Goal: Transaction & Acquisition: Purchase product/service

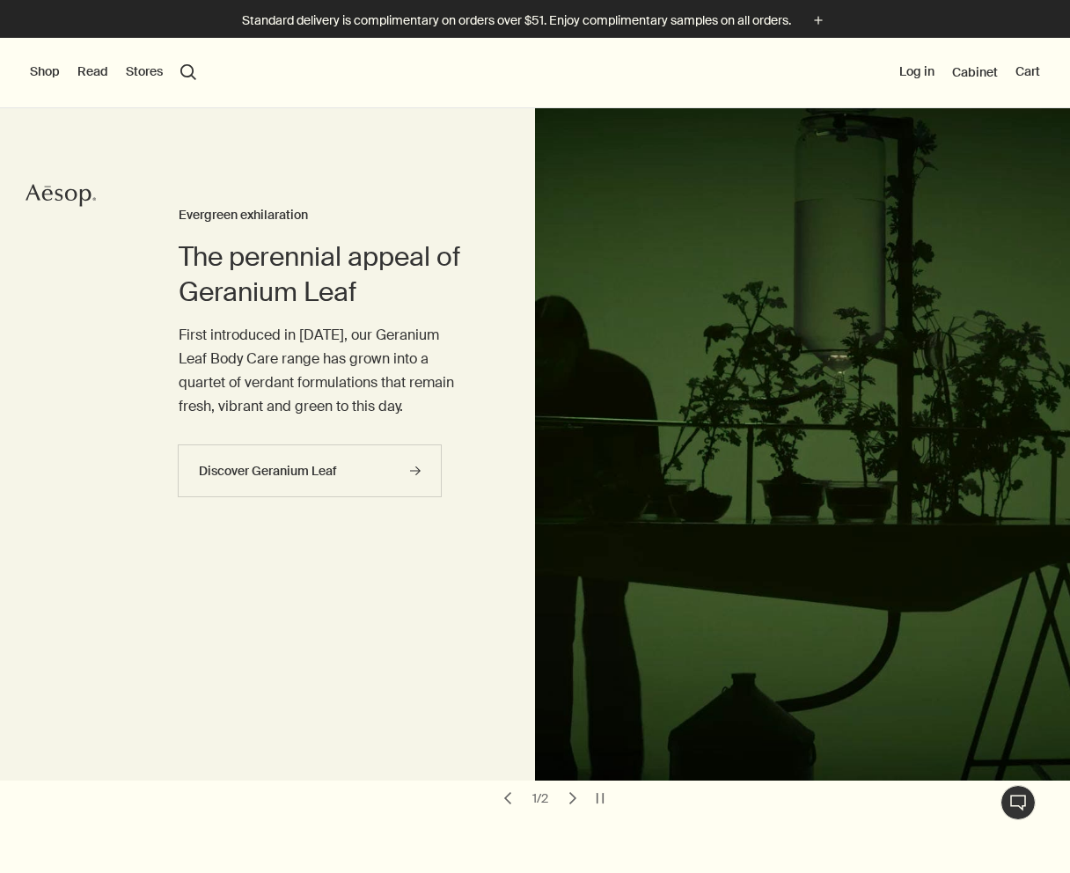
click at [40, 69] on button "Shop" at bounding box center [45, 72] width 30 height 18
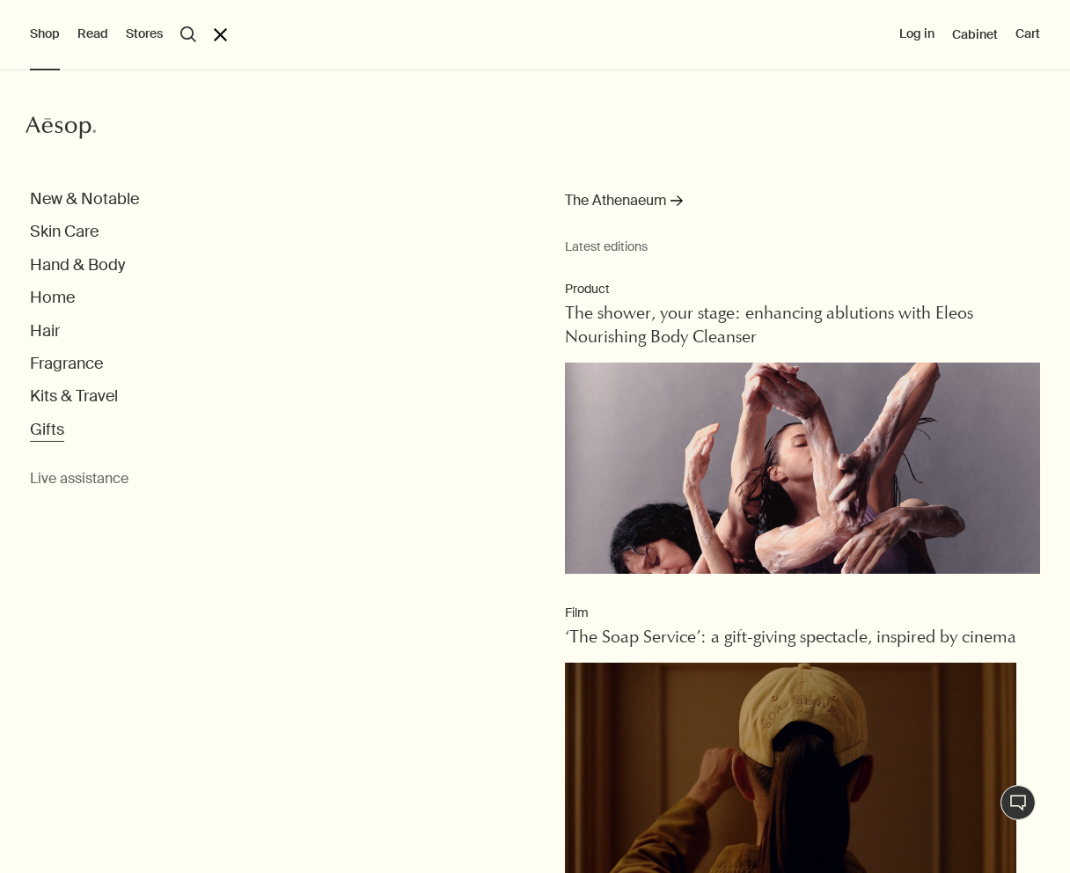
click at [55, 424] on button "Gifts" at bounding box center [47, 430] width 34 height 20
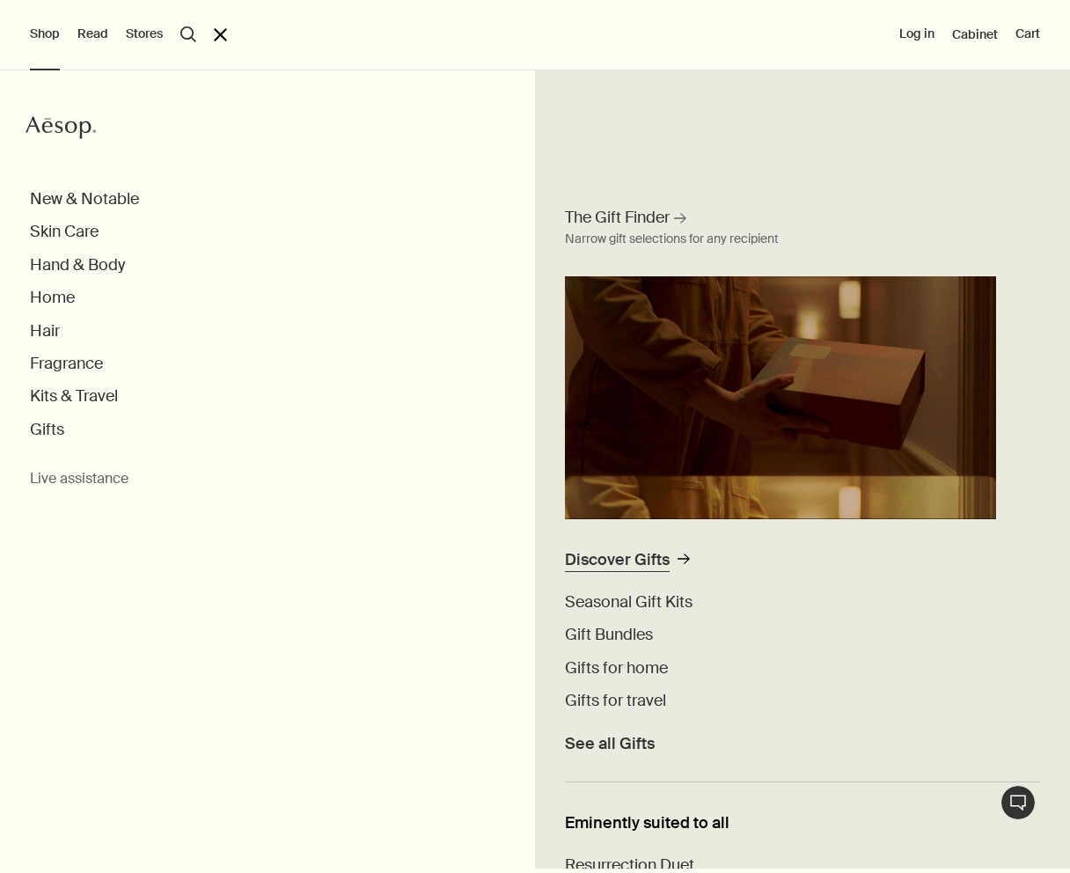
click at [597, 560] on div "Discover Gifts" at bounding box center [617, 560] width 105 height 20
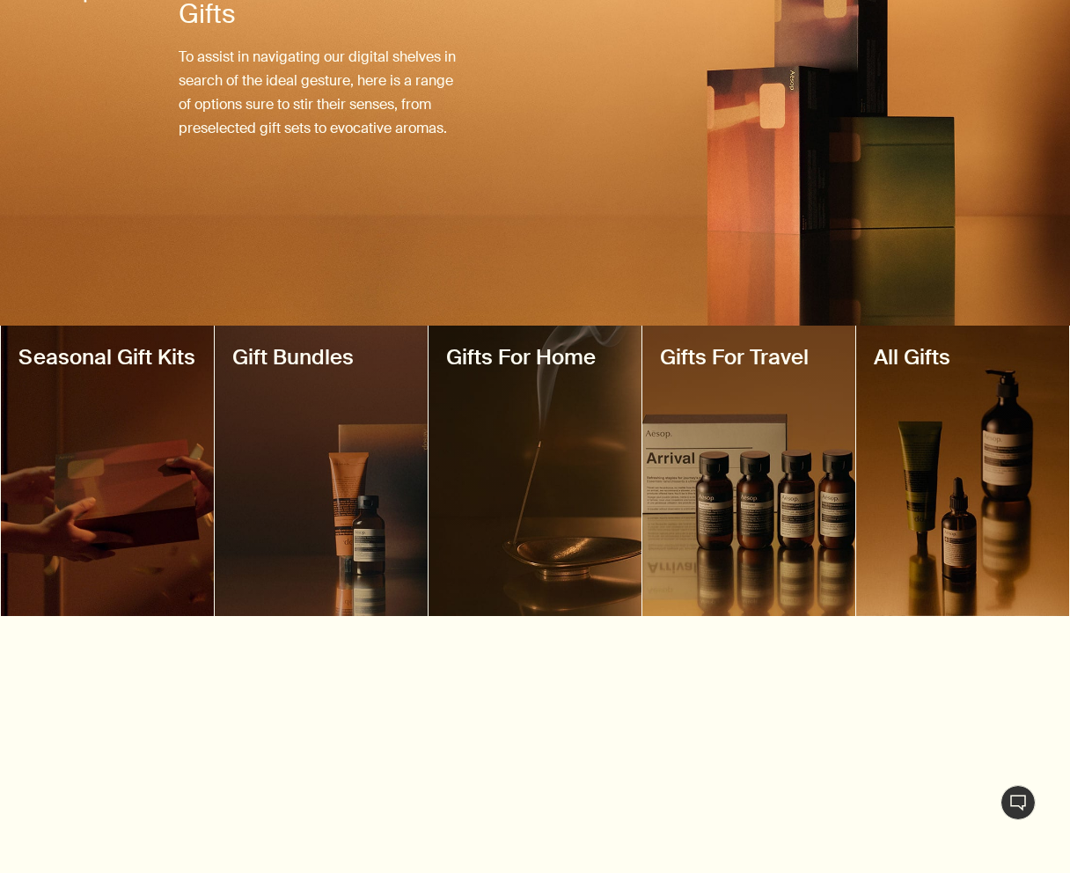
scroll to position [241, 0]
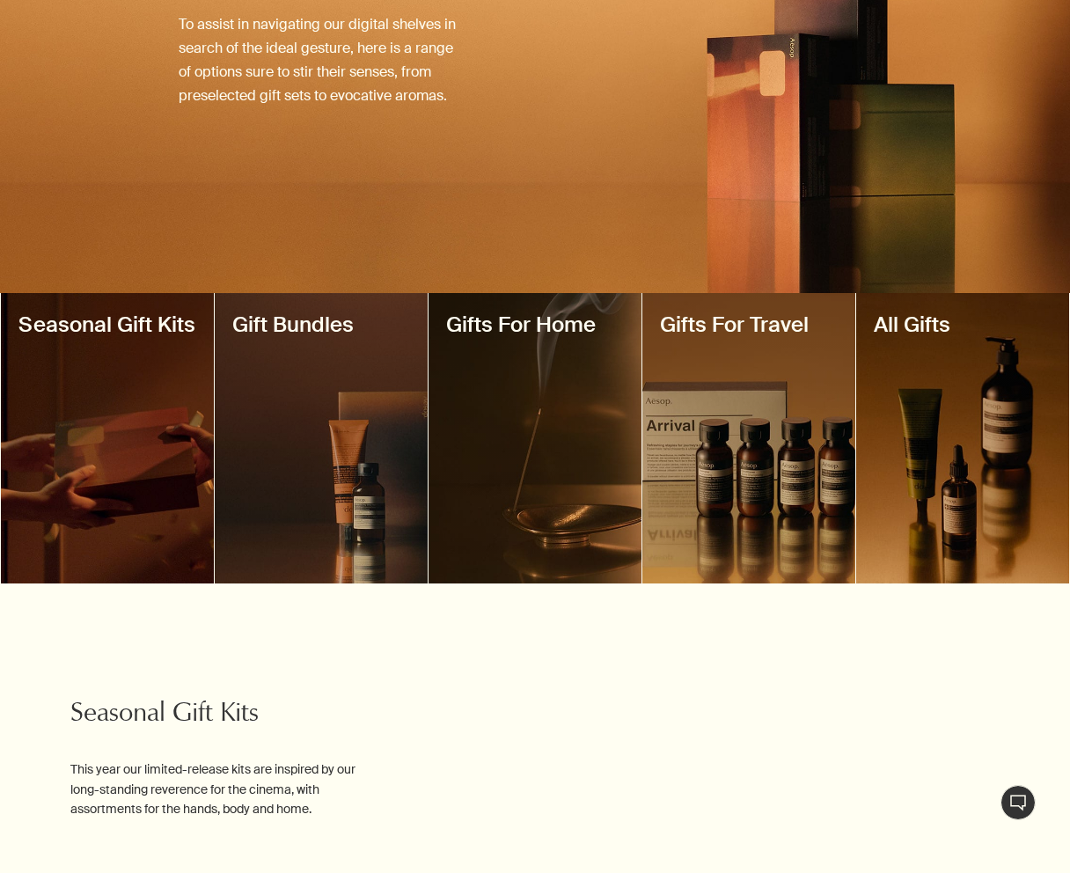
click at [362, 429] on div at bounding box center [321, 438] width 213 height 290
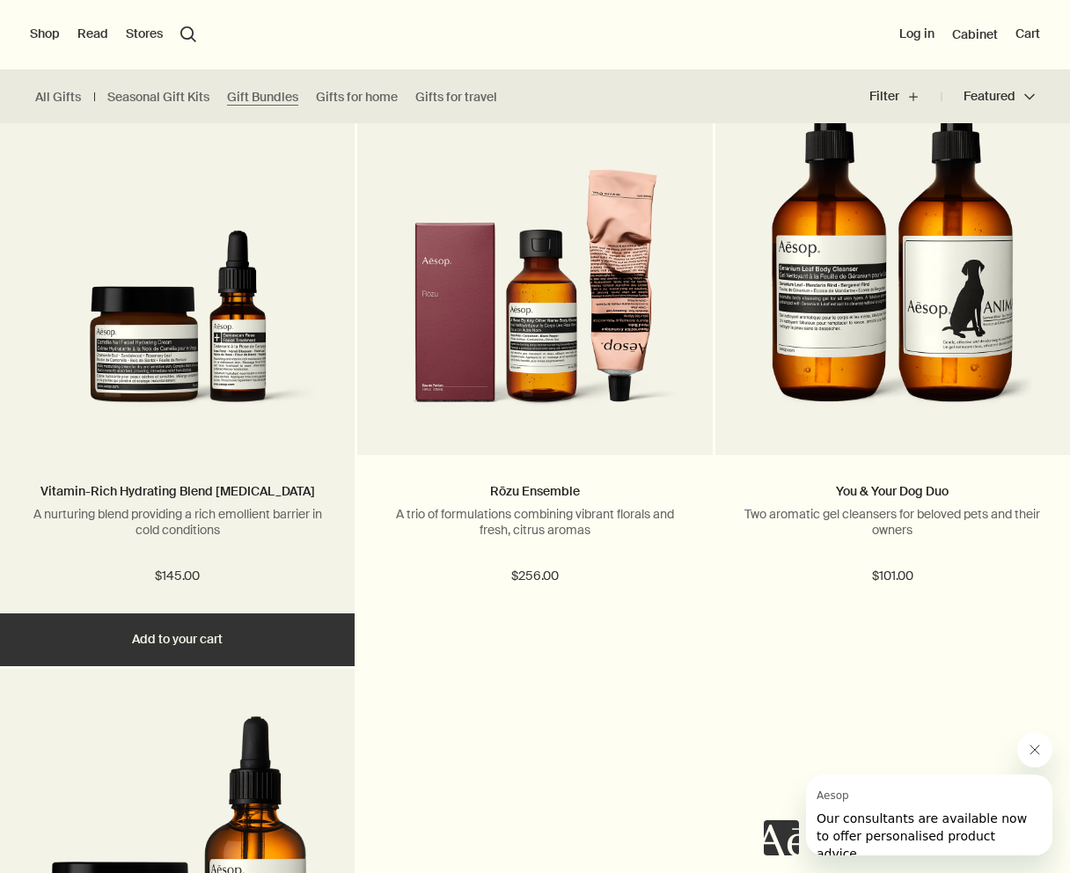
scroll to position [1073, 0]
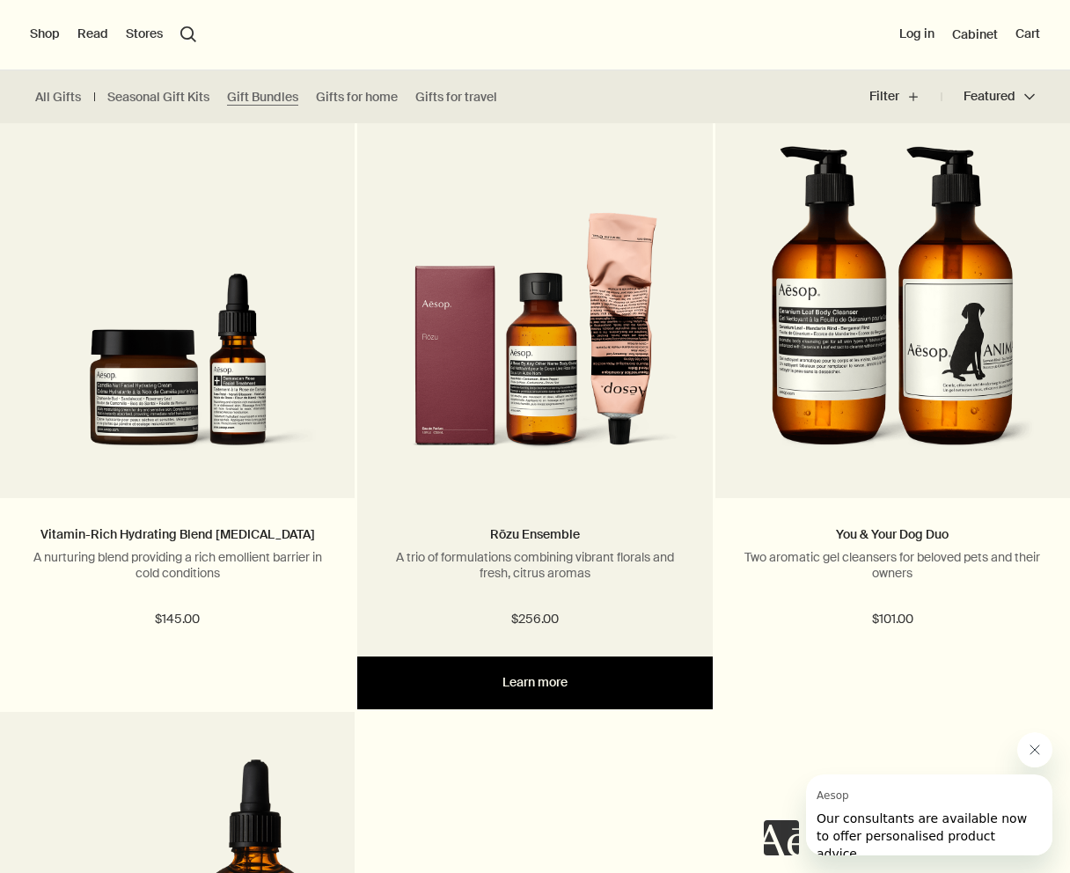
click at [517, 688] on link "Learn more" at bounding box center [534, 682] width 355 height 53
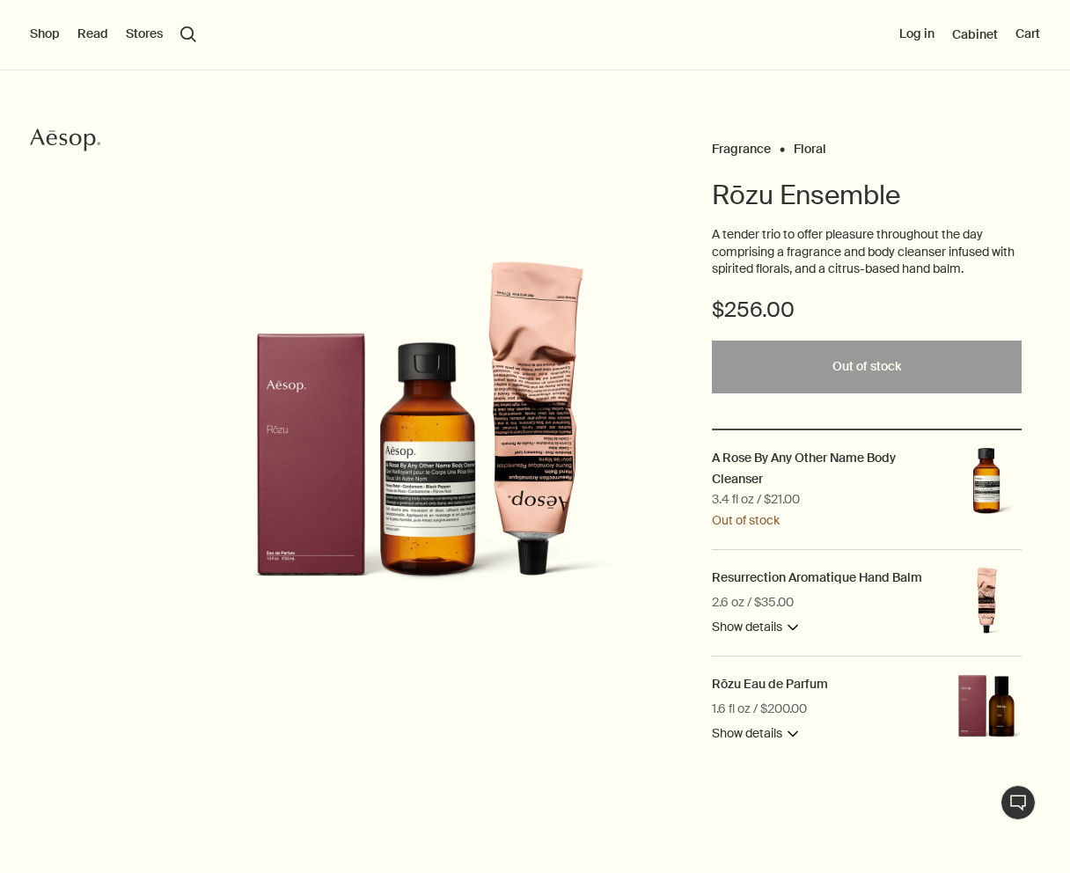
scroll to position [62, 0]
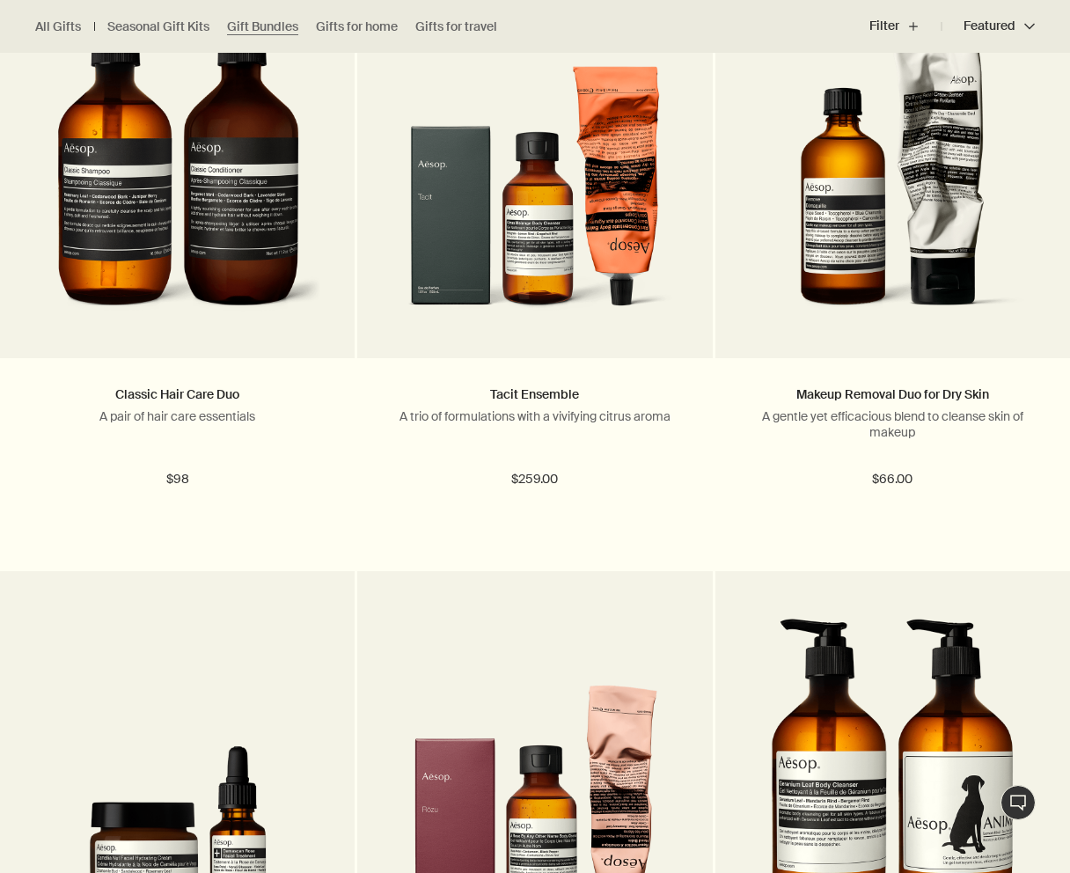
scroll to position [580, 0]
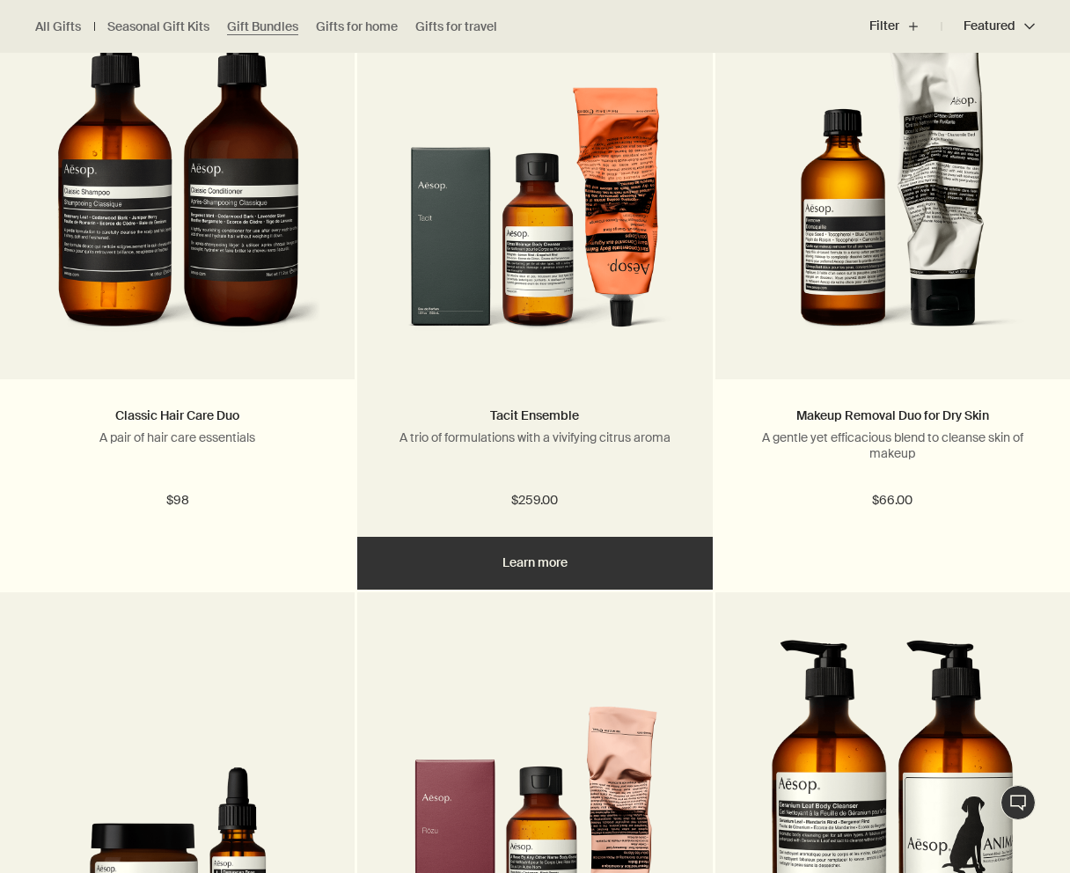
click at [514, 179] on img at bounding box center [535, 190] width 287 height 326
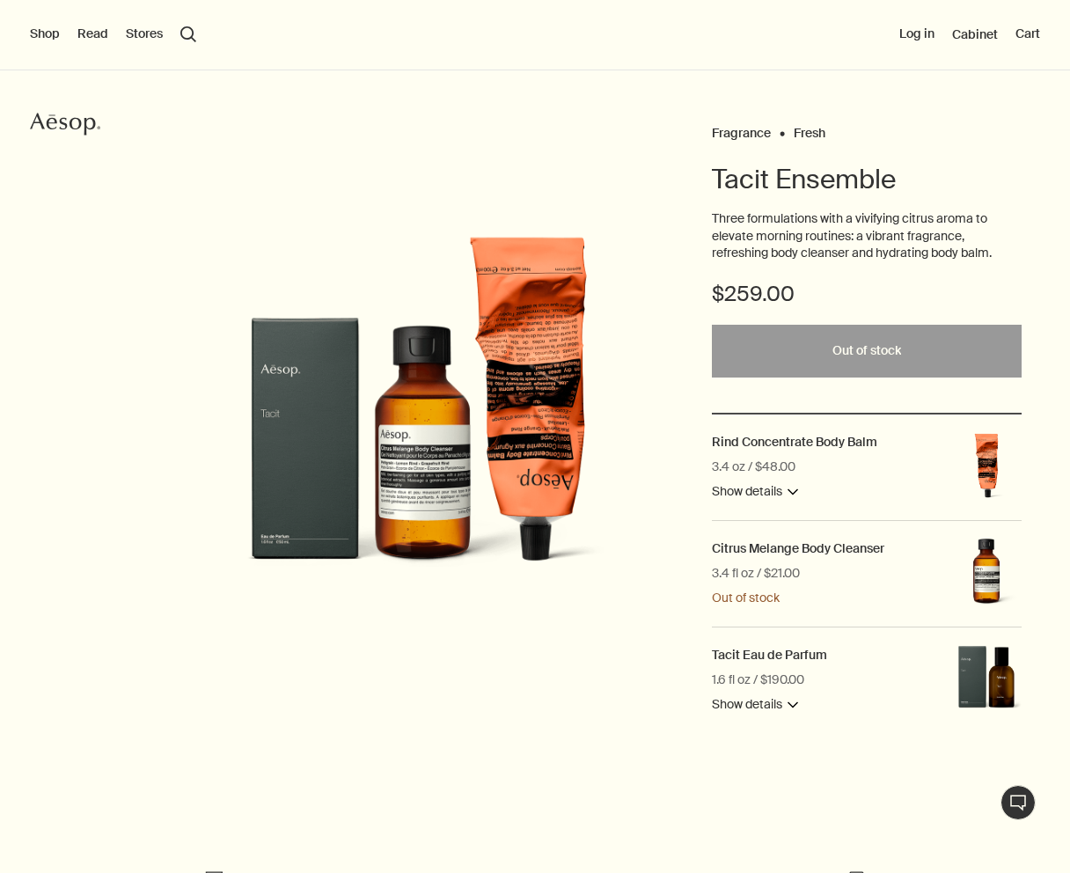
scroll to position [81, 0]
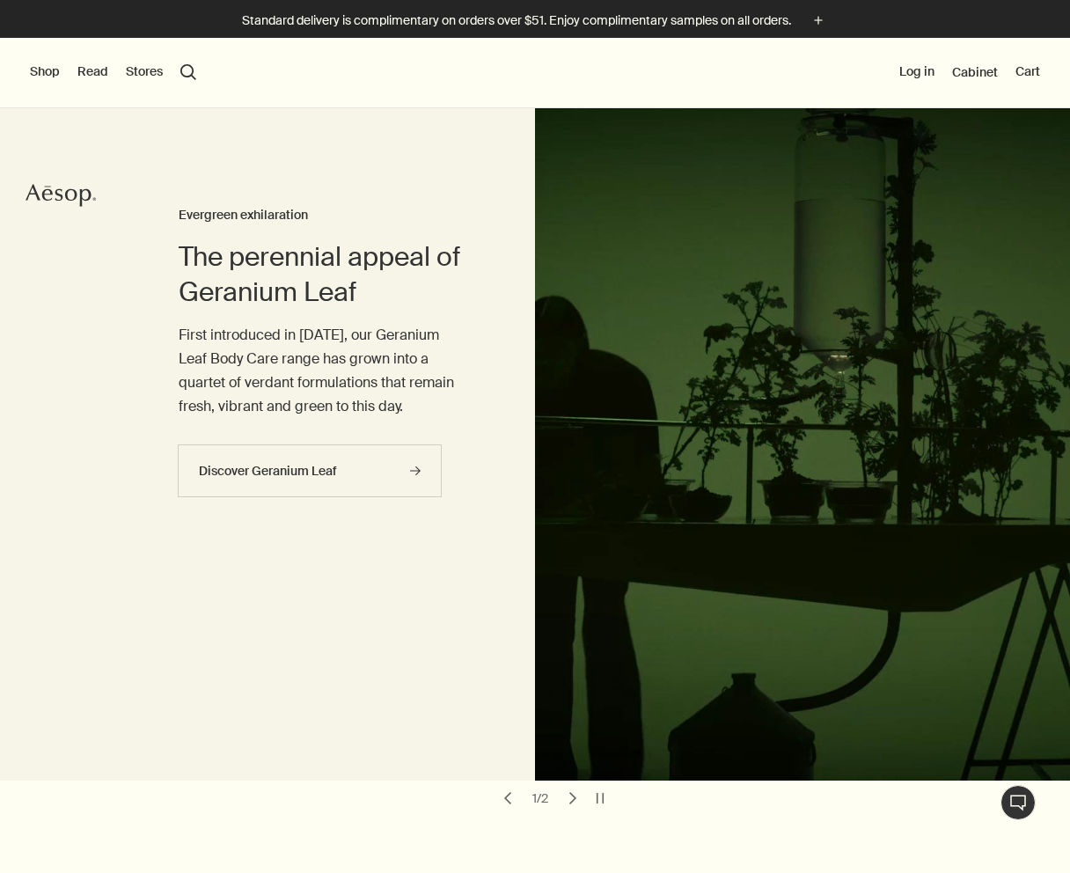
click at [39, 70] on button "Shop" at bounding box center [45, 72] width 30 height 18
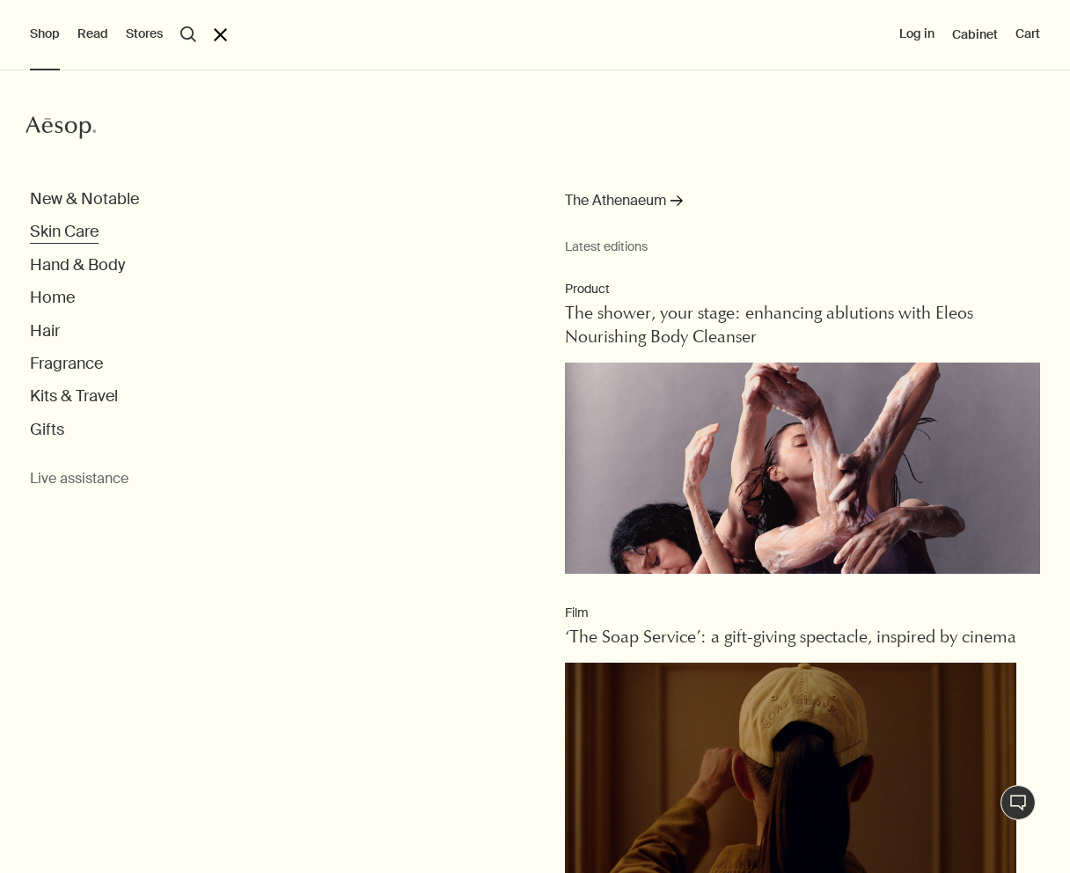
click at [92, 231] on button "Skin Care" at bounding box center [64, 232] width 69 height 20
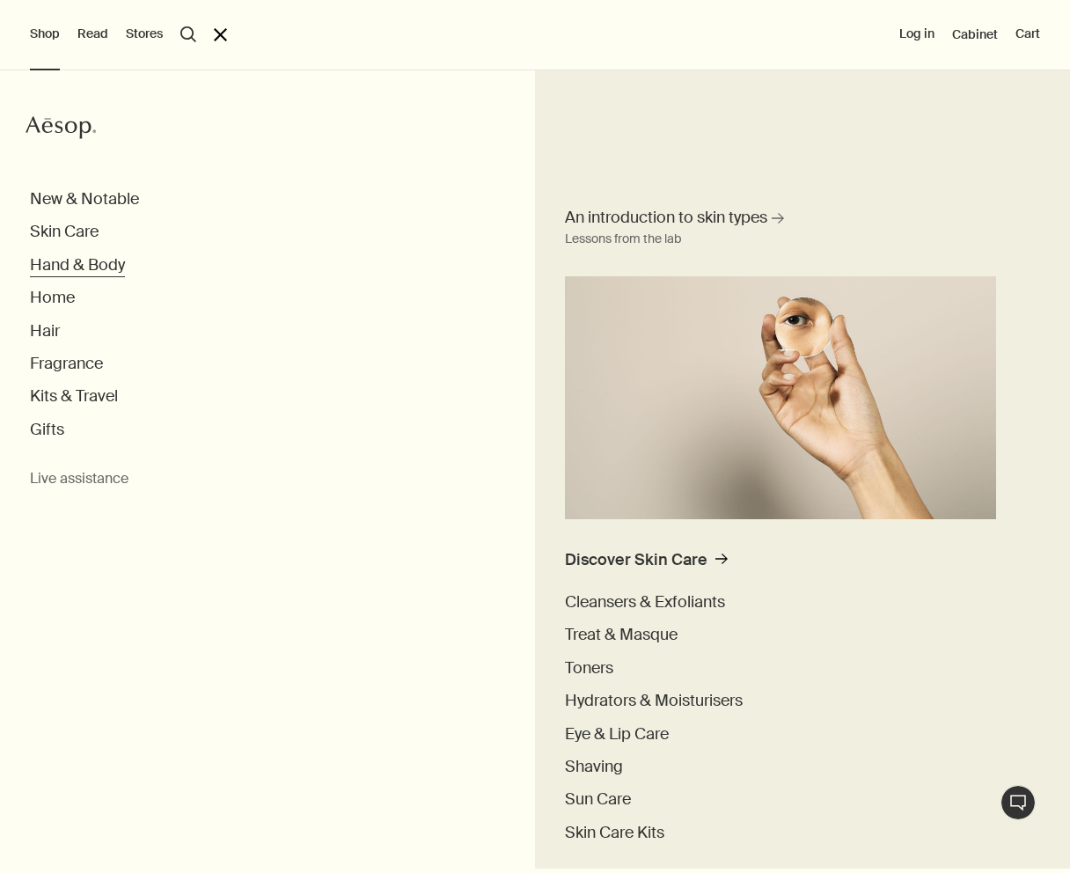
click at [85, 269] on button "Hand & Body" at bounding box center [77, 265] width 95 height 20
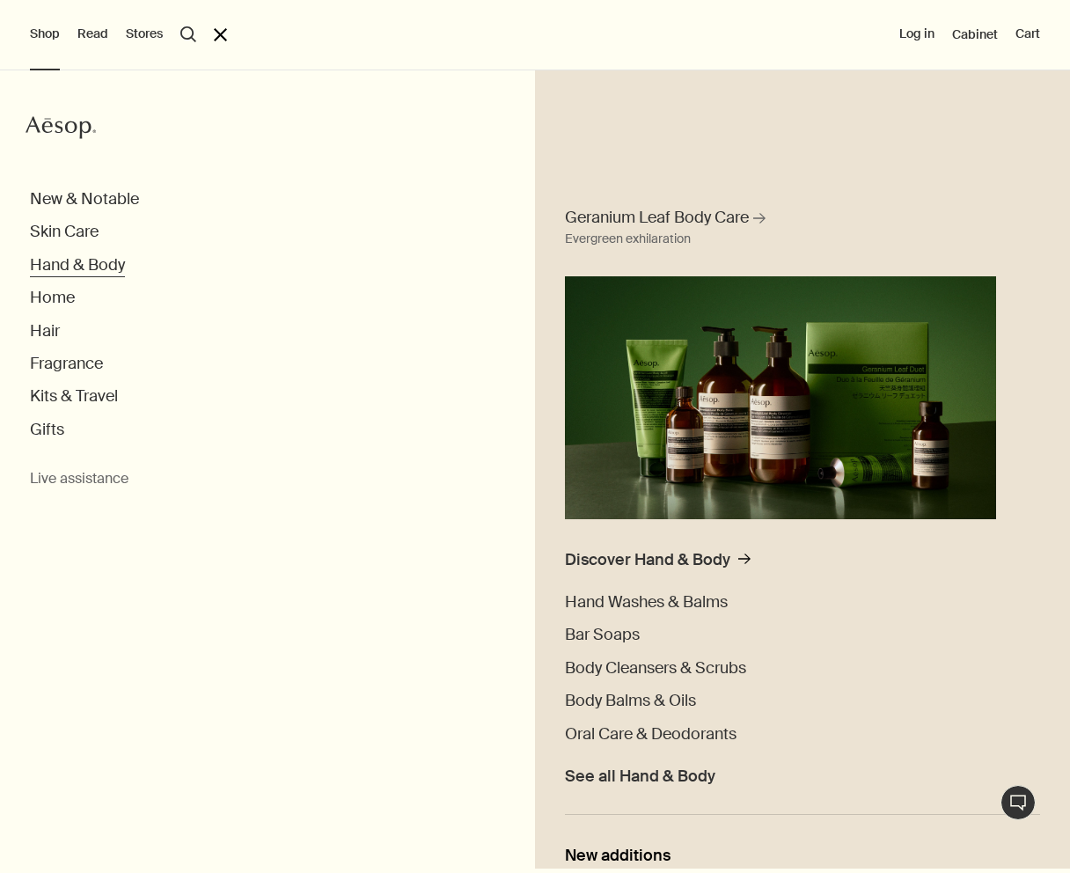
click at [86, 265] on button "Hand & Body" at bounding box center [77, 265] width 95 height 20
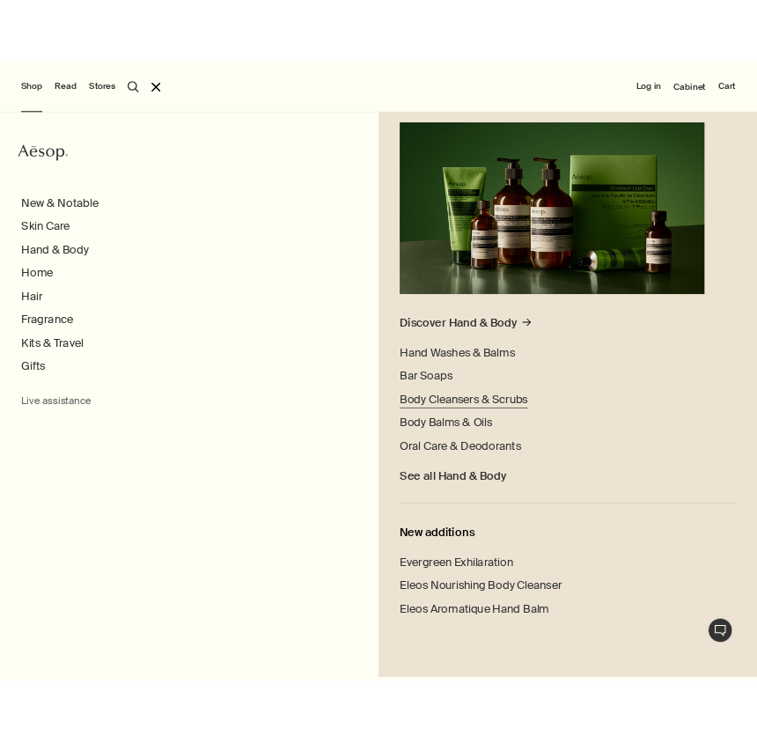
scroll to position [193, 0]
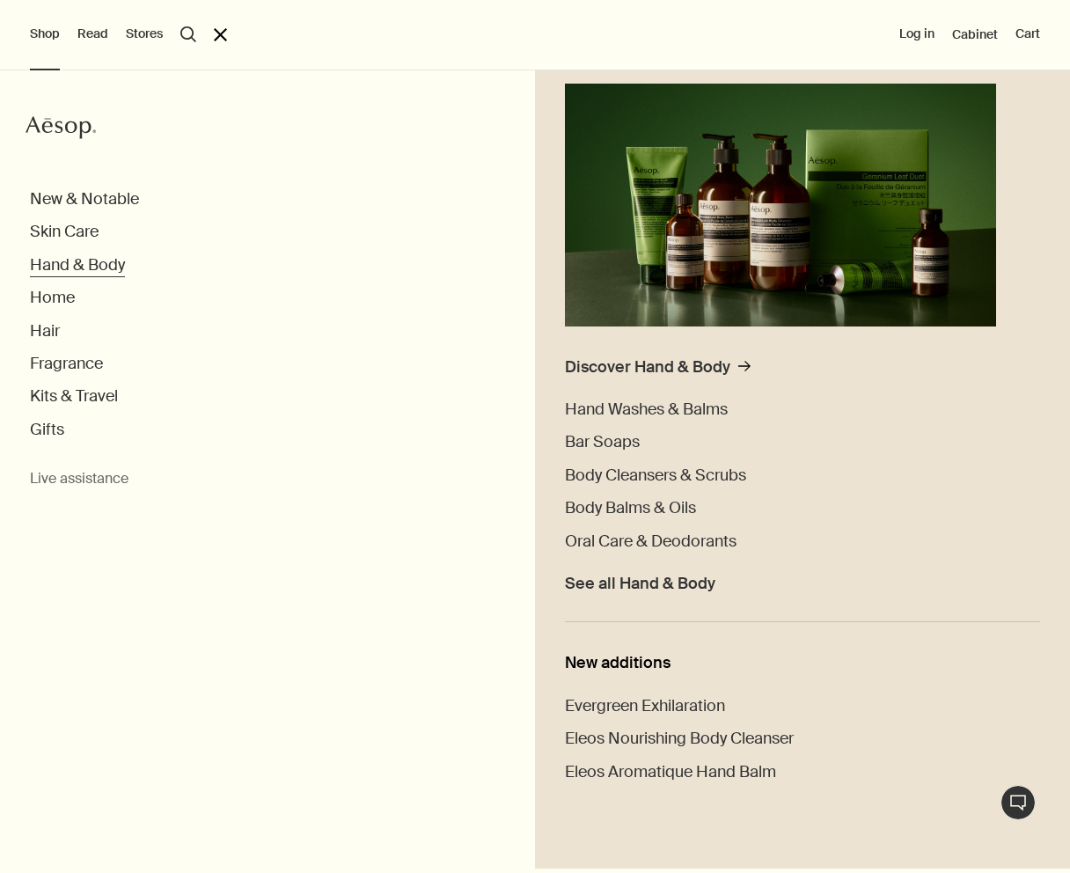
click at [79, 266] on button "Hand & Body" at bounding box center [77, 265] width 95 height 20
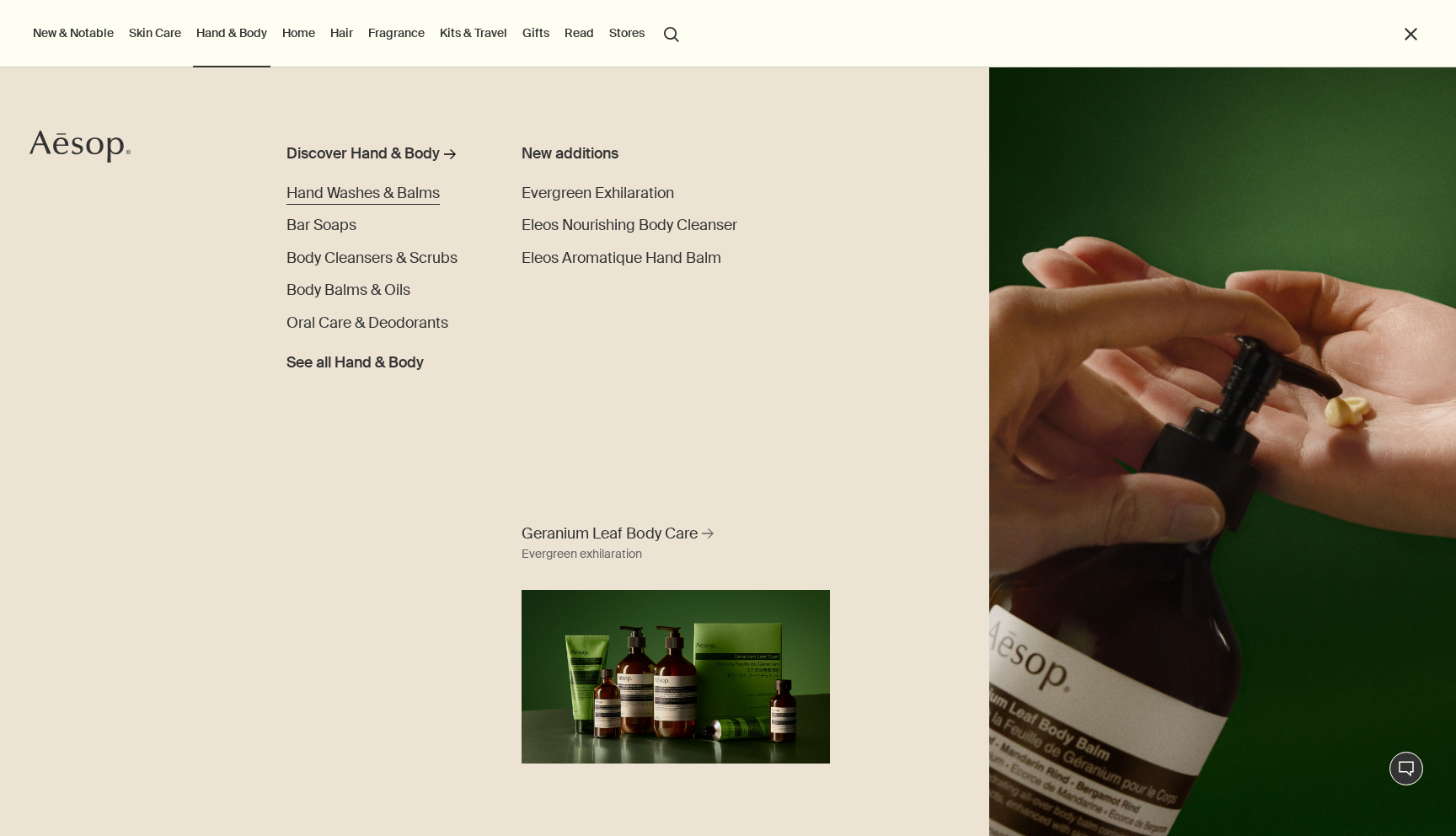
click at [359, 190] on span "Hand Washes & Balms" at bounding box center [363, 193] width 153 height 19
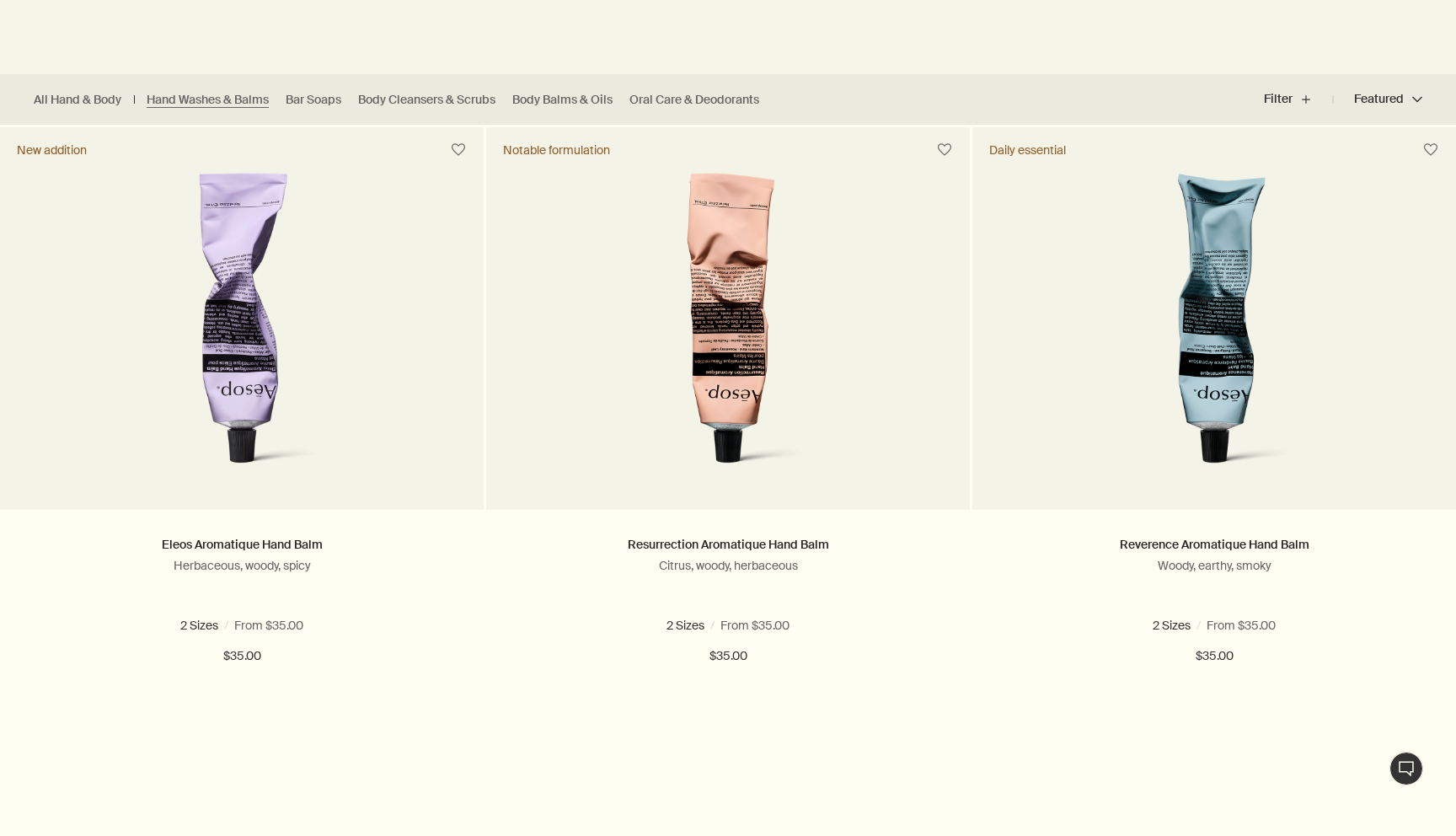
scroll to position [439, 0]
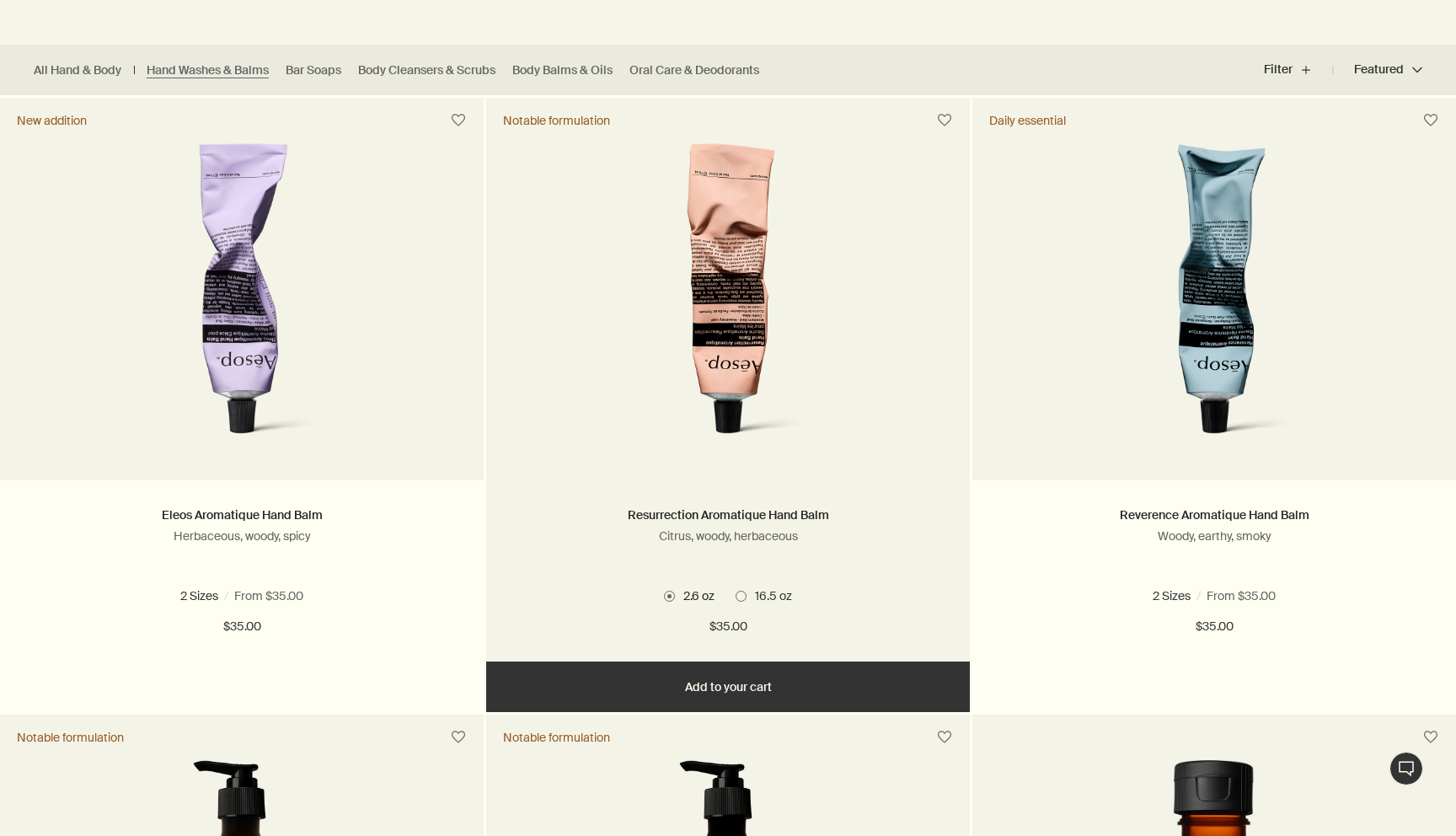
click at [745, 596] on span at bounding box center [740, 596] width 11 height 11
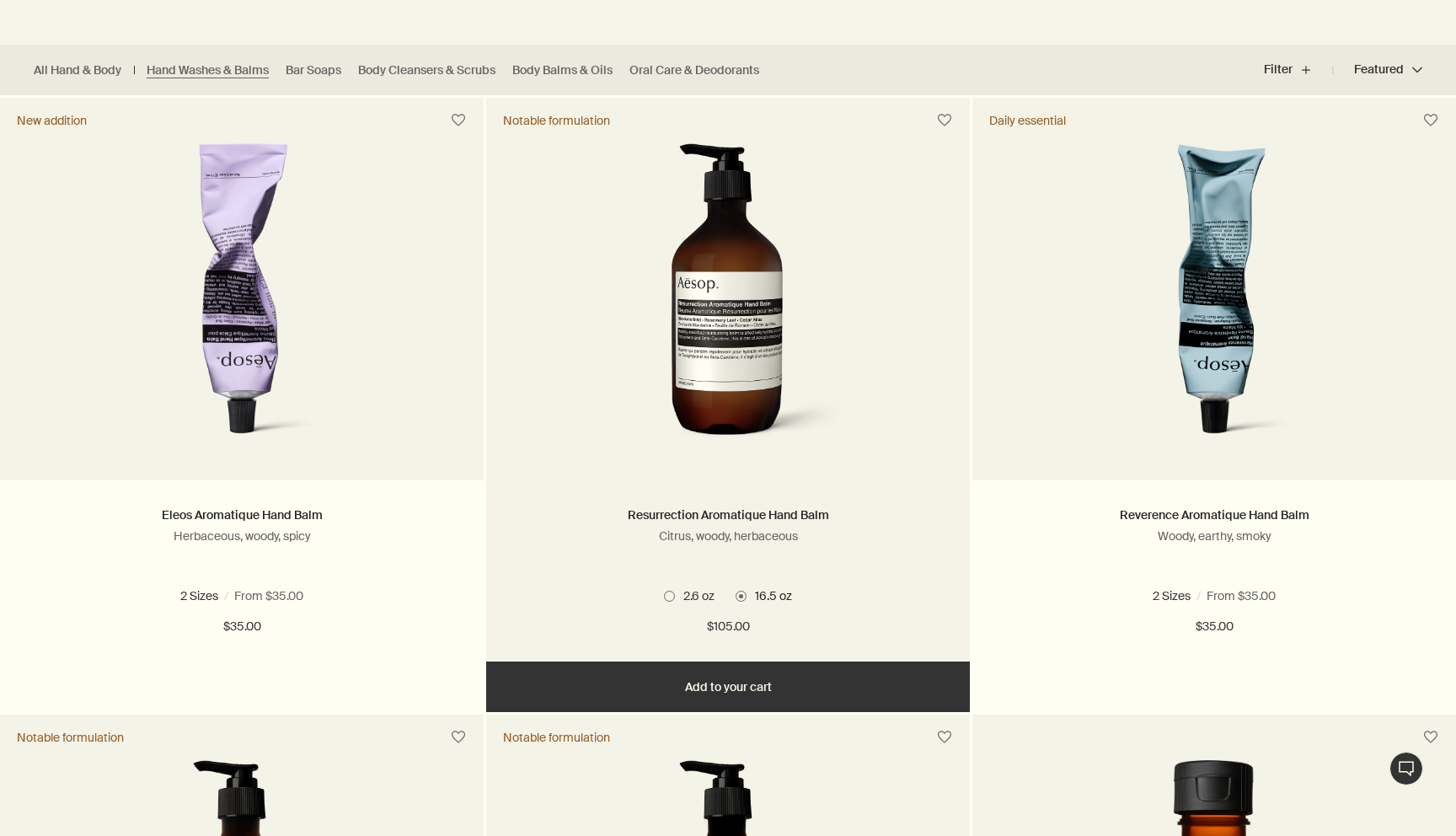
click at [671, 594] on span at bounding box center [669, 596] width 11 height 11
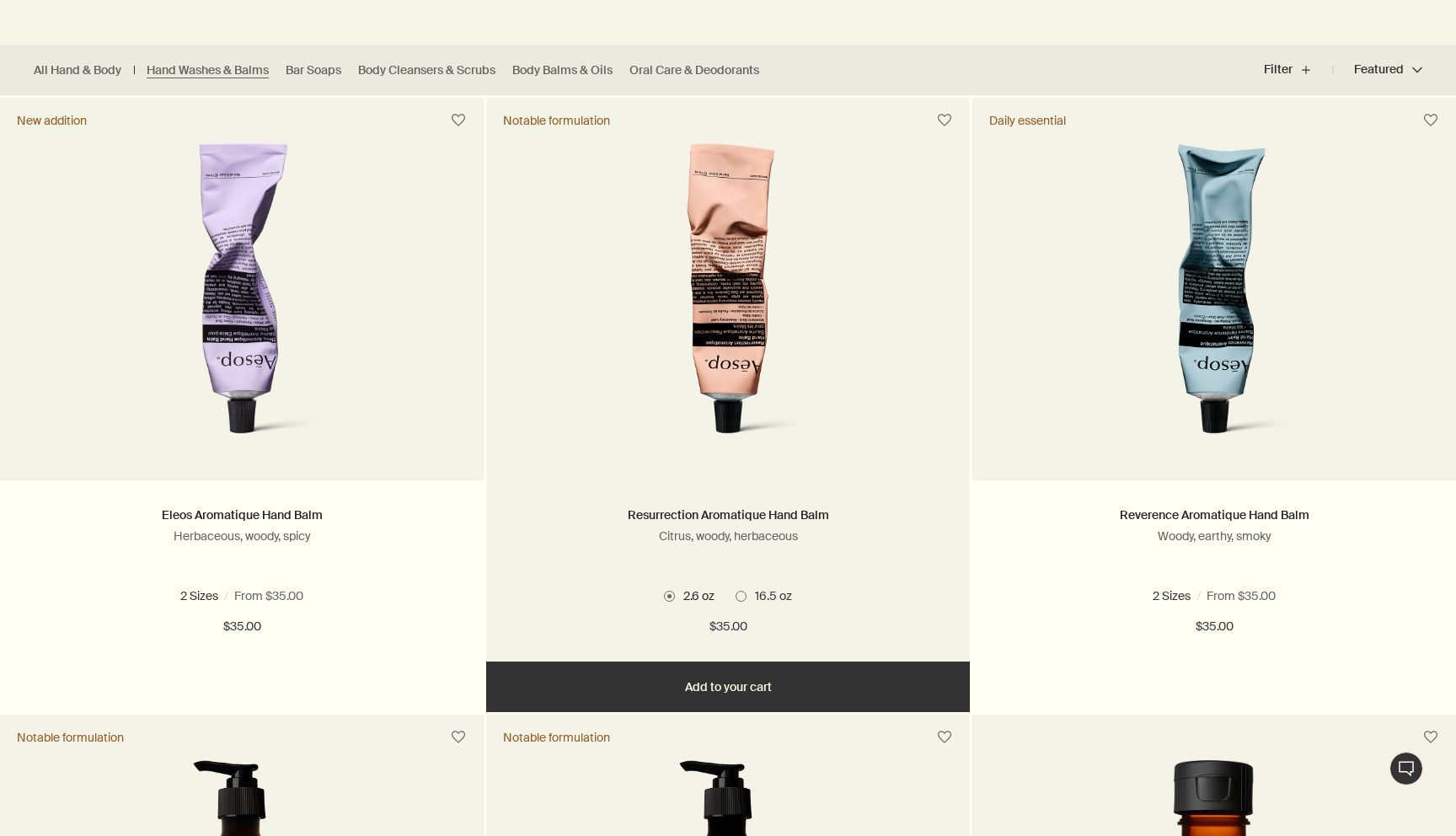
click at [696, 681] on button "Add Add to your cart" at bounding box center [728, 687] width 484 height 51
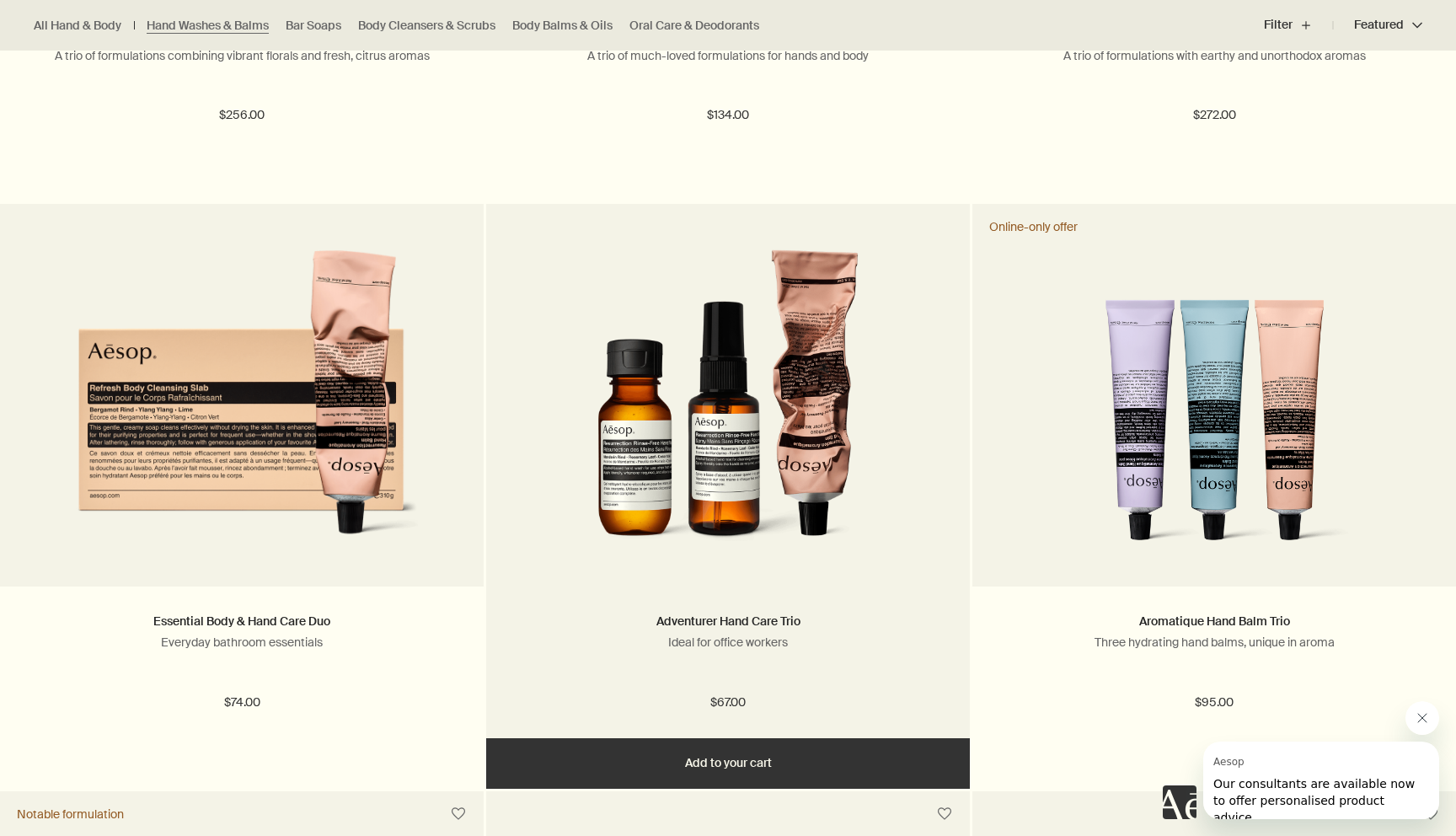
scroll to position [2786, 0]
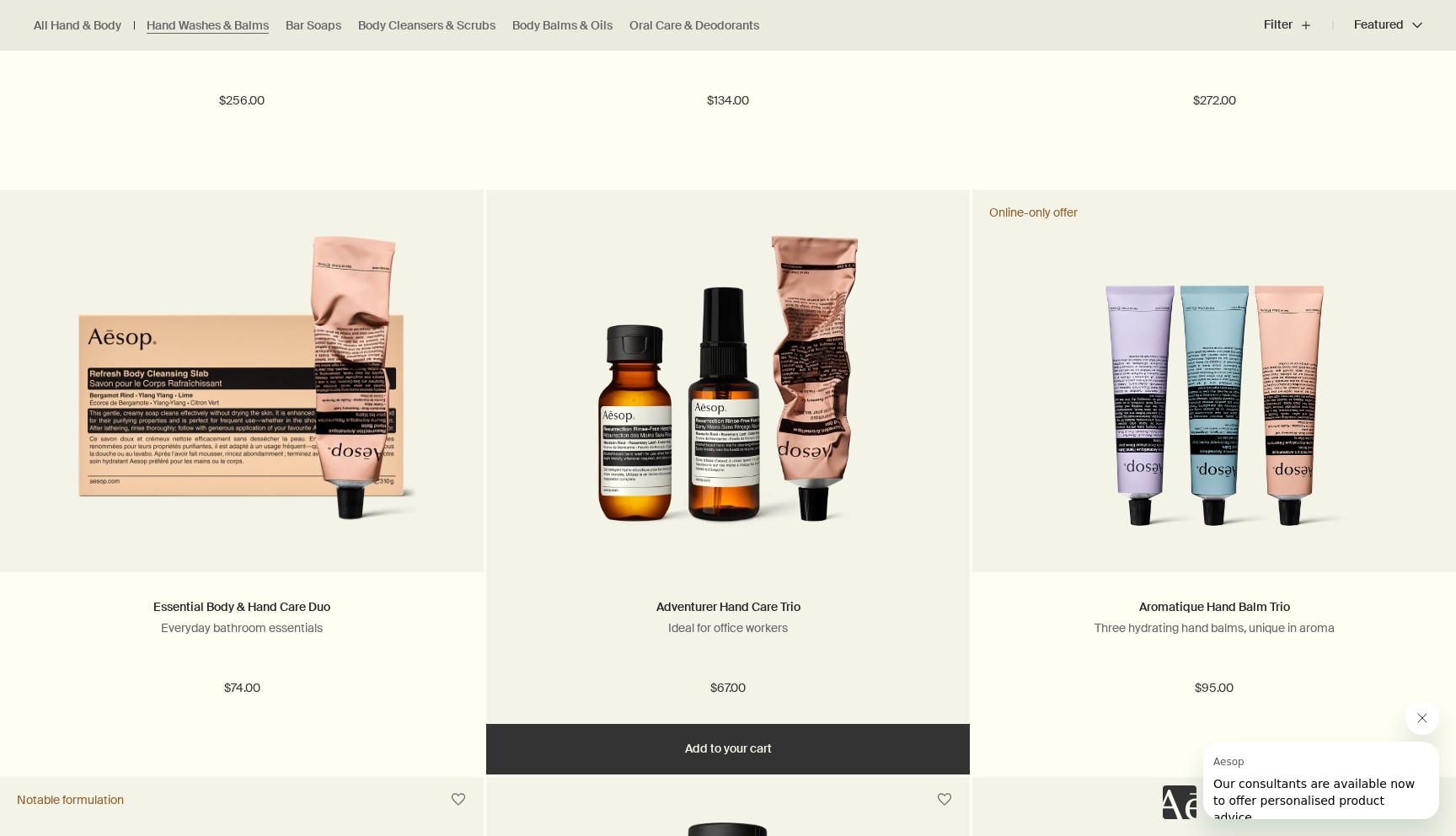
click at [666, 746] on button "Add Add to your cart" at bounding box center [728, 749] width 484 height 51
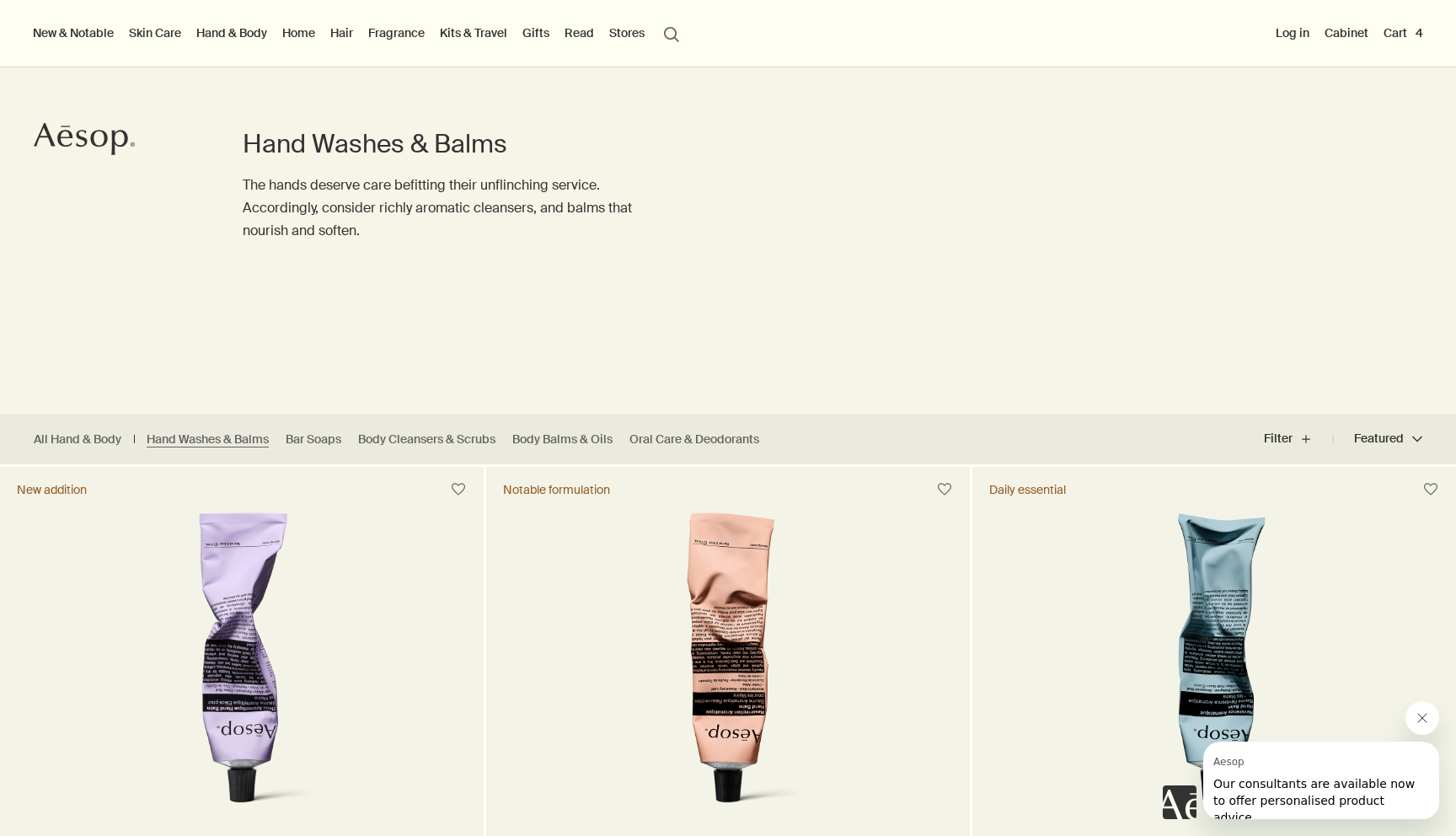
scroll to position [0, 0]
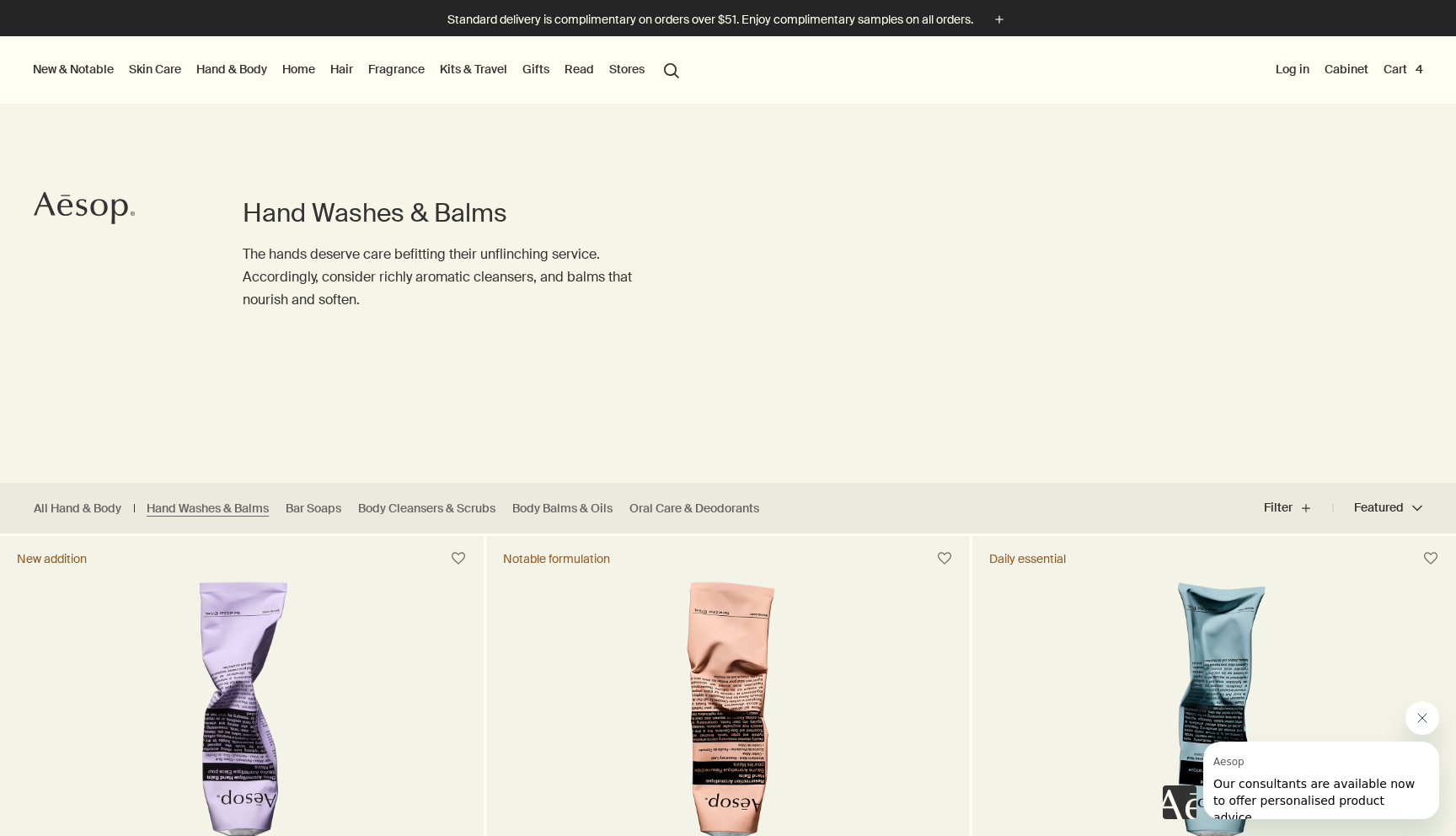
click at [169, 71] on link "Skin Care" at bounding box center [155, 69] width 59 height 22
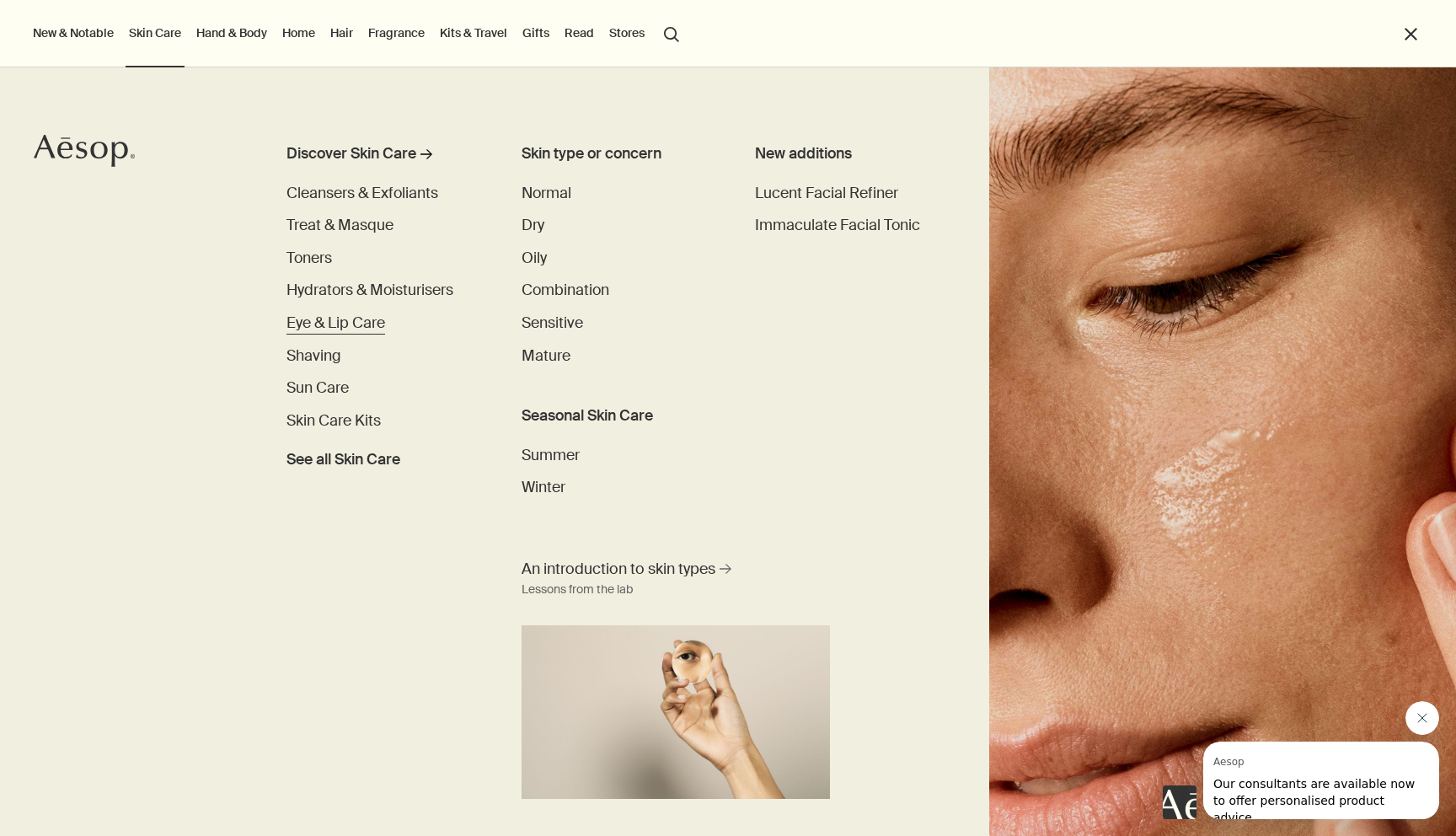
click at [340, 325] on span "Eye & Lip Care" at bounding box center [335, 323] width 99 height 19
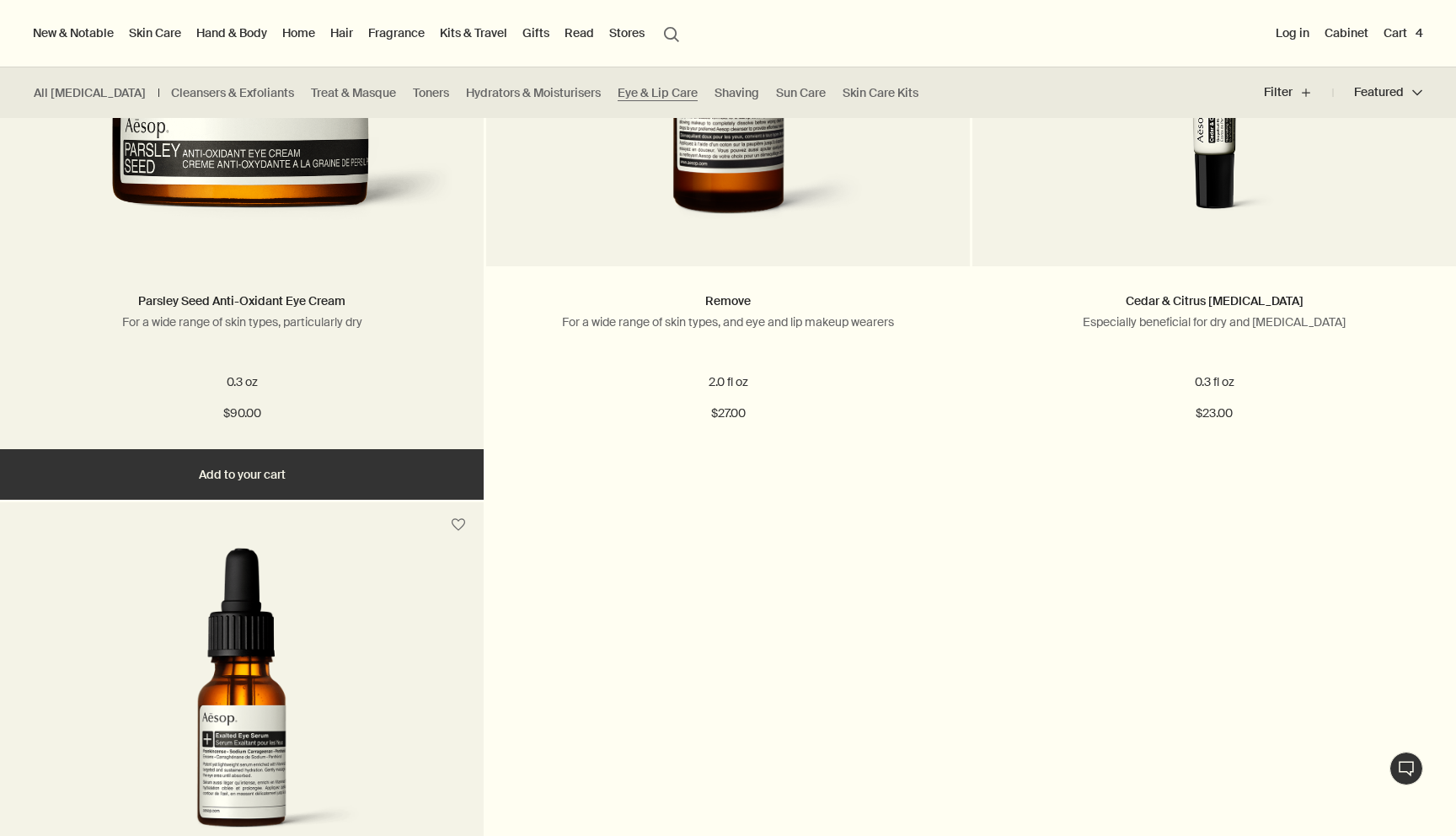
scroll to position [617, 0]
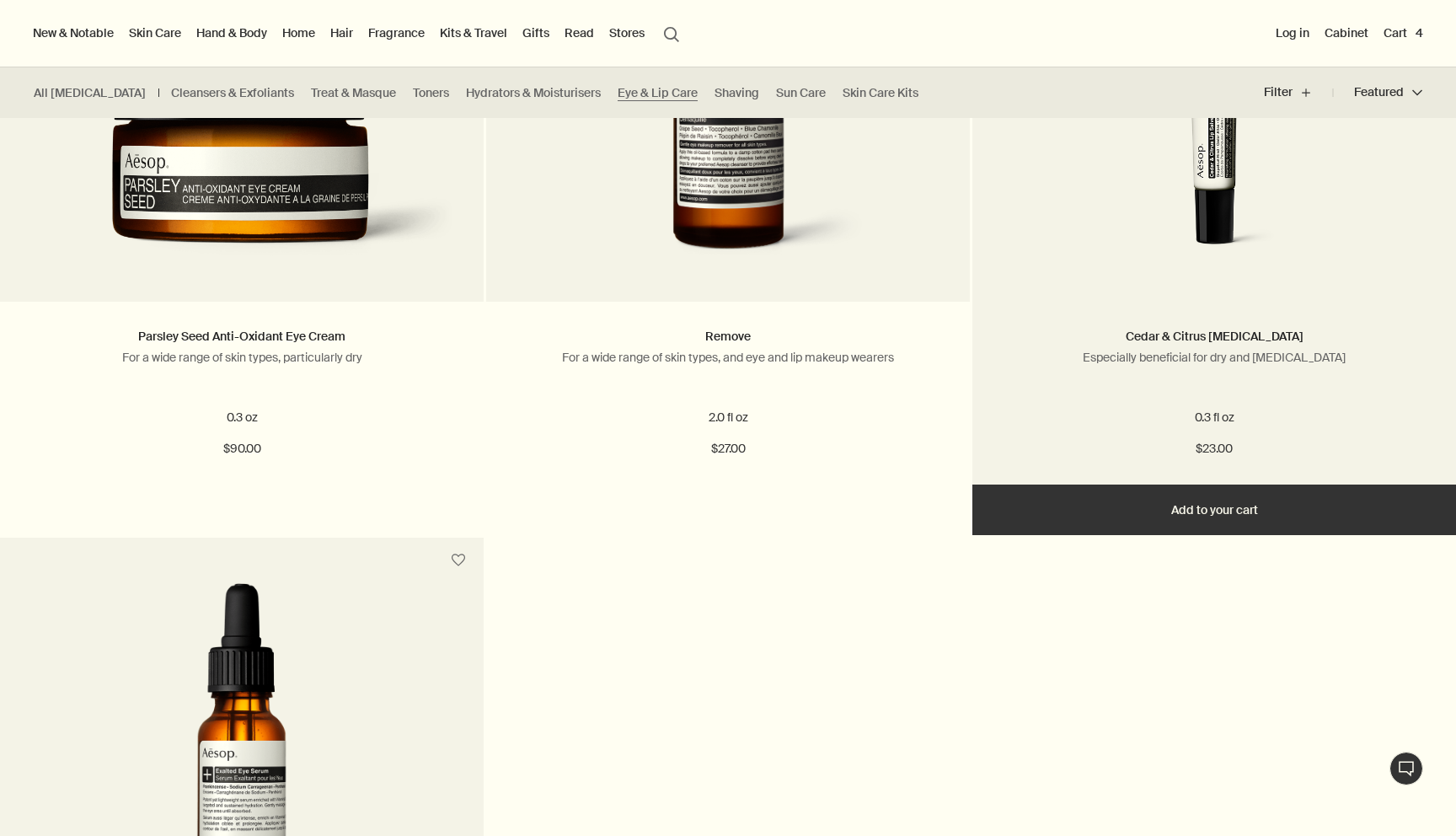
click at [1171, 515] on button "Add Add to your cart" at bounding box center [1214, 509] width 484 height 51
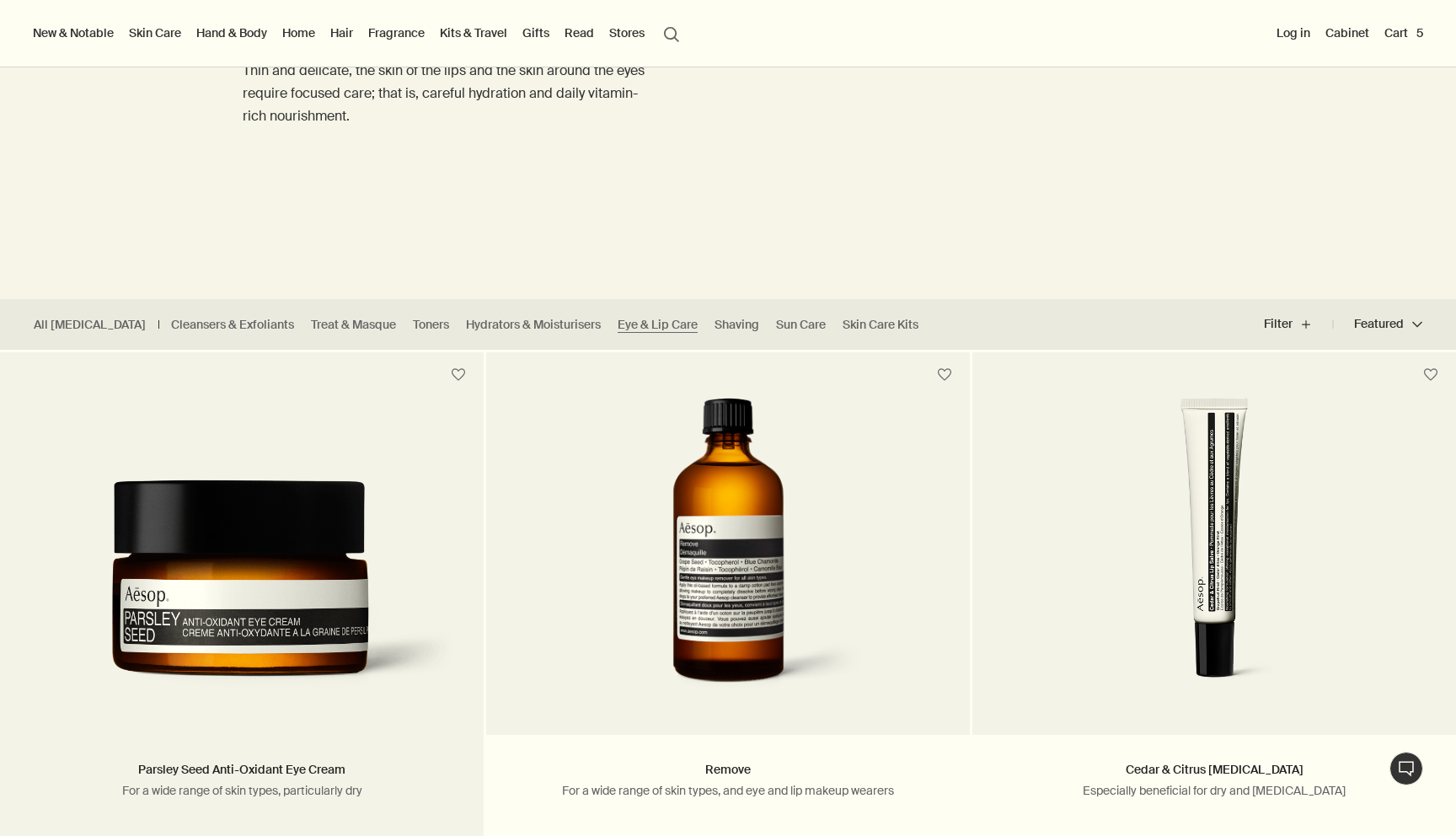
scroll to position [0, 0]
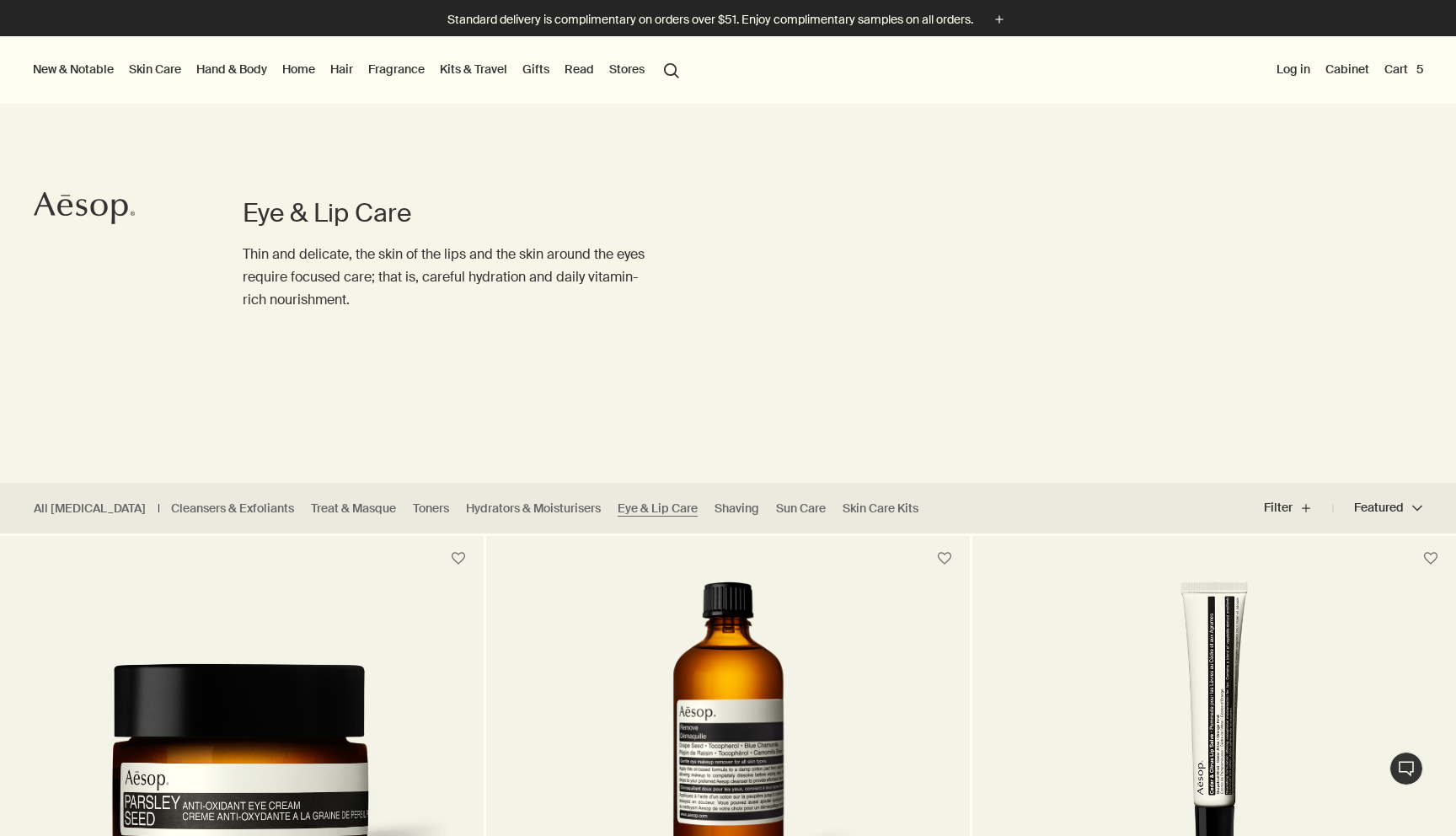
click at [306, 68] on link "Home" at bounding box center [298, 69] width 39 height 22
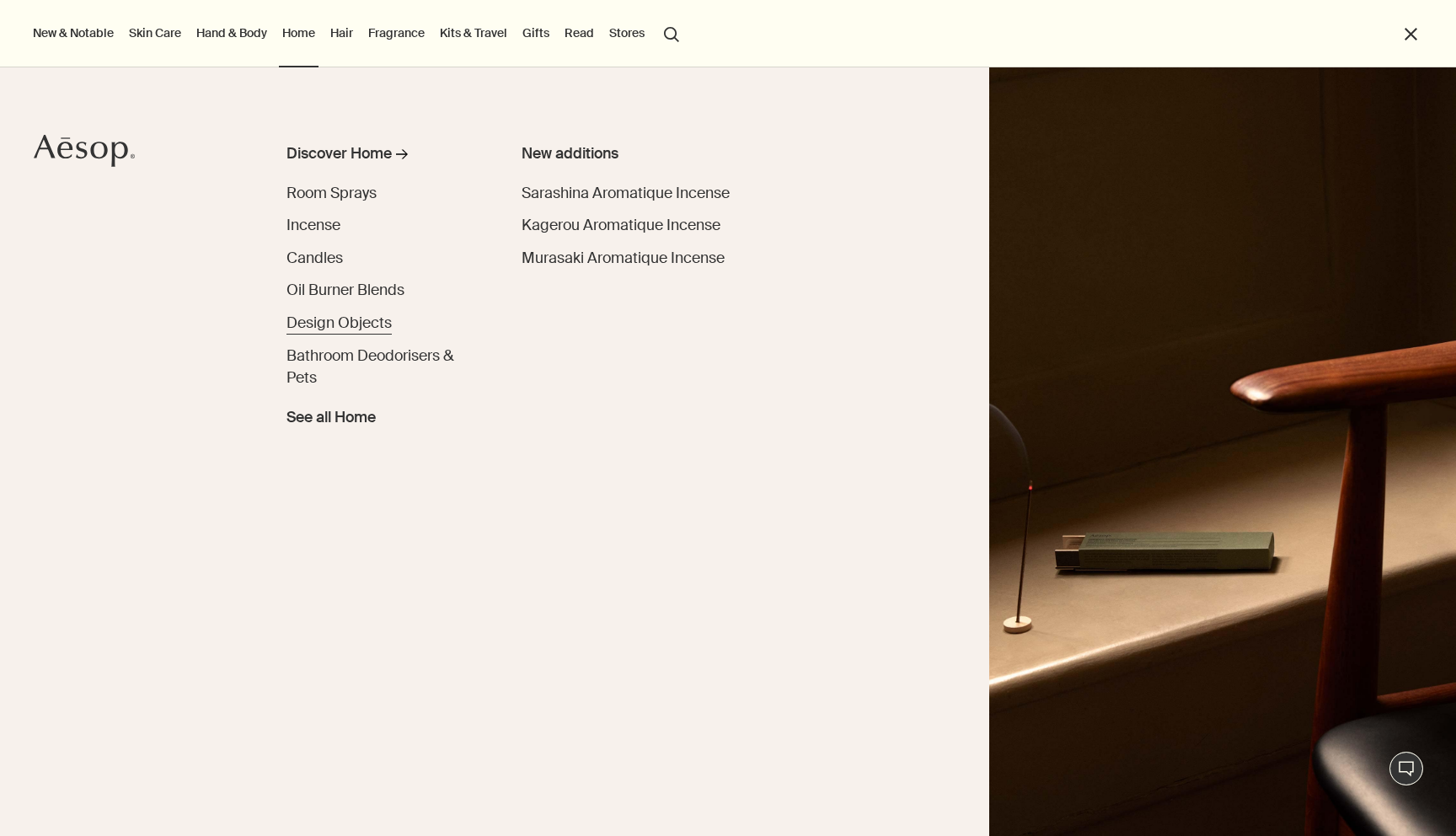
click at [336, 327] on span "Design Objects" at bounding box center [339, 323] width 105 height 19
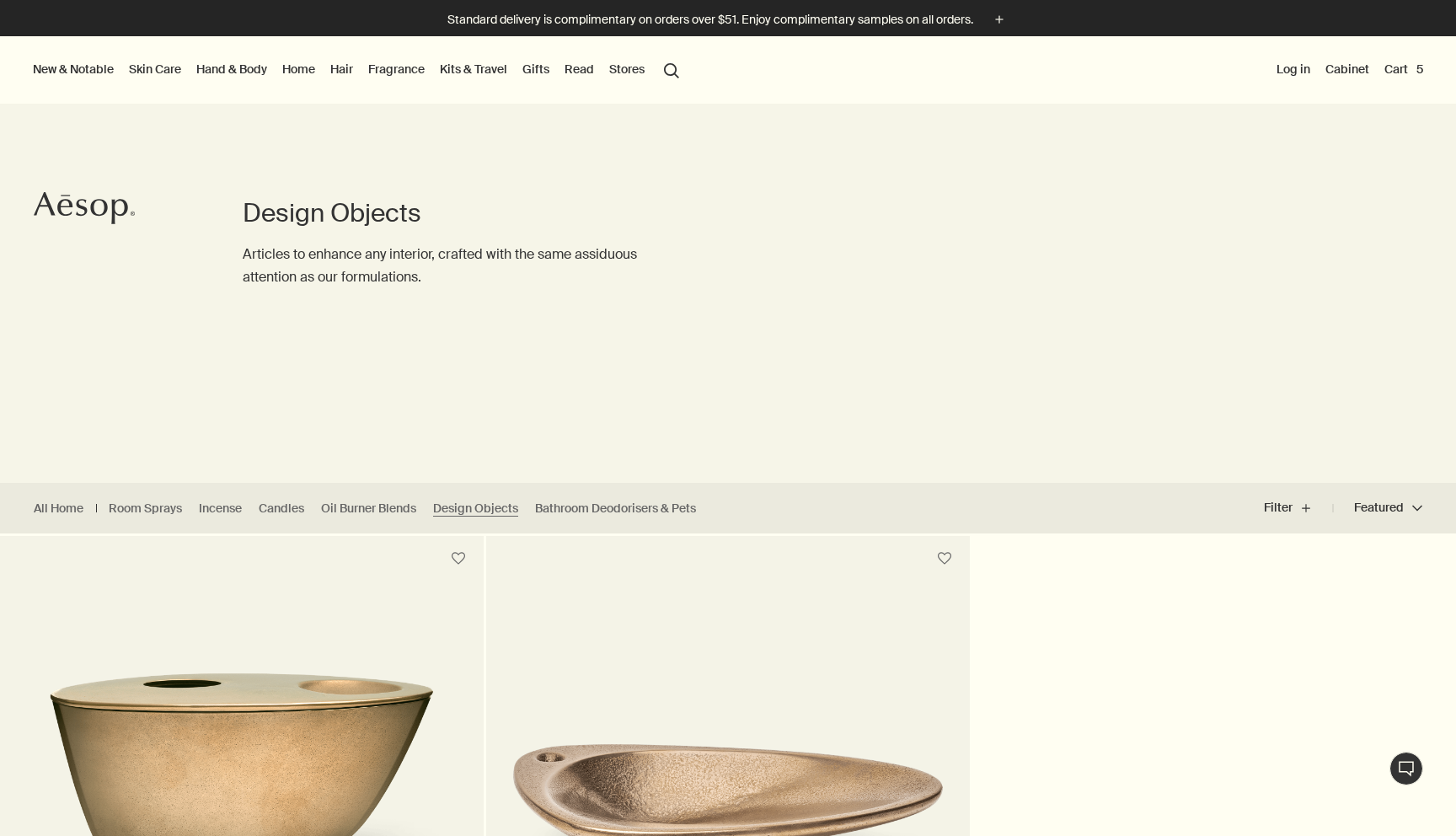
click at [165, 70] on link "Skin Care" at bounding box center [155, 69] width 59 height 22
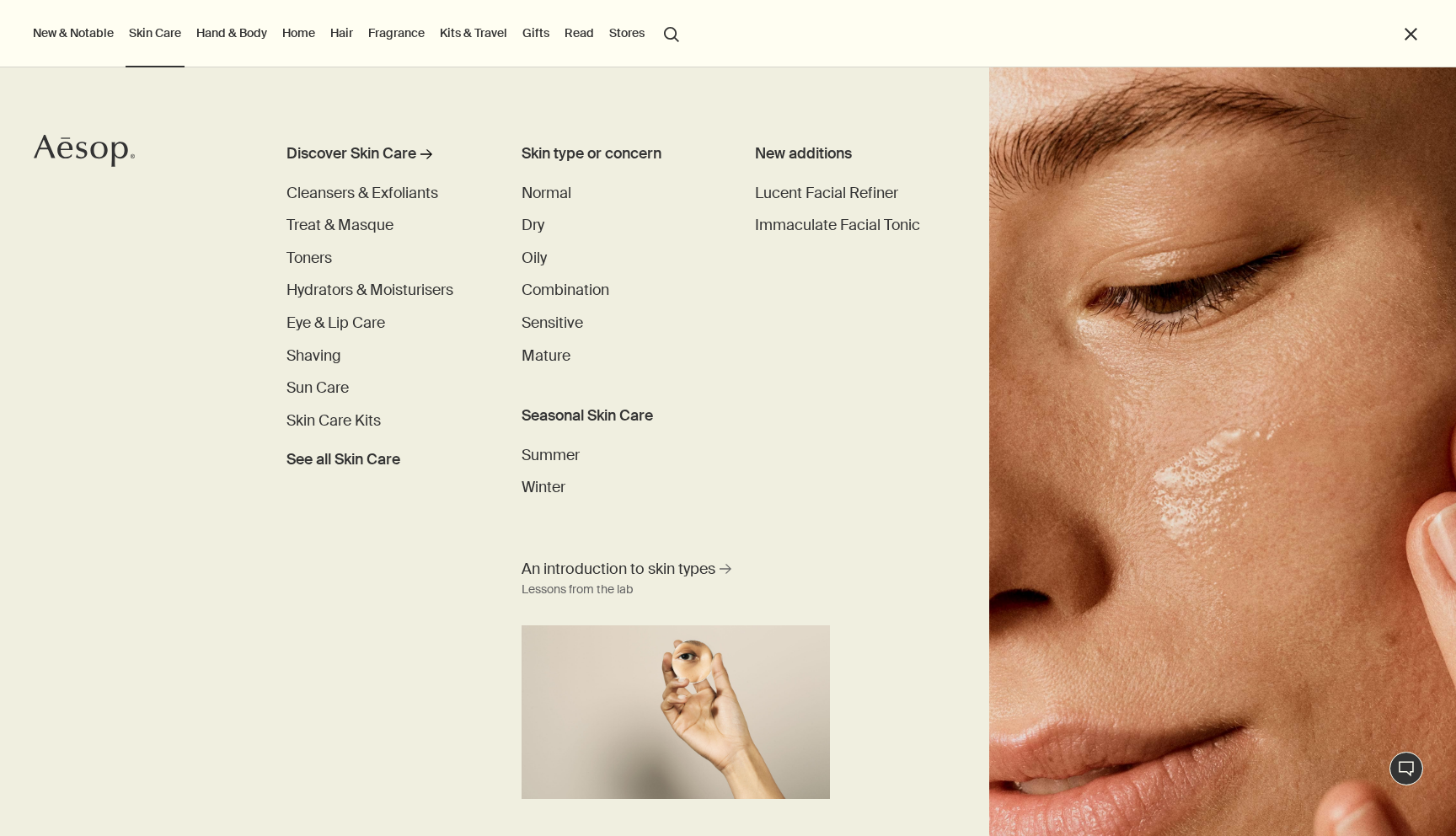
click at [230, 37] on link "Hand & Body" at bounding box center [231, 33] width 78 height 22
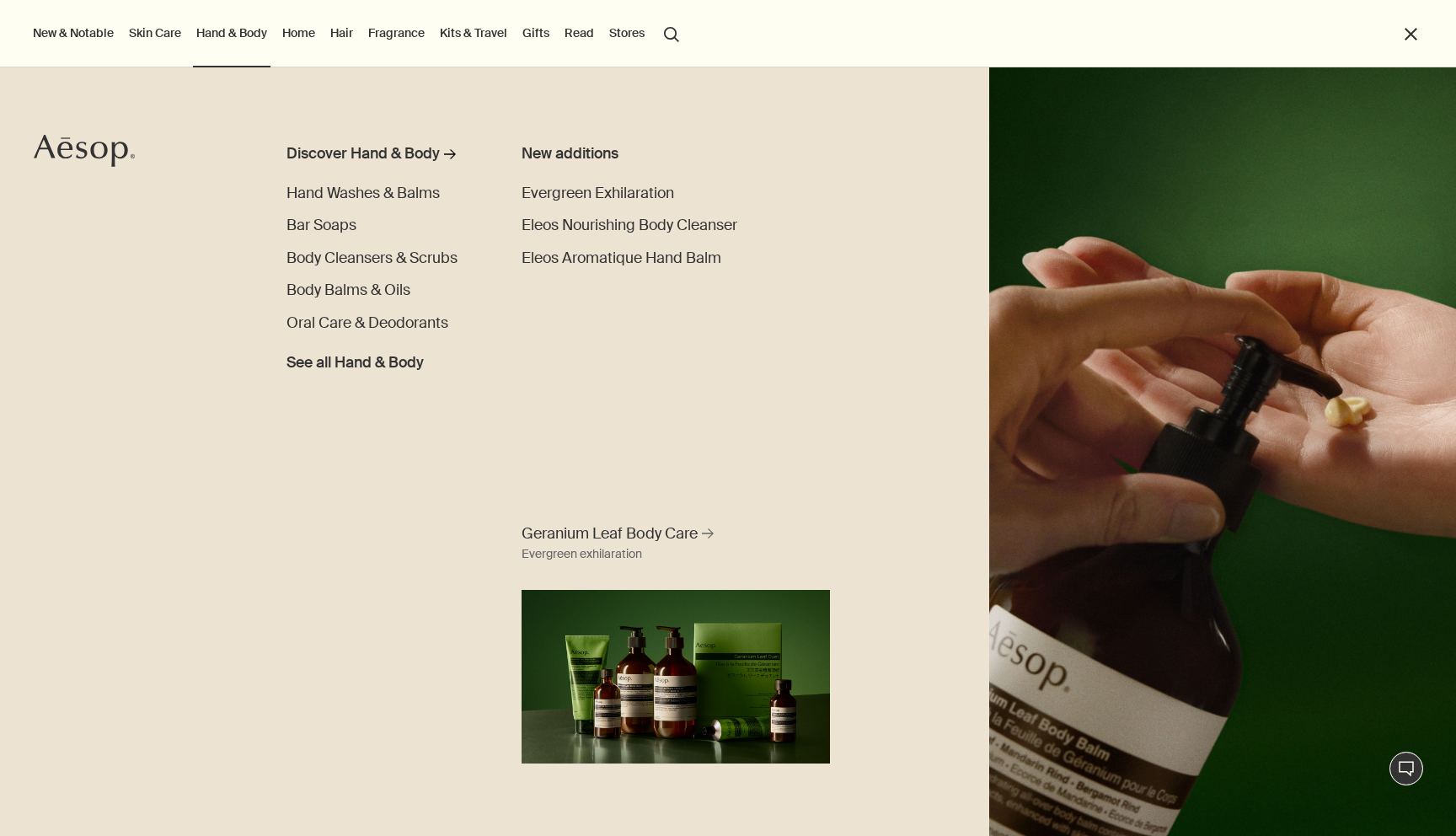
click at [410, 27] on link "Fragrance" at bounding box center [397, 33] width 63 height 22
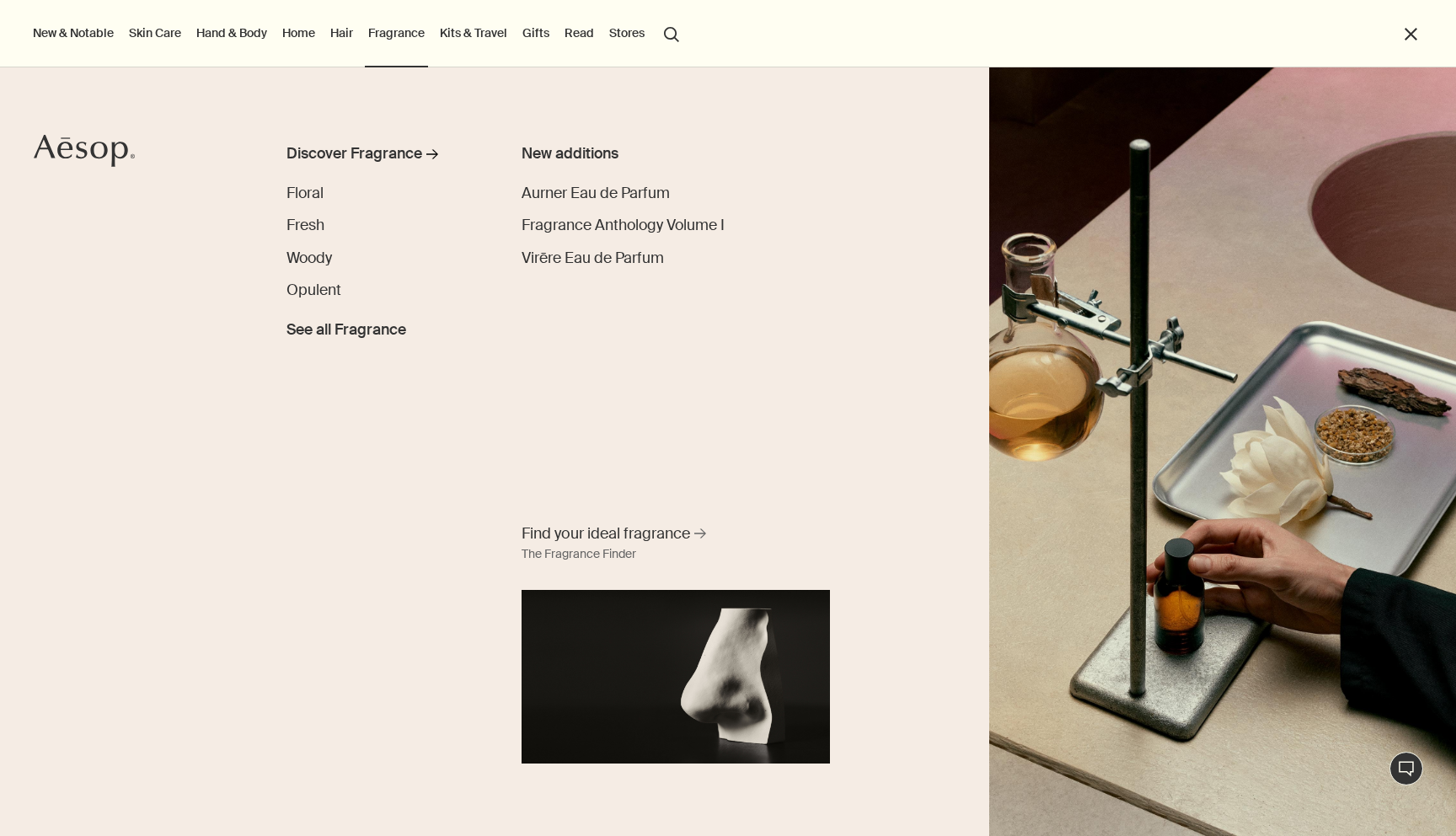
click at [472, 34] on link "Kits & Travel" at bounding box center [473, 33] width 74 height 22
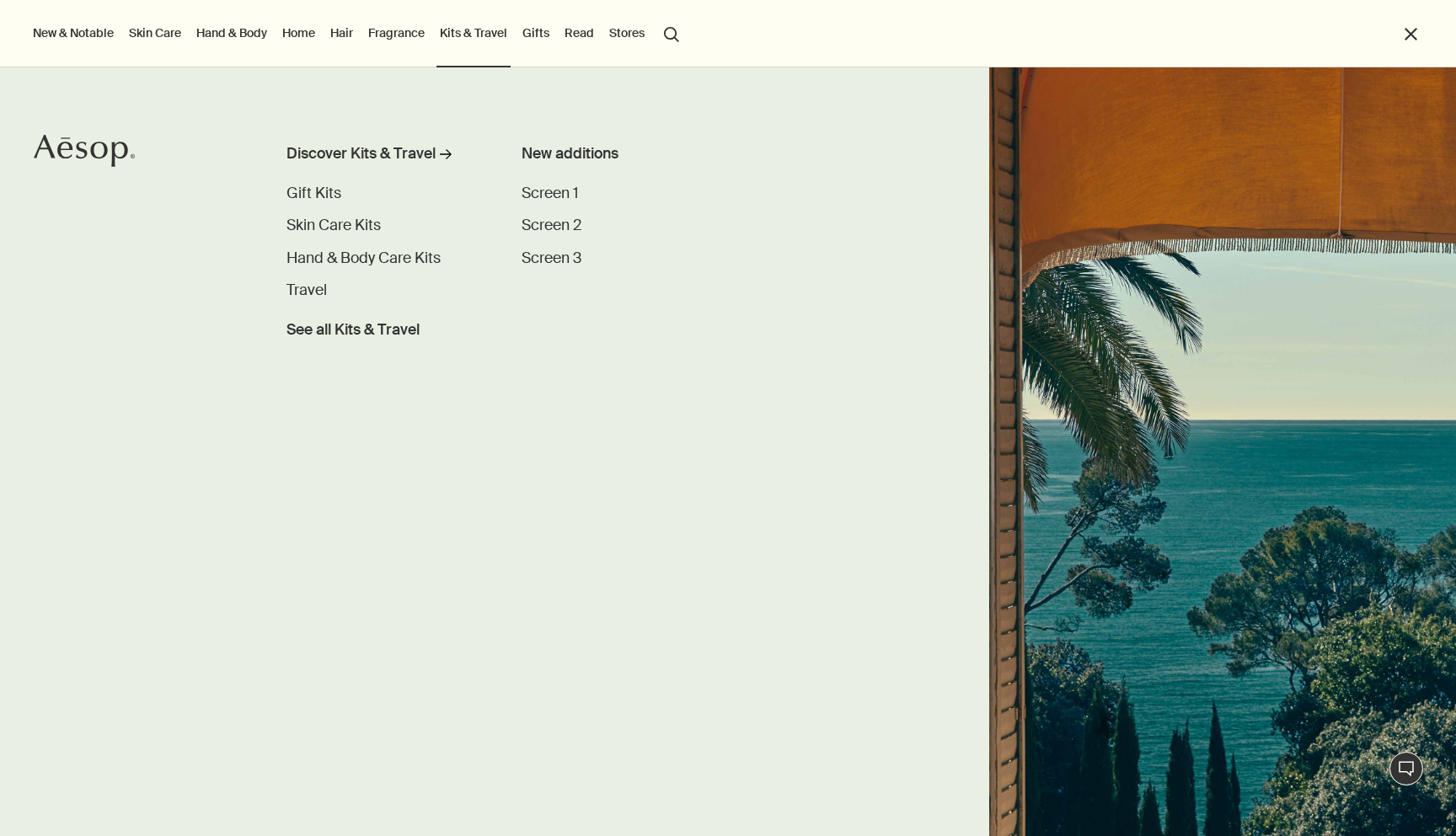
click at [537, 31] on link "Gifts" at bounding box center [535, 33] width 34 height 22
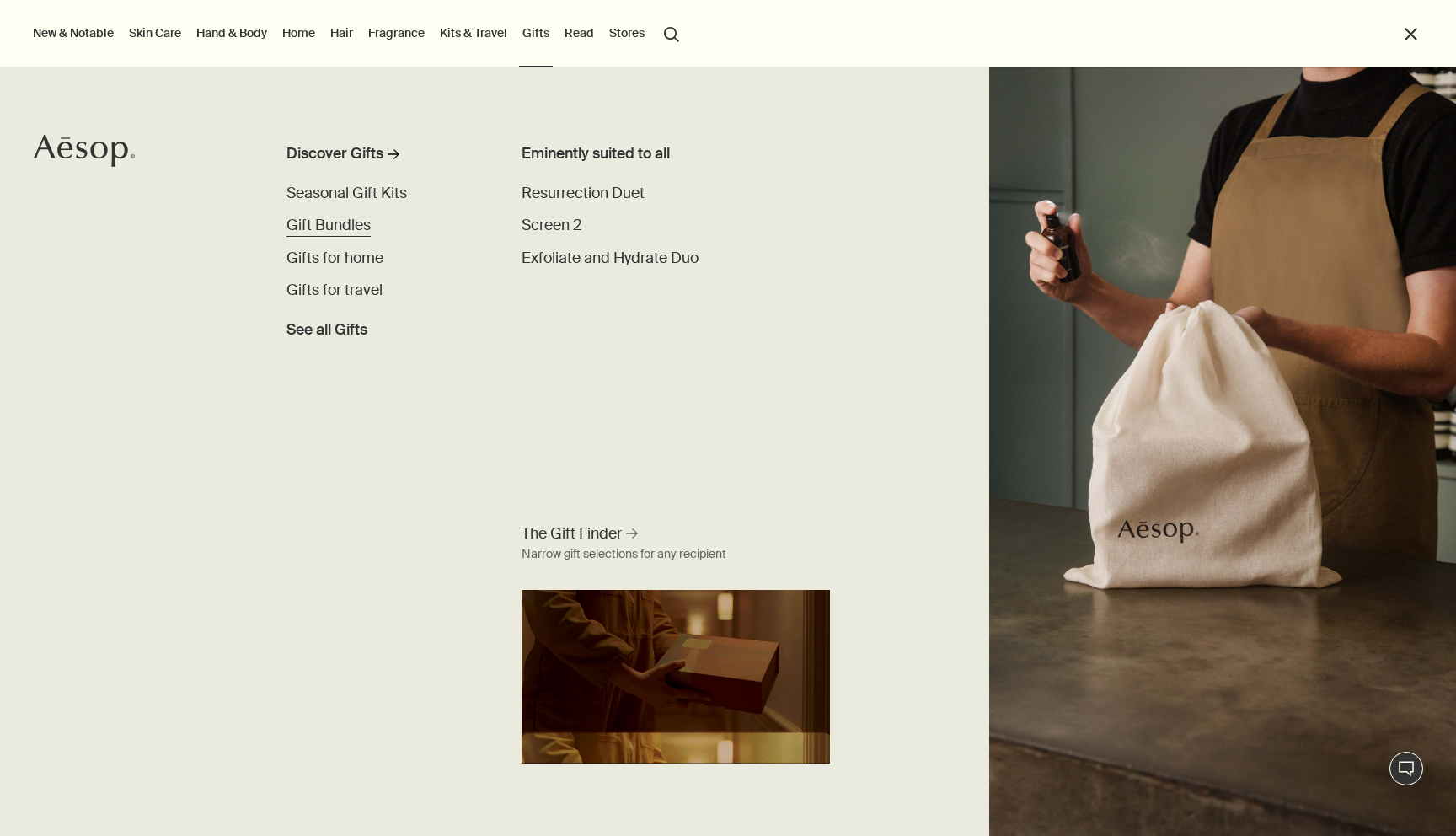
click at [342, 217] on span "Gift Bundles" at bounding box center [329, 225] width 84 height 19
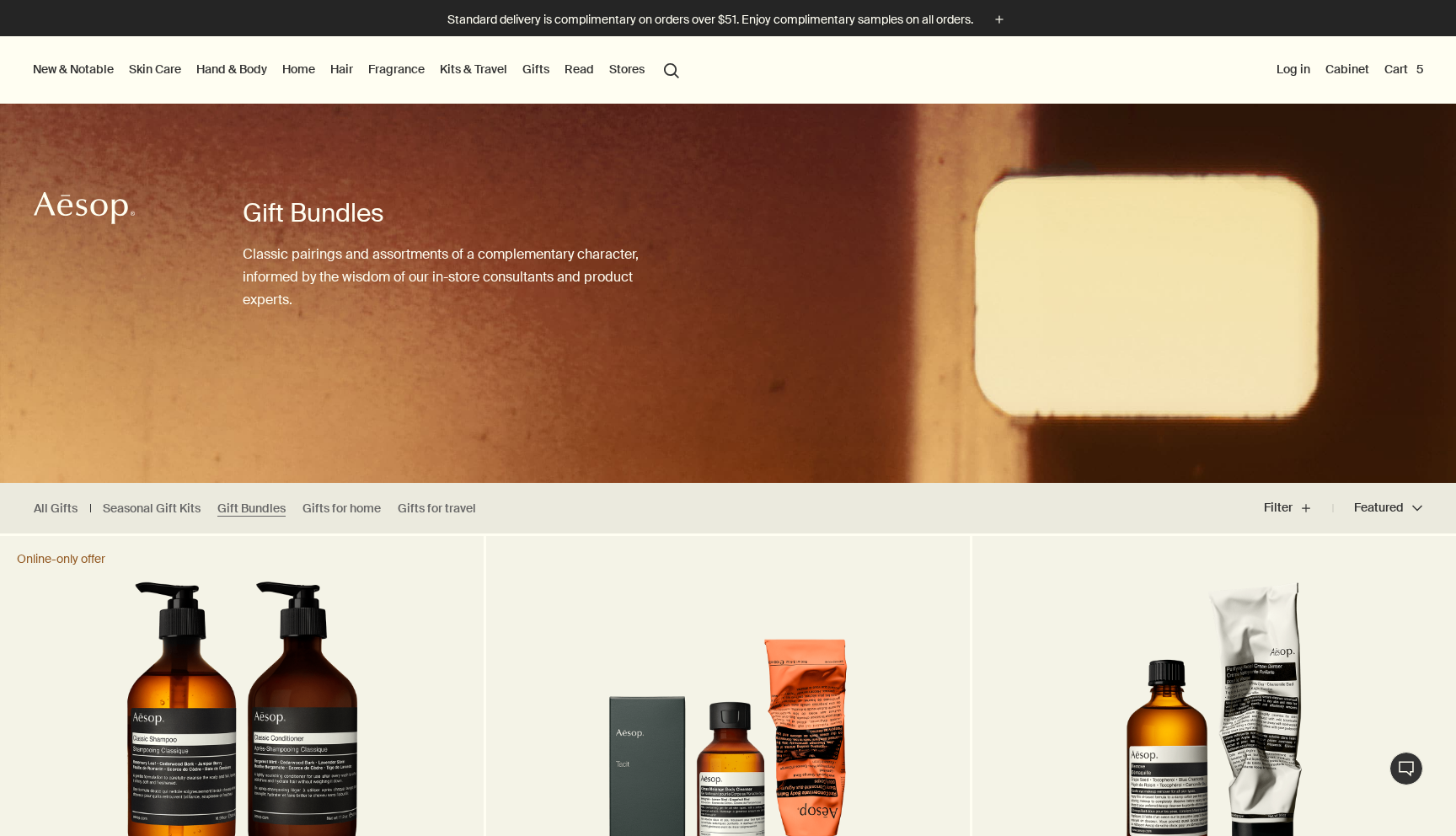
click at [536, 70] on link "Gifts" at bounding box center [535, 69] width 34 height 22
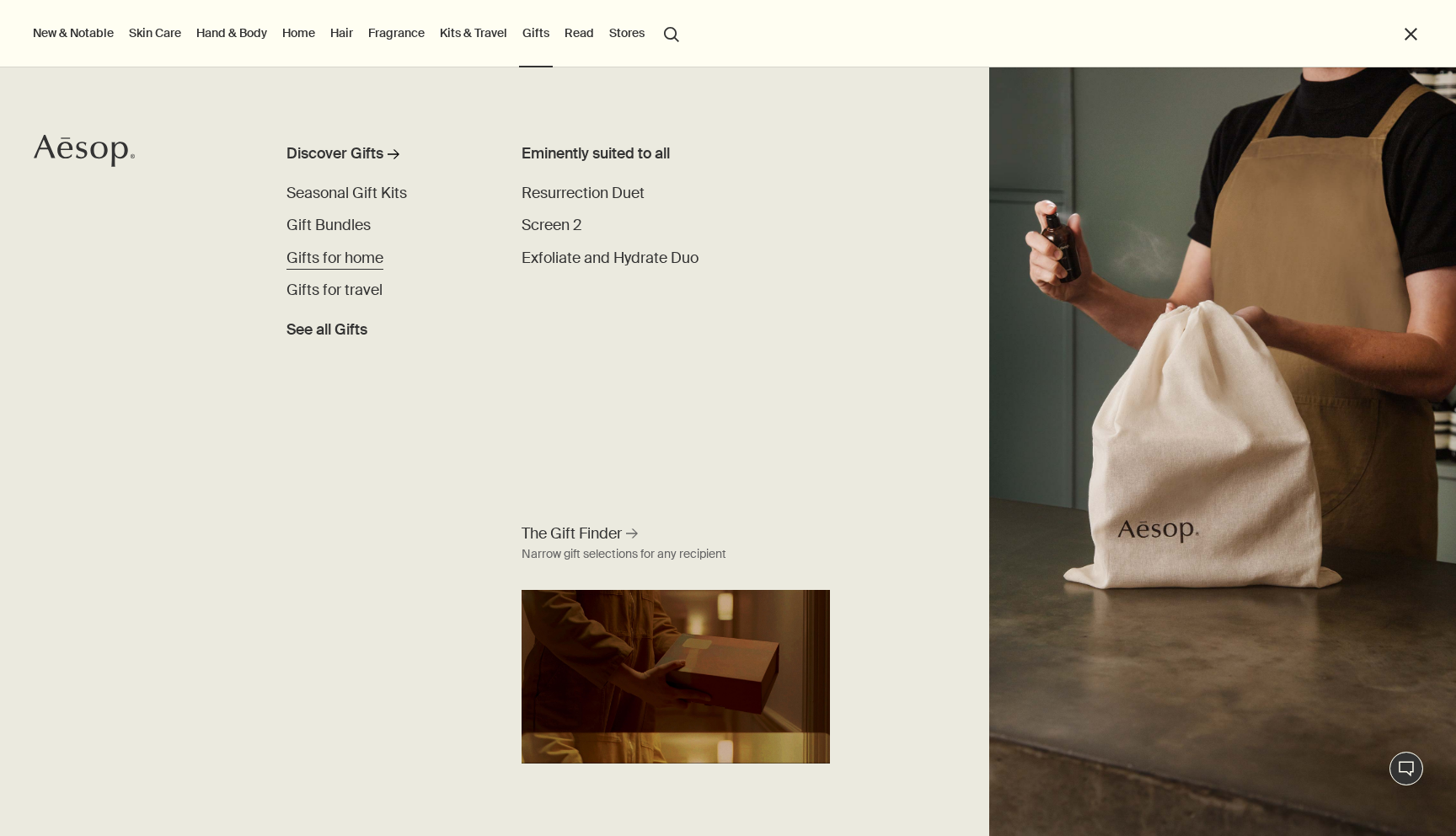
click at [340, 256] on span "Gifts for home" at bounding box center [334, 259] width 97 height 19
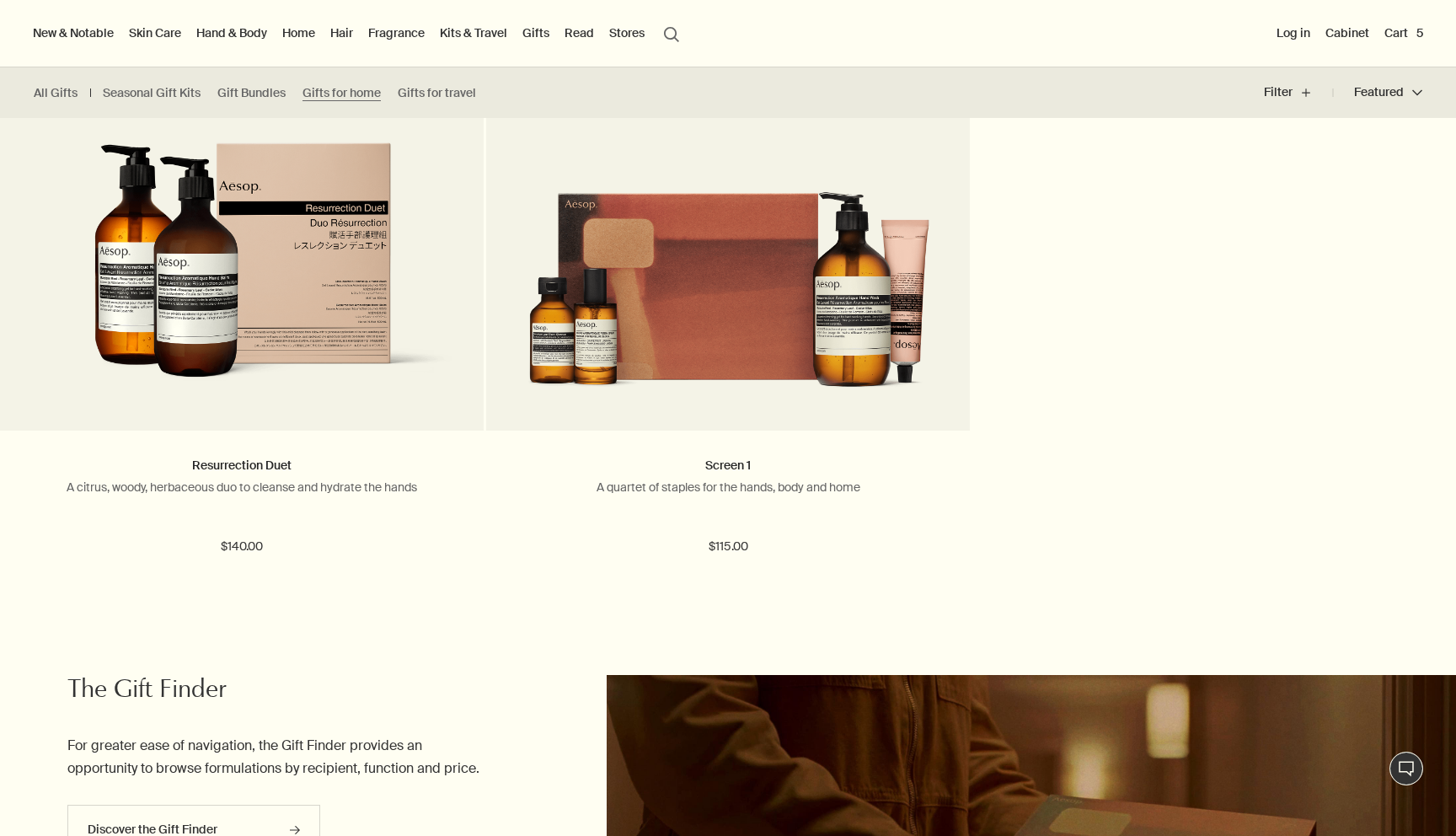
scroll to position [1722, 0]
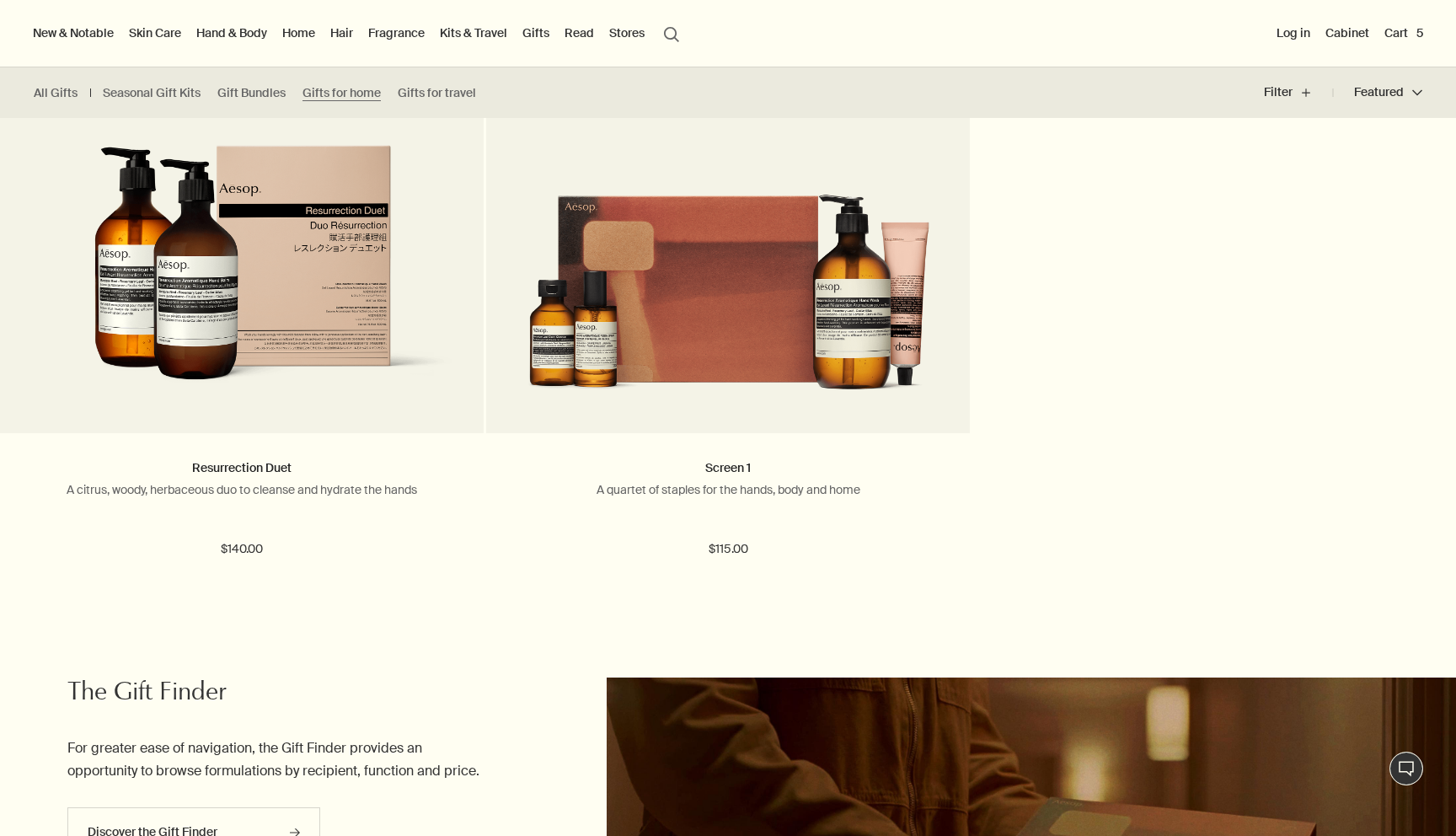
click at [352, 31] on link "Hair" at bounding box center [341, 33] width 30 height 22
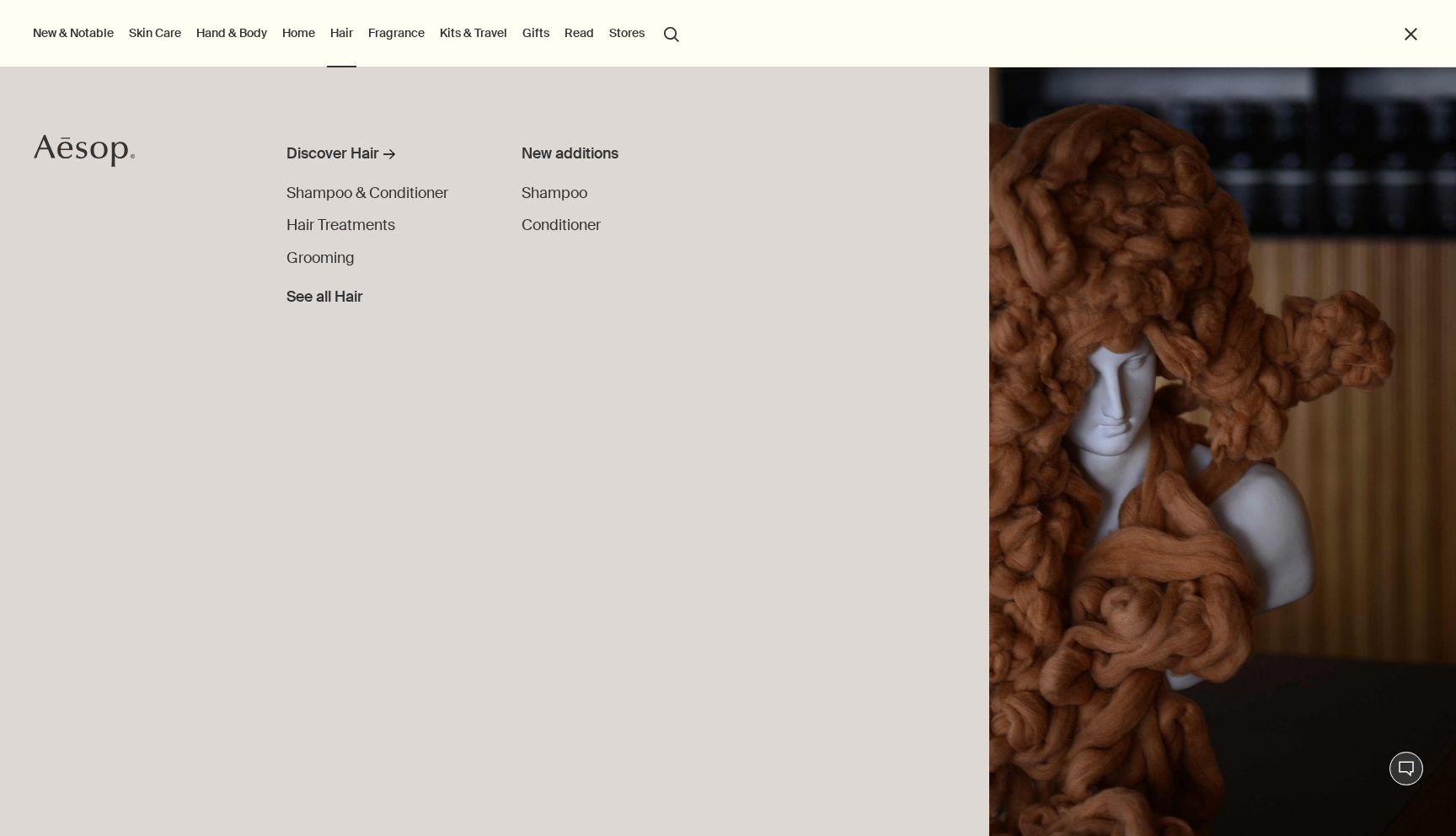
click at [531, 43] on link "Gifts" at bounding box center [535, 33] width 34 height 22
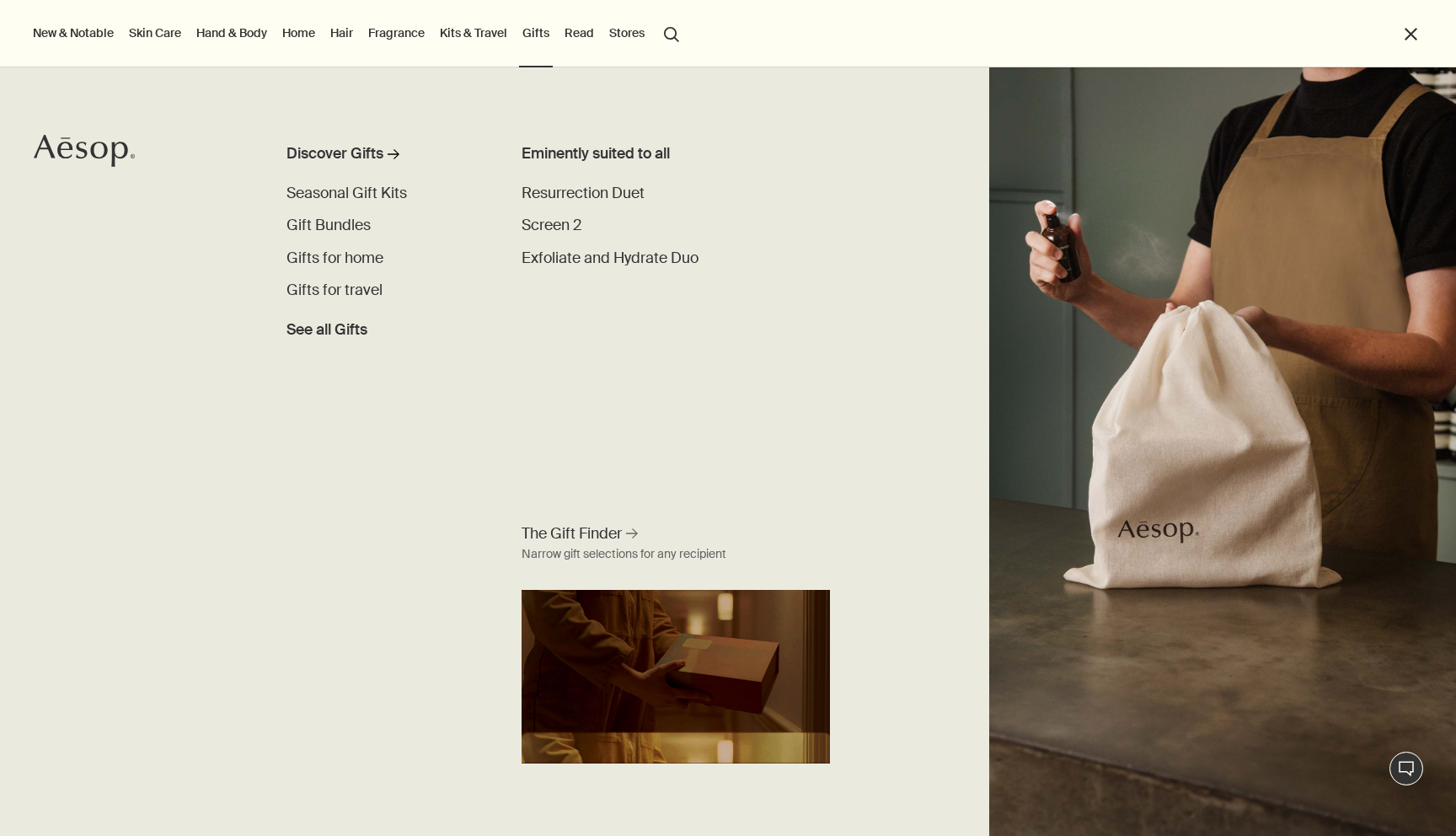
click at [496, 37] on link "Kits & Travel" at bounding box center [473, 33] width 74 height 22
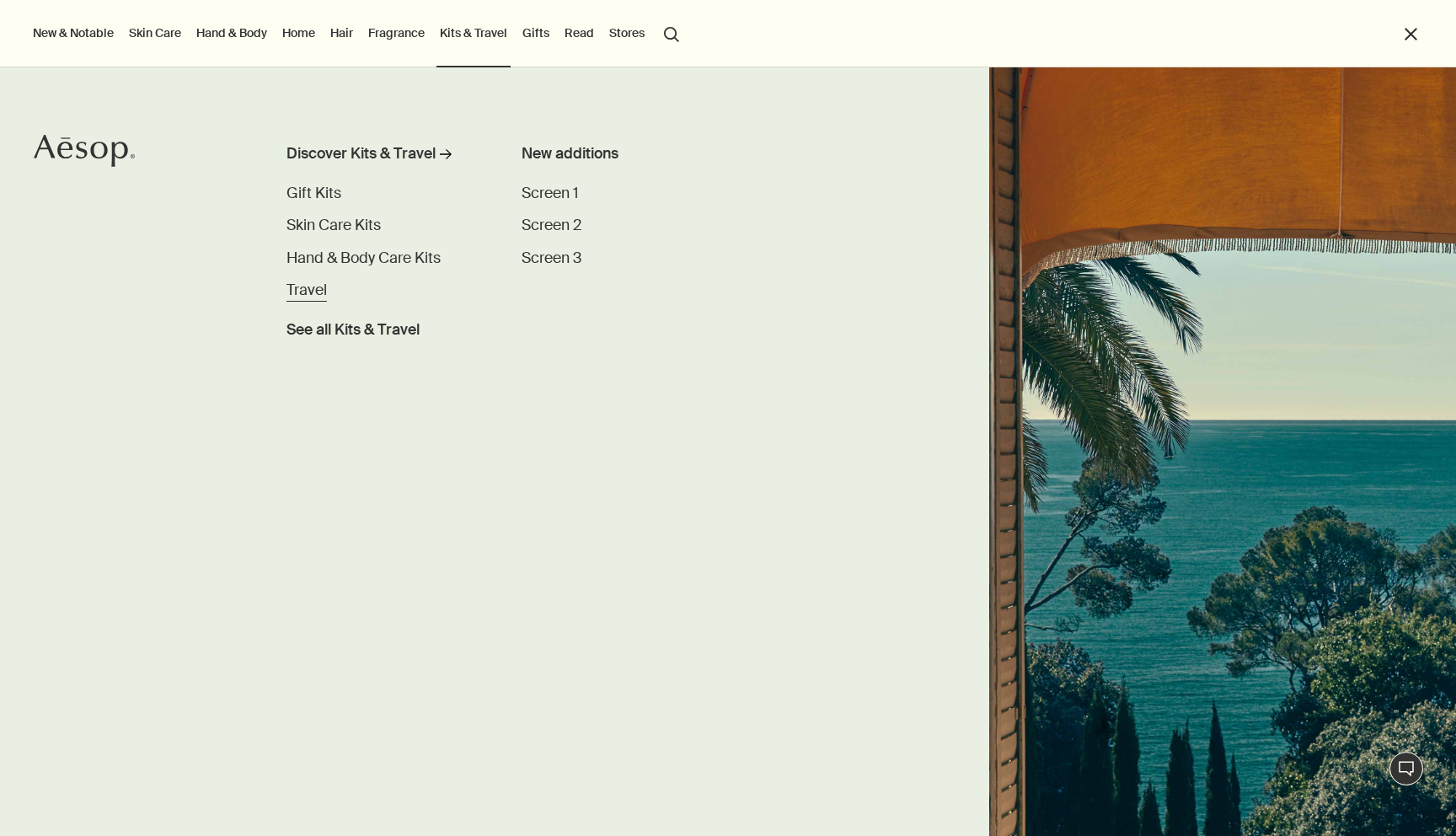
click at [312, 290] on span "Travel" at bounding box center [307, 290] width 40 height 19
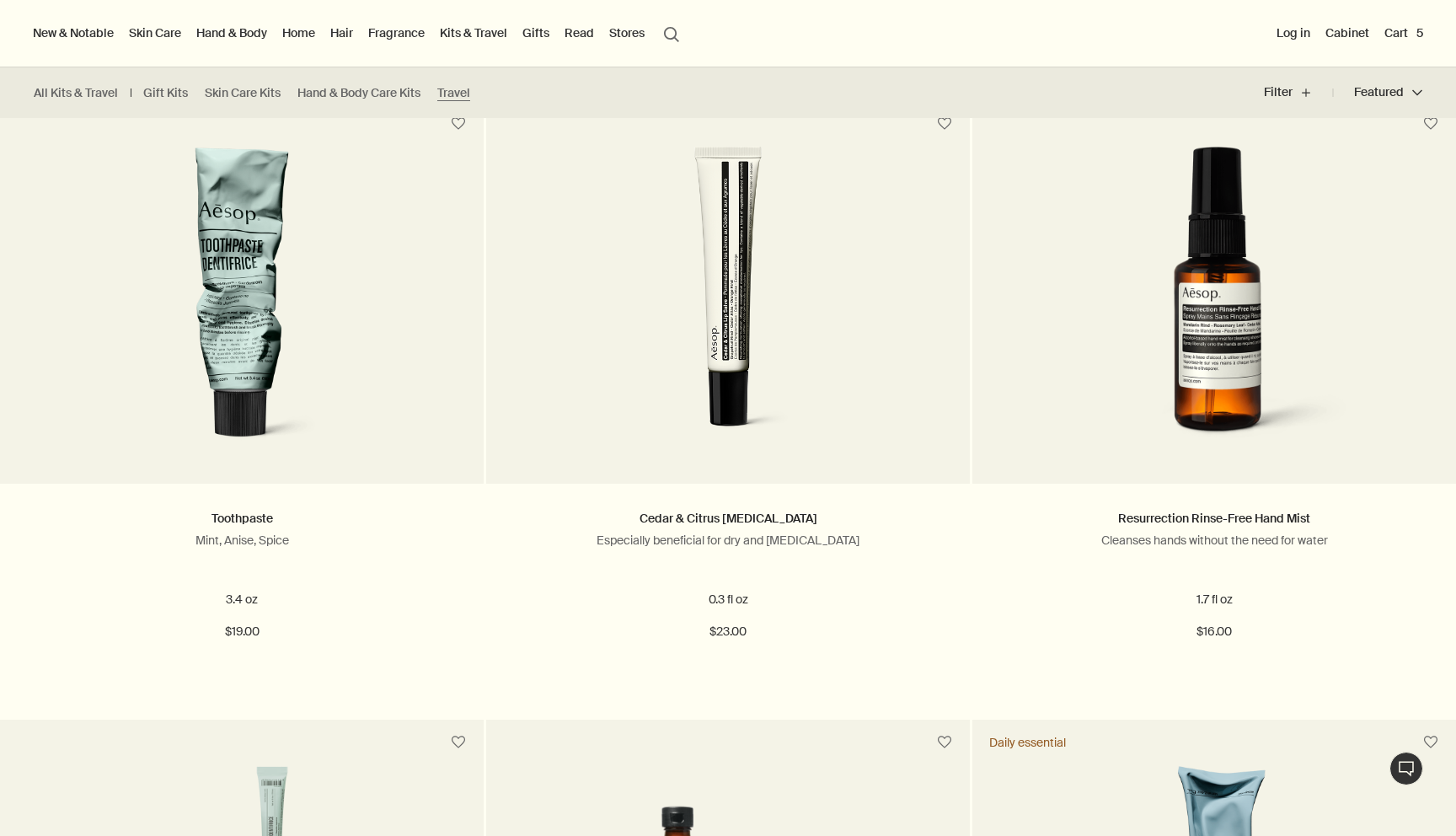
scroll to position [1669, 0]
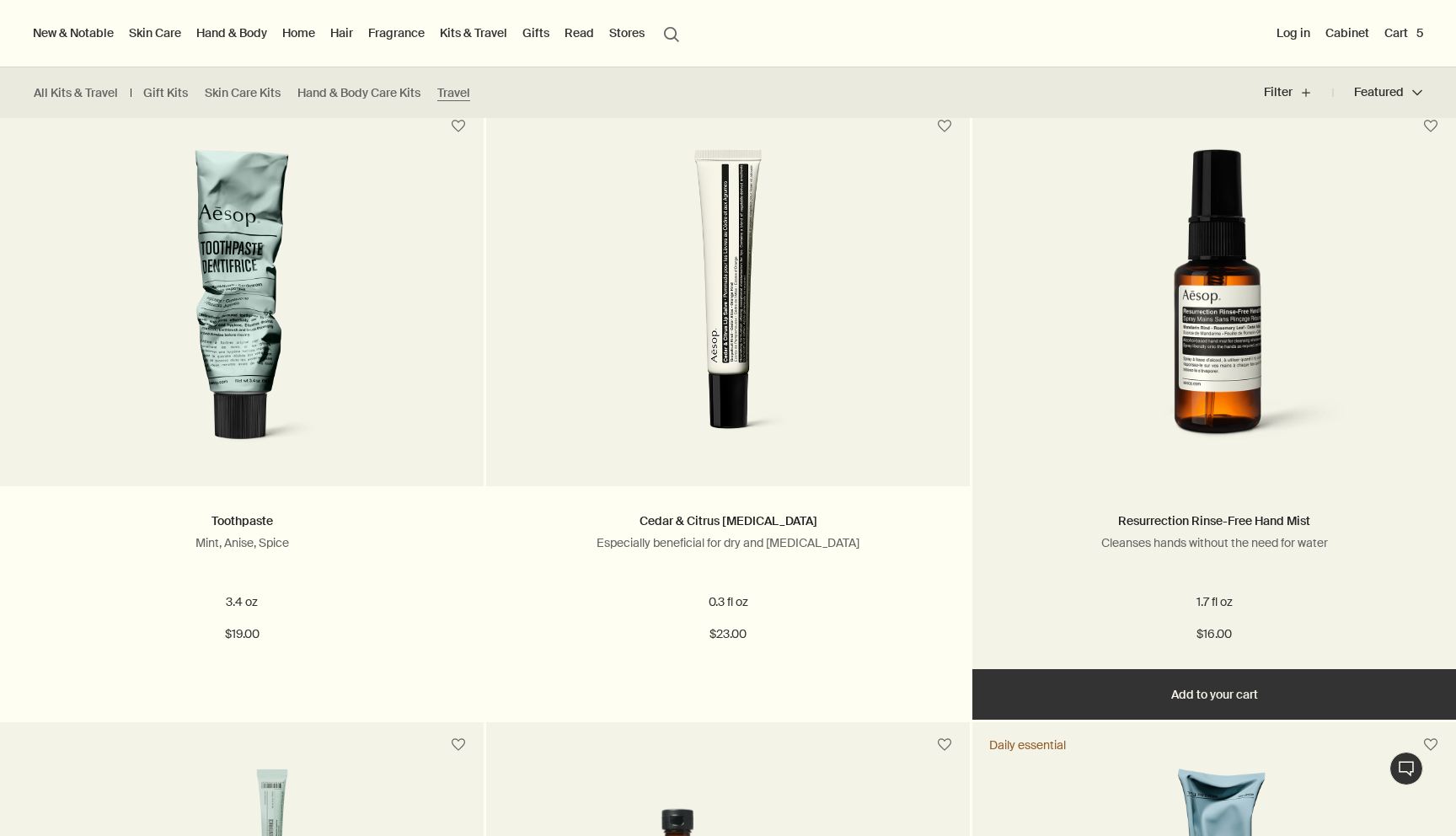
click at [1194, 693] on button "Add Add to your cart" at bounding box center [1214, 694] width 484 height 51
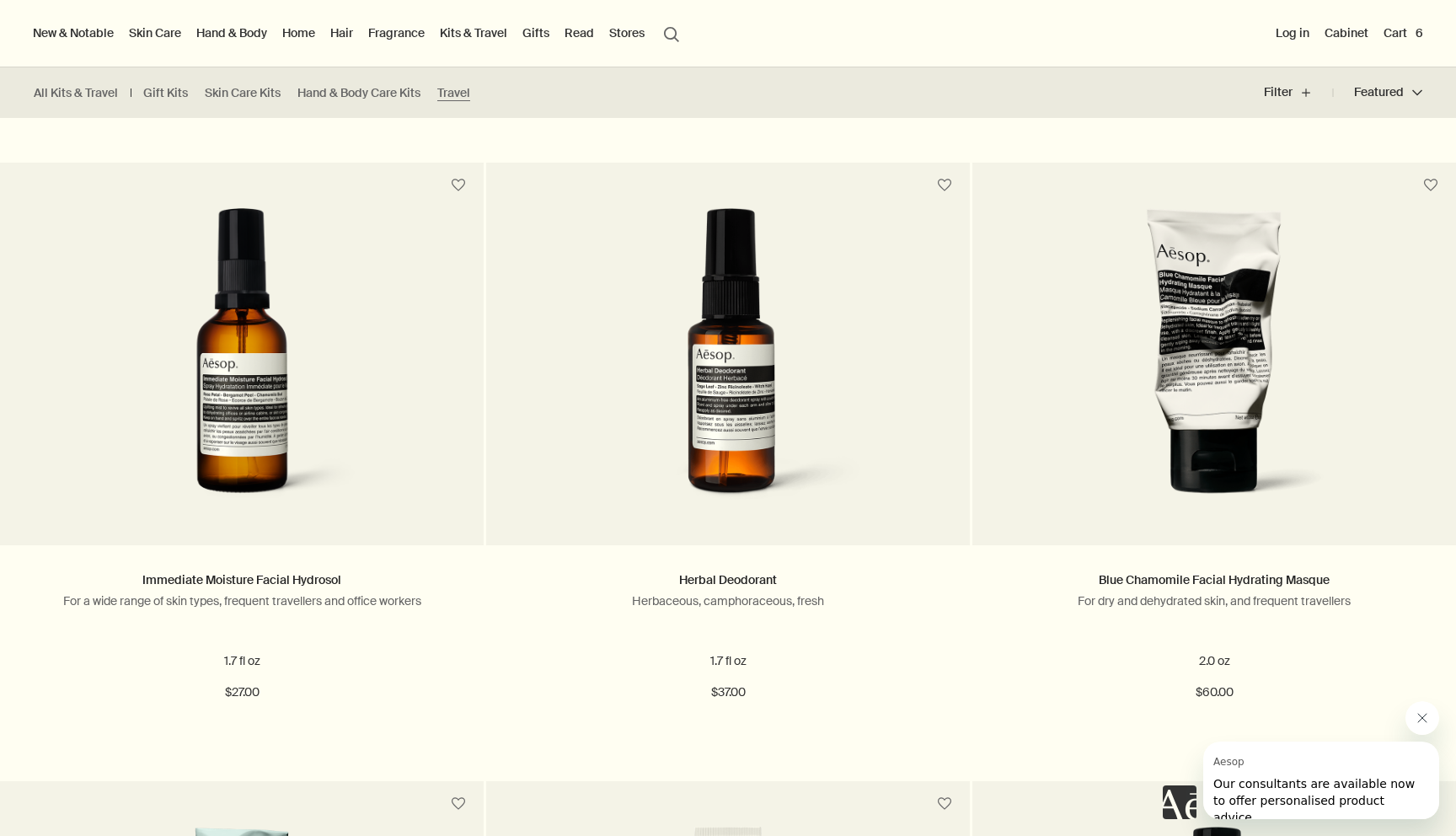
scroll to position [984, 0]
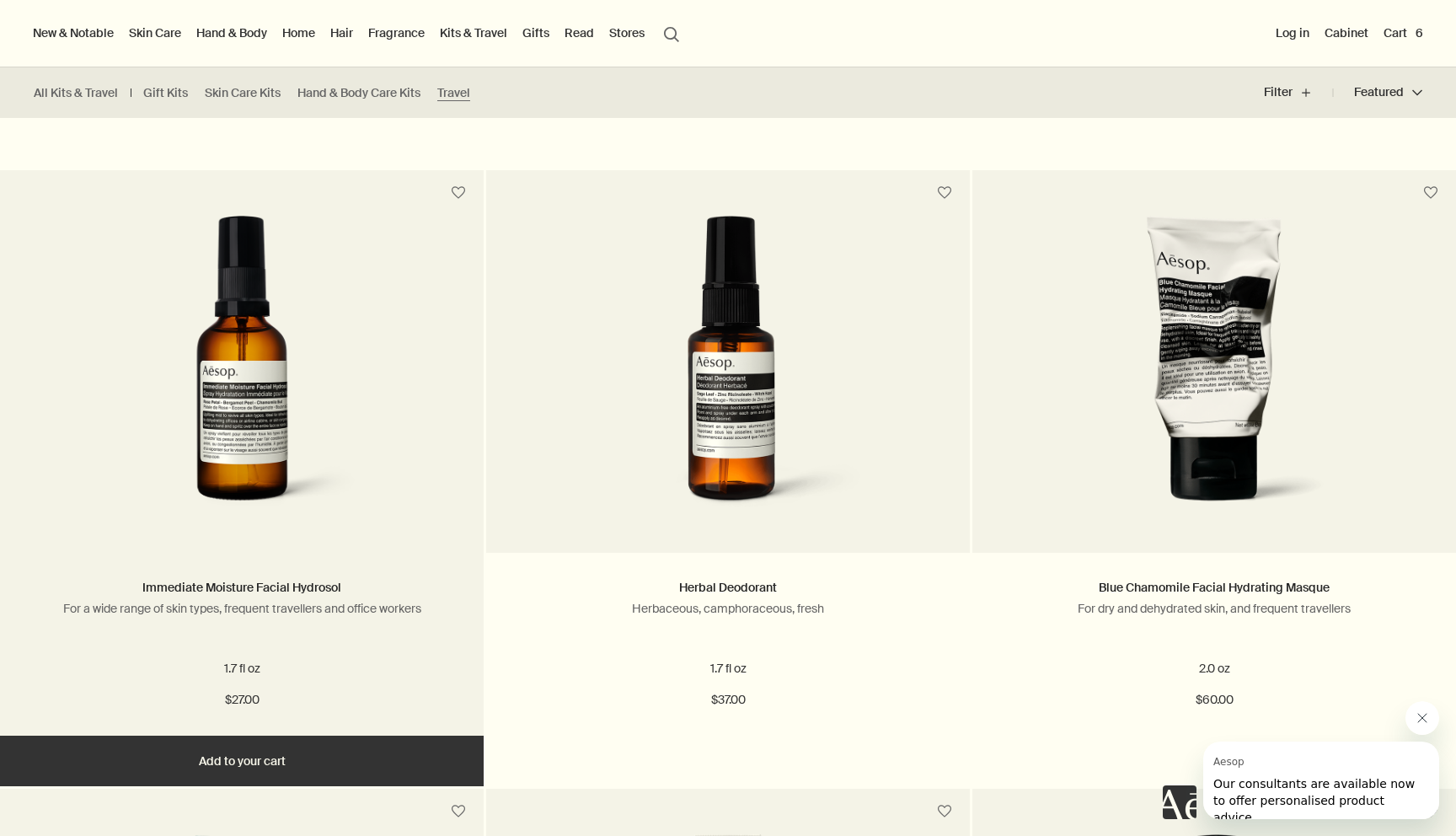
click at [251, 757] on button "Add Add to your cart" at bounding box center [241, 760] width 484 height 51
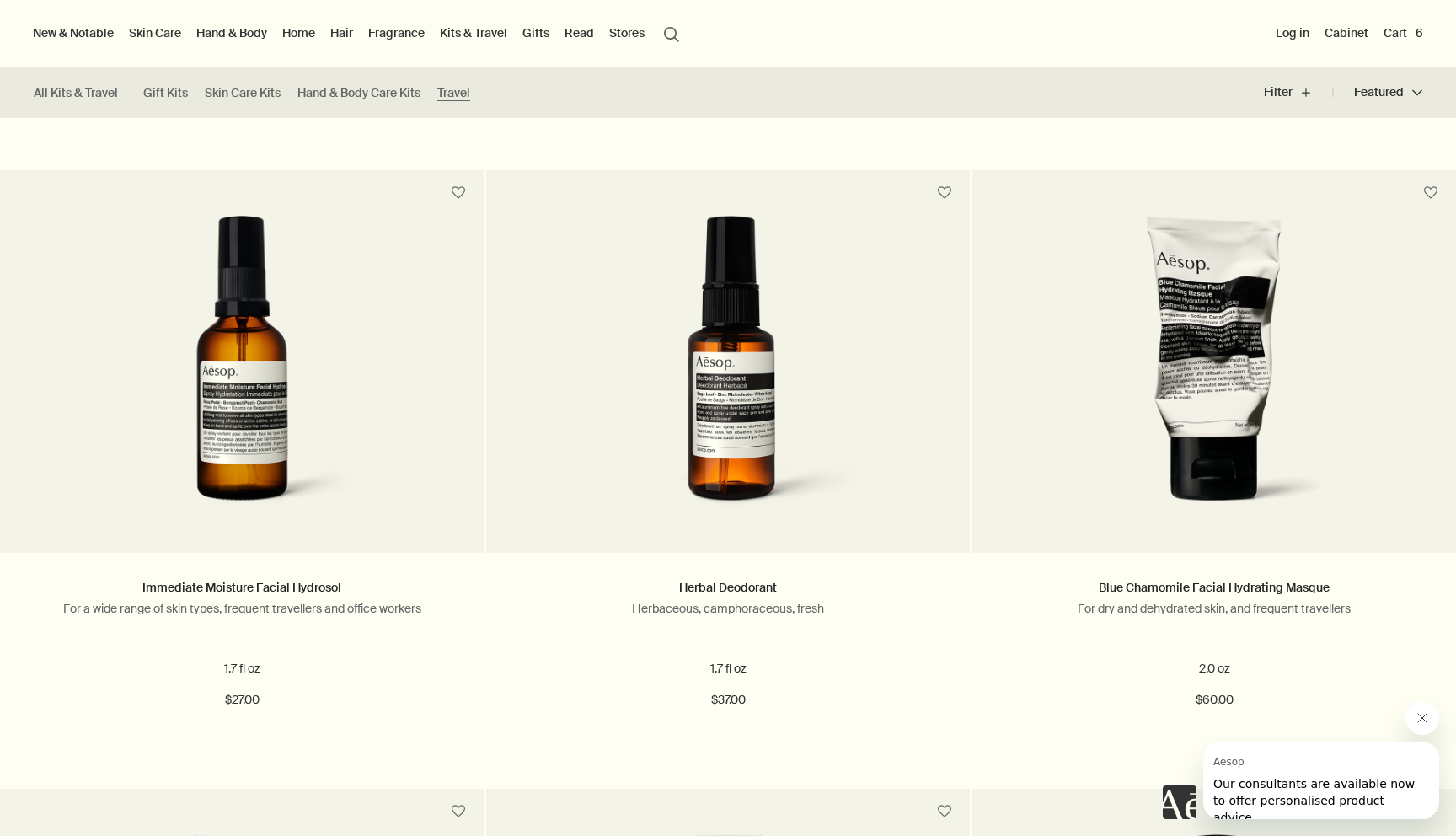
click at [1405, 34] on button "Cart 6" at bounding box center [1403, 33] width 46 height 22
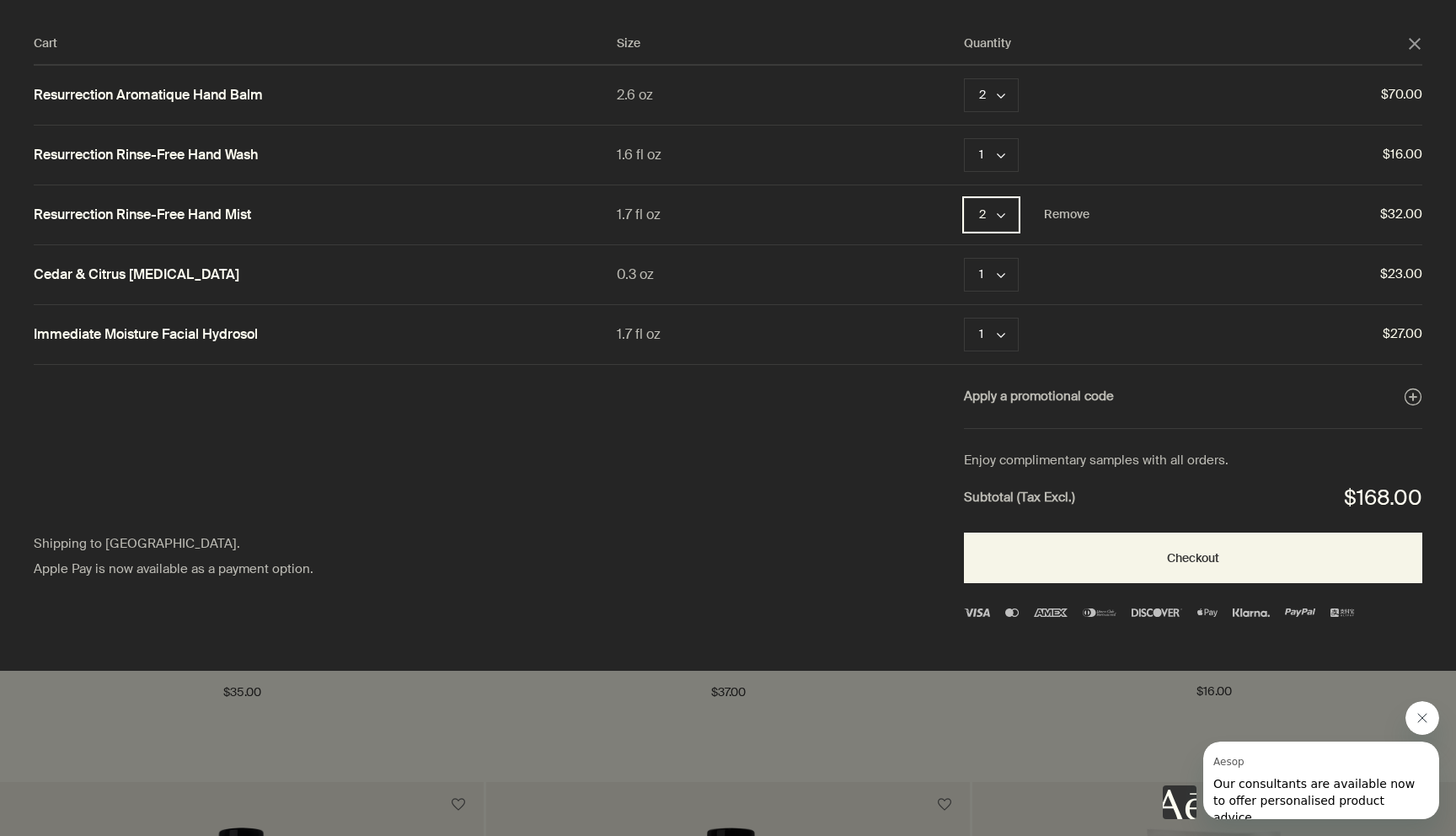
click at [992, 219] on button "2 chevron" at bounding box center [991, 215] width 55 height 34
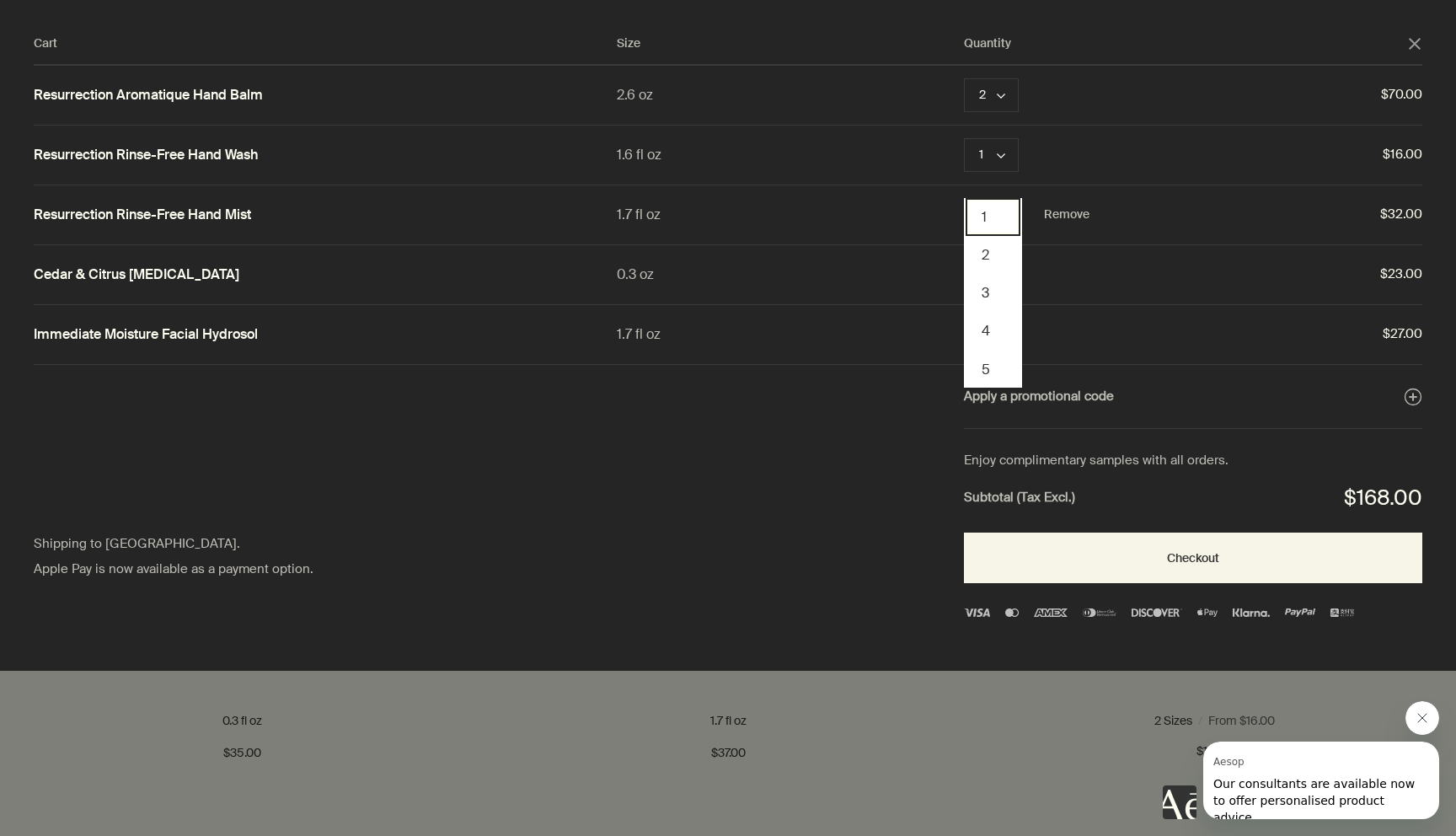
click at [994, 222] on button "1" at bounding box center [992, 217] width 55 height 38
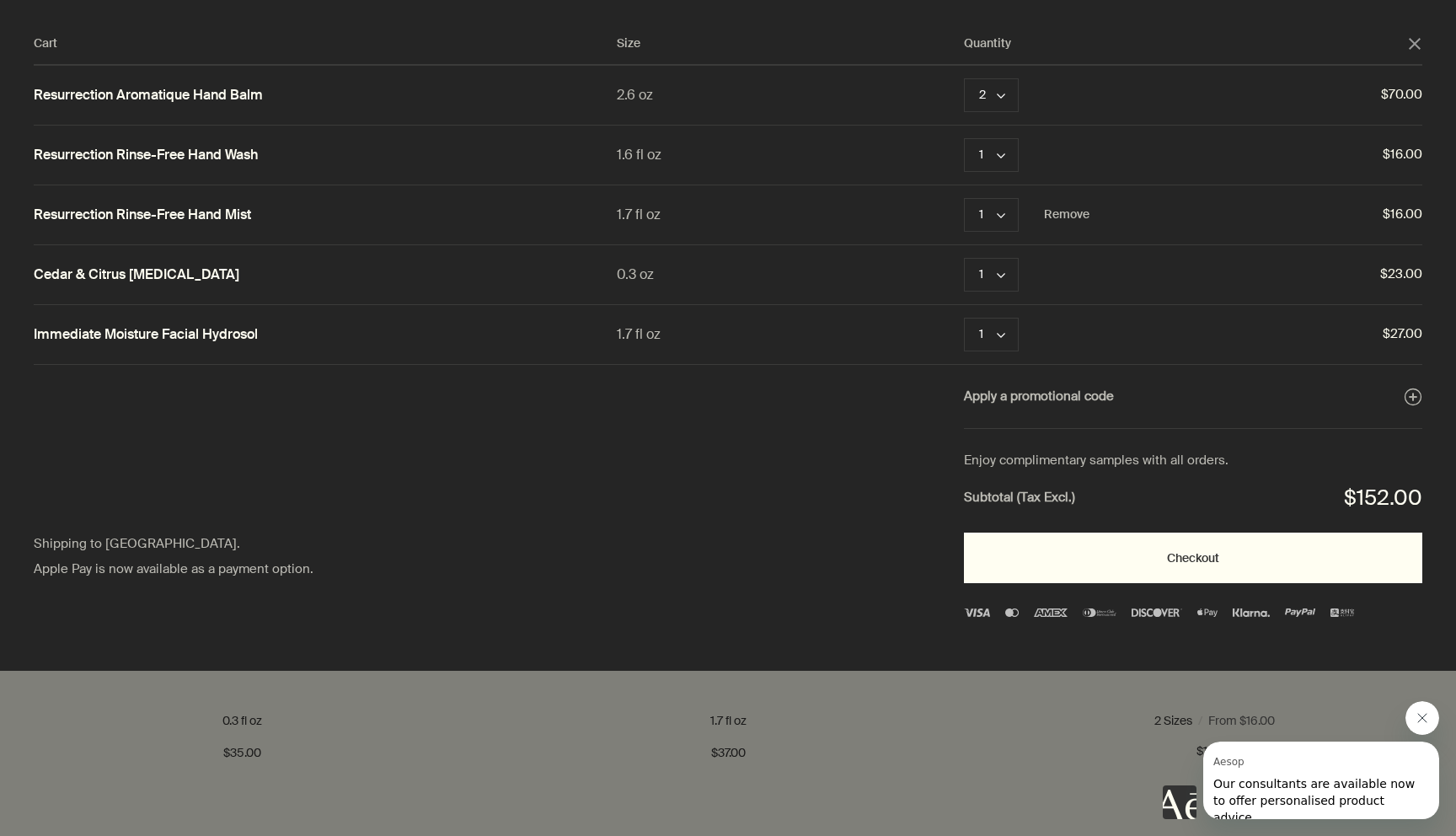
click at [1064, 559] on button "Checkout" at bounding box center [1194, 557] width 459 height 51
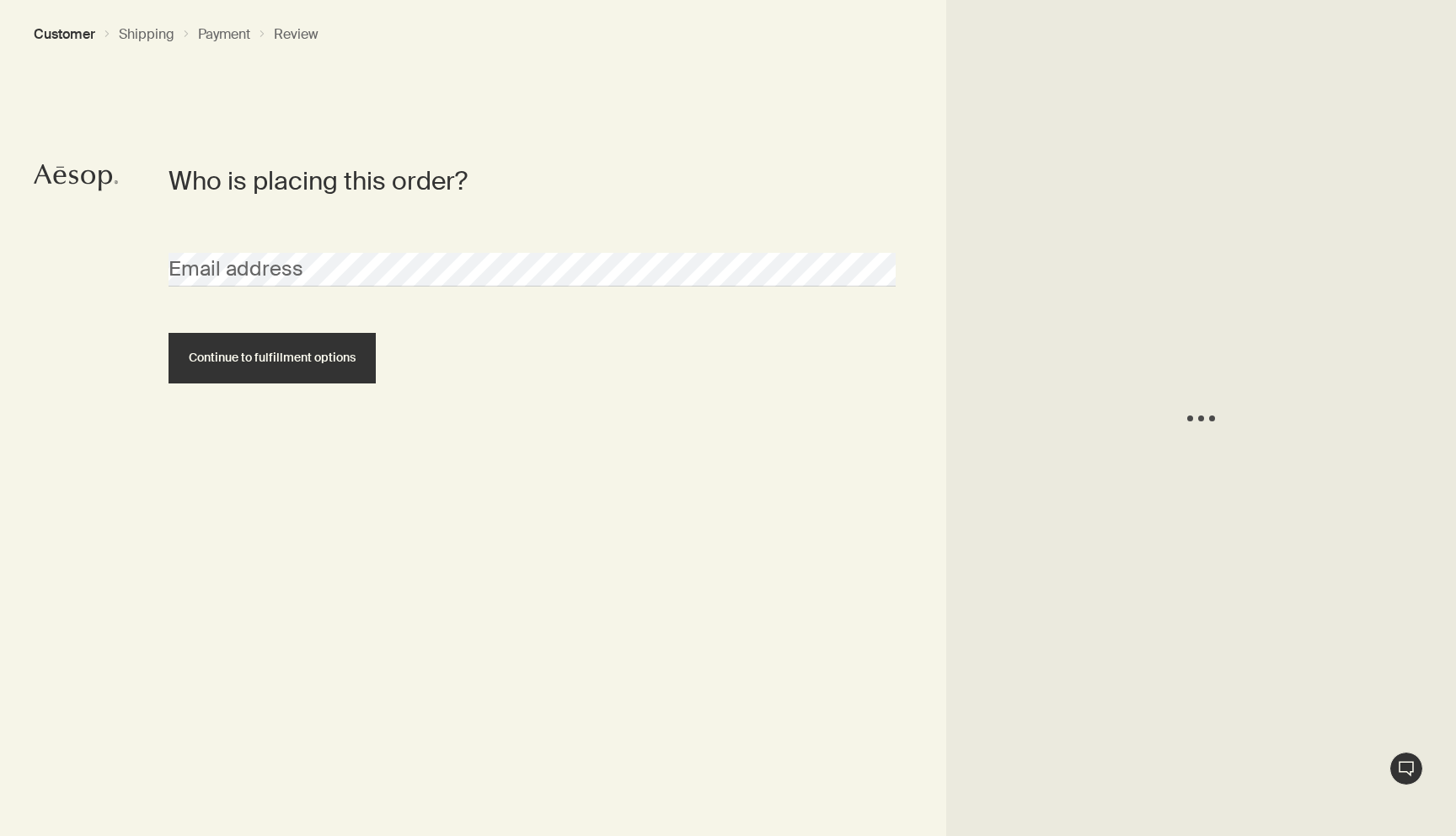
click at [503, 247] on div "Email address" at bounding box center [532, 255] width 744 height 63
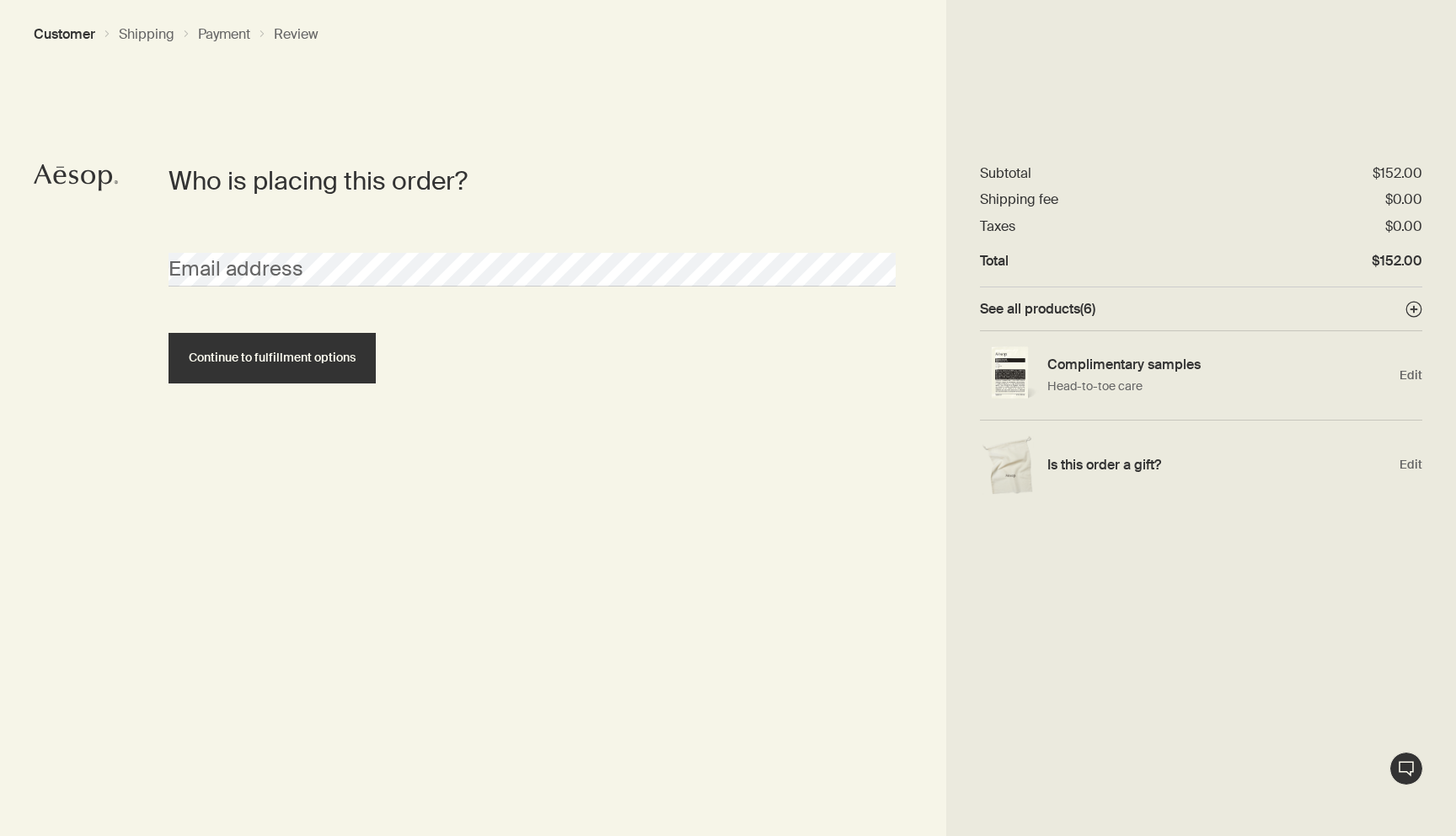
click at [1416, 305] on circle at bounding box center [1415, 309] width 15 height 15
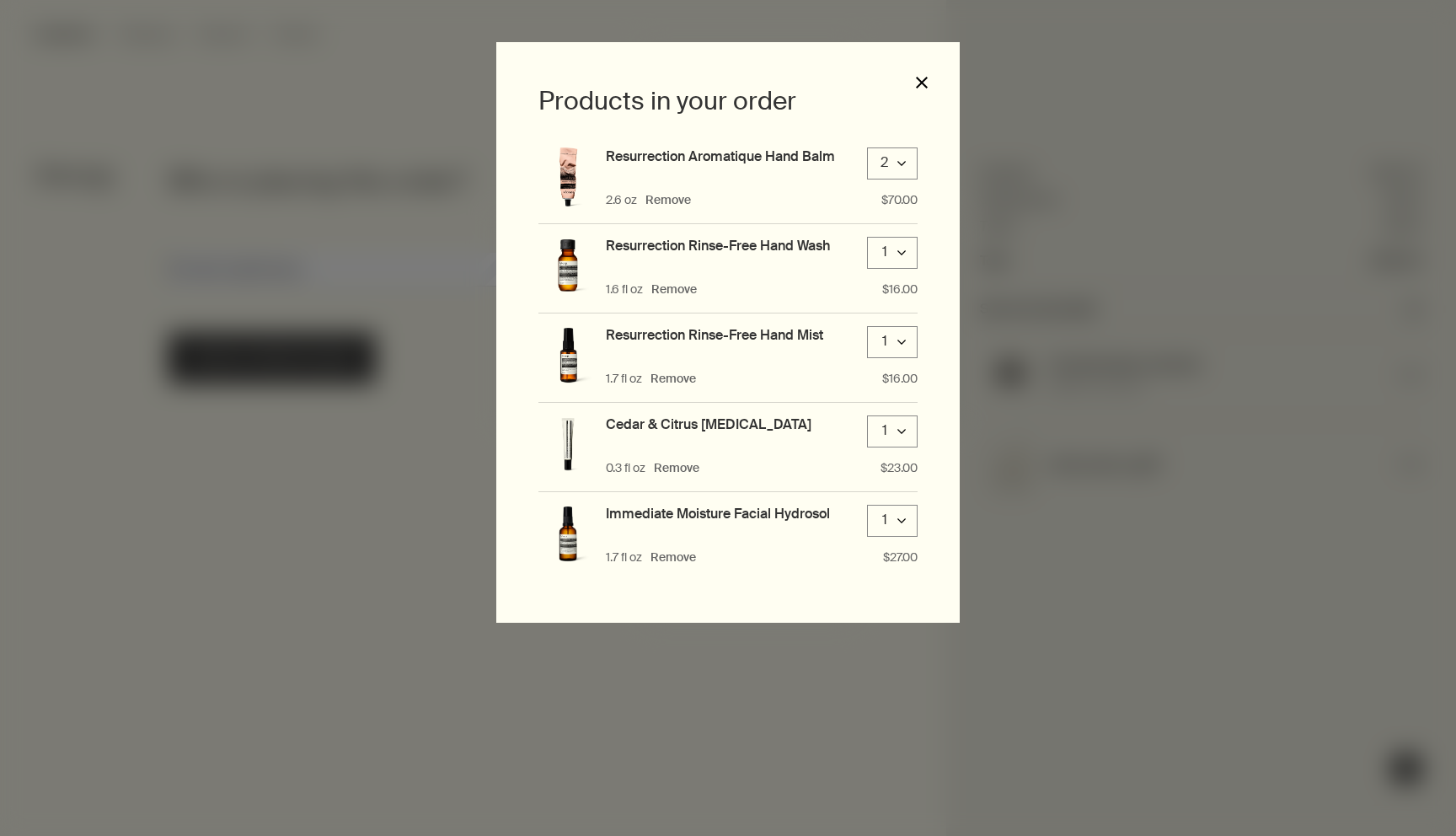
click at [923, 79] on button "close" at bounding box center [922, 82] width 15 height 15
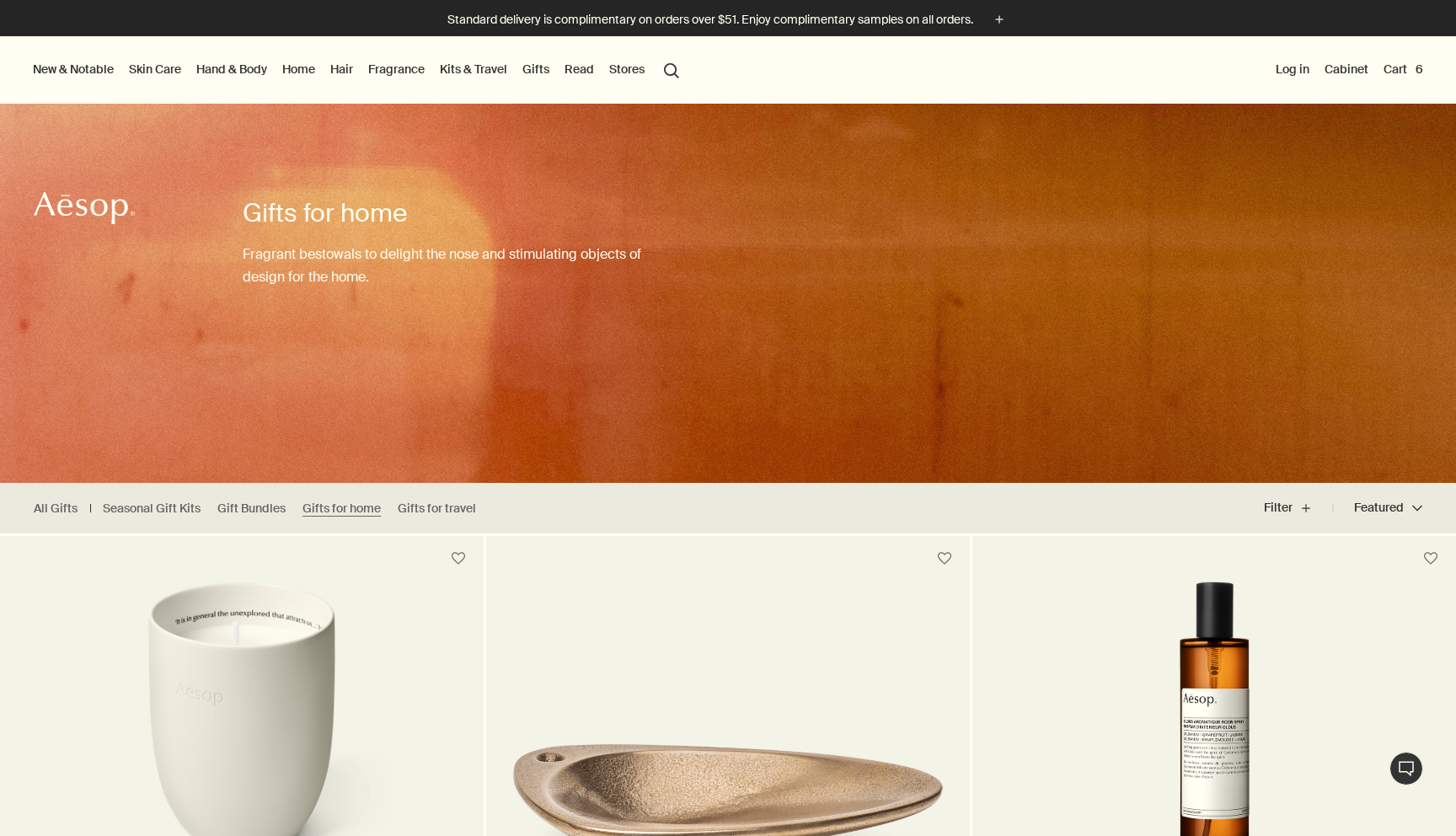
click at [219, 59] on link "Hand & Body" at bounding box center [231, 69] width 78 height 22
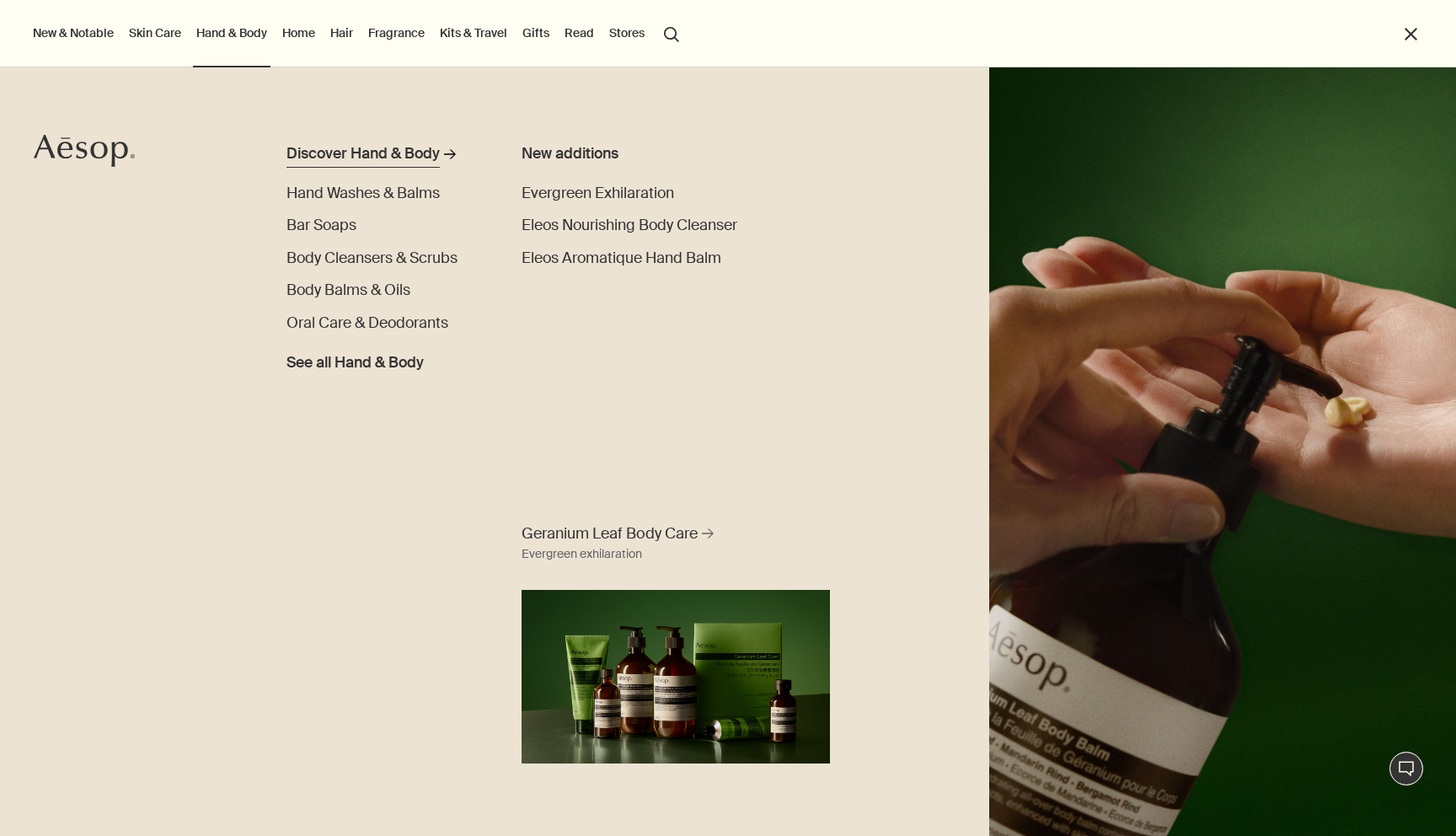
click at [417, 149] on div "Discover Hand & Body" at bounding box center [363, 155] width 153 height 23
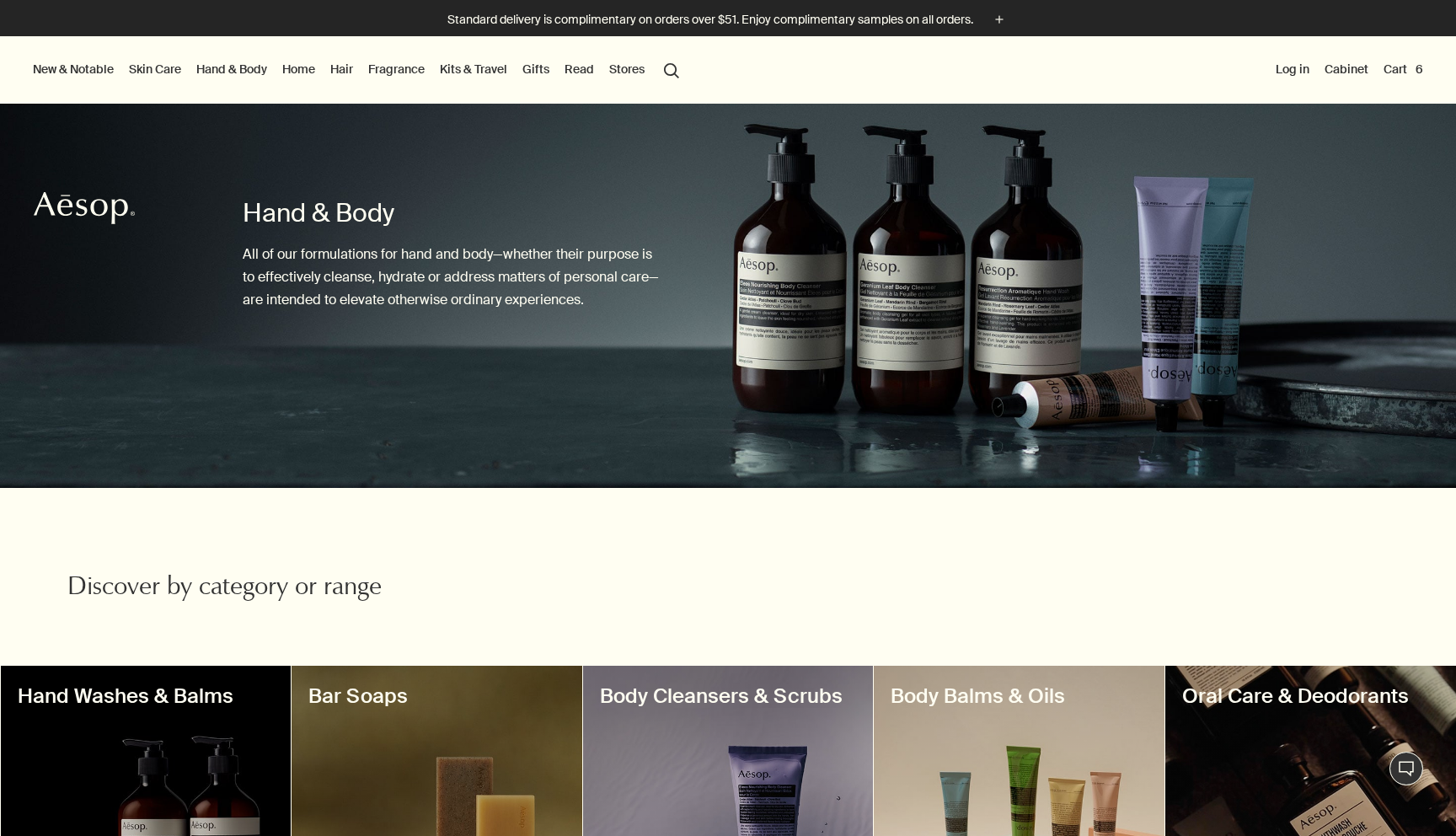
click at [1407, 65] on button "Cart 6" at bounding box center [1403, 69] width 46 height 22
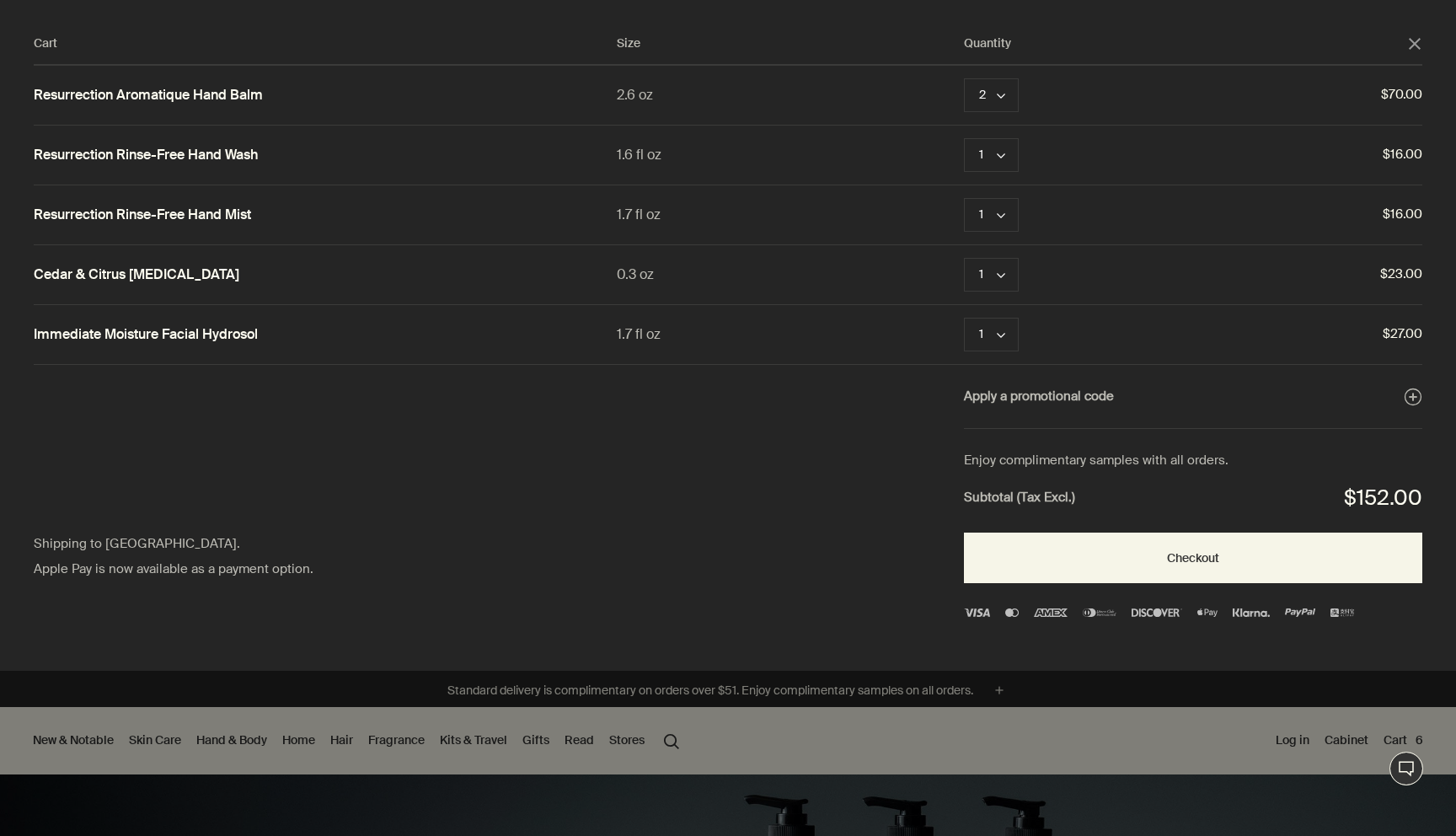
click at [1417, 45] on polygon "Close" at bounding box center [1415, 44] width 11 height 11
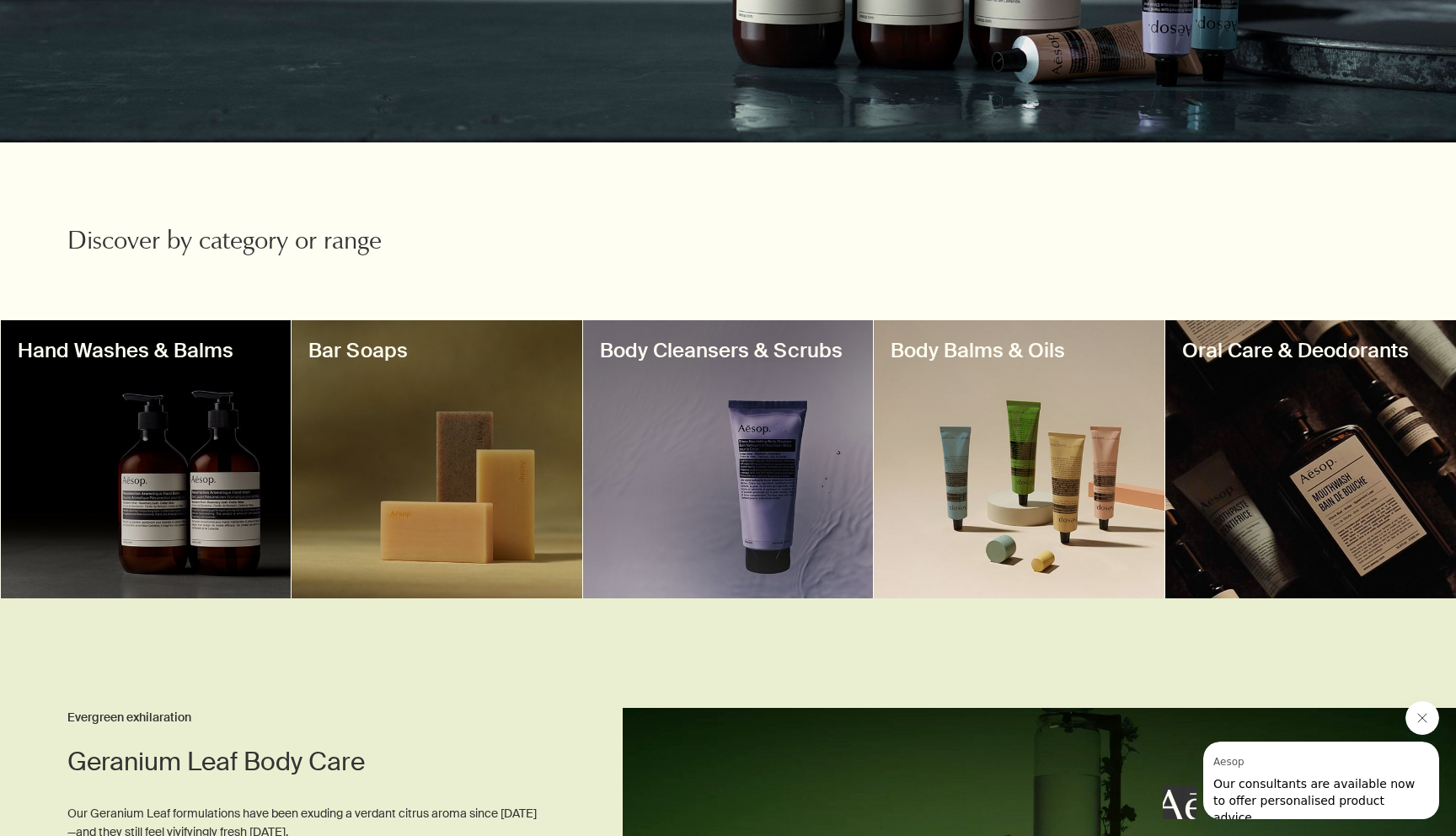
scroll to position [352, 0]
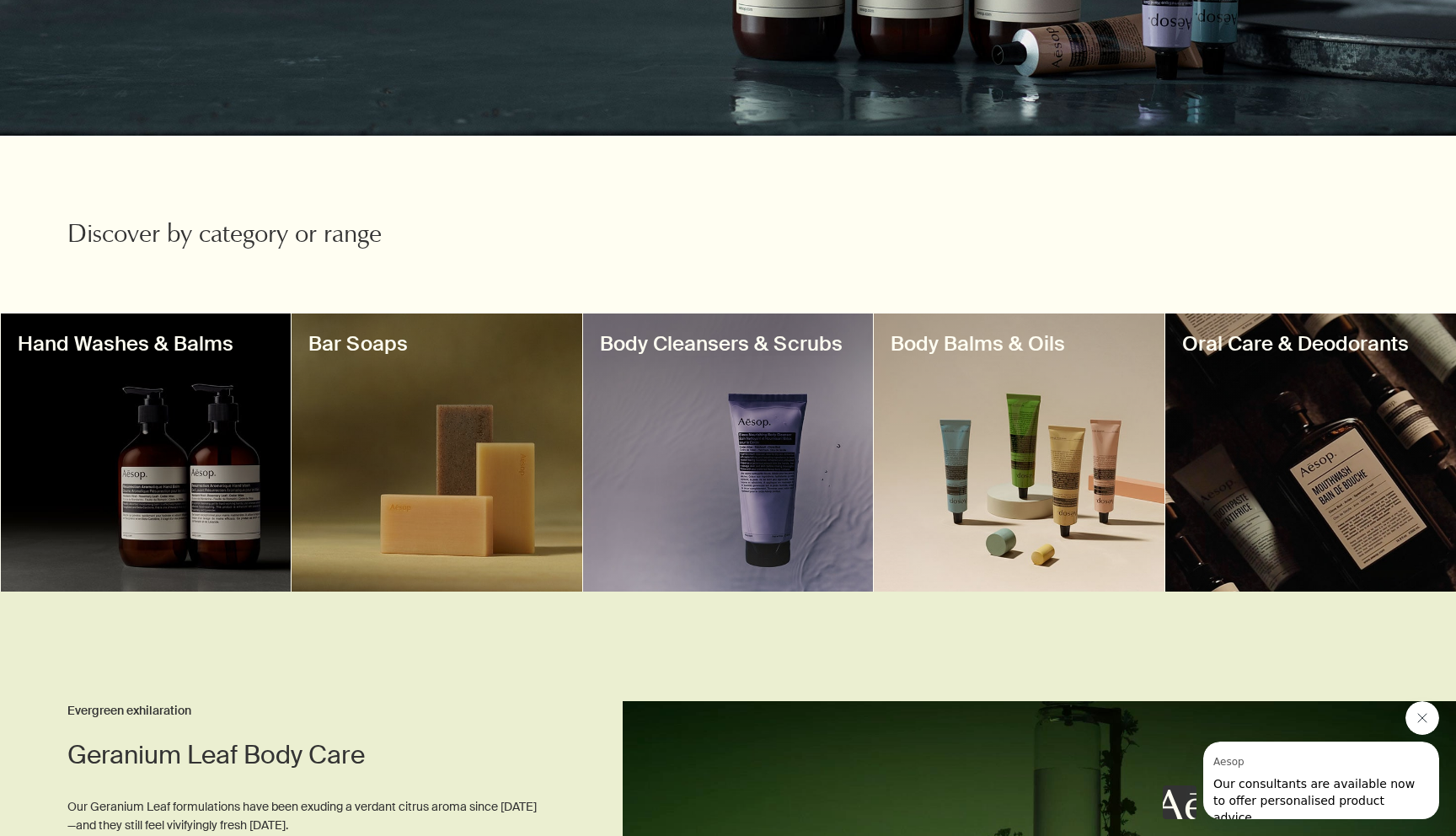
click at [729, 414] on div at bounding box center [729, 452] width 291 height 278
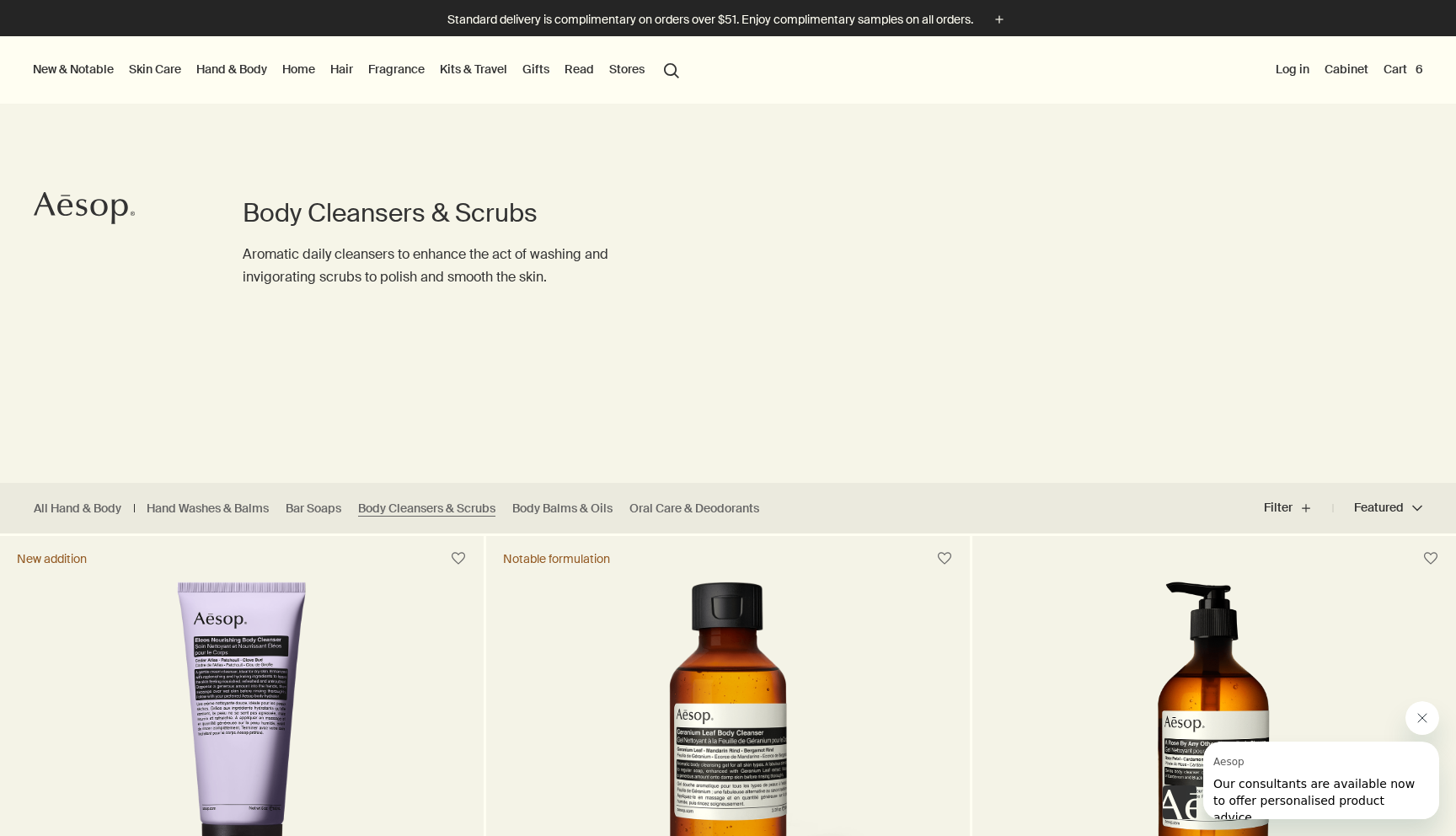
click at [223, 65] on link "Hand & Body" at bounding box center [231, 69] width 78 height 22
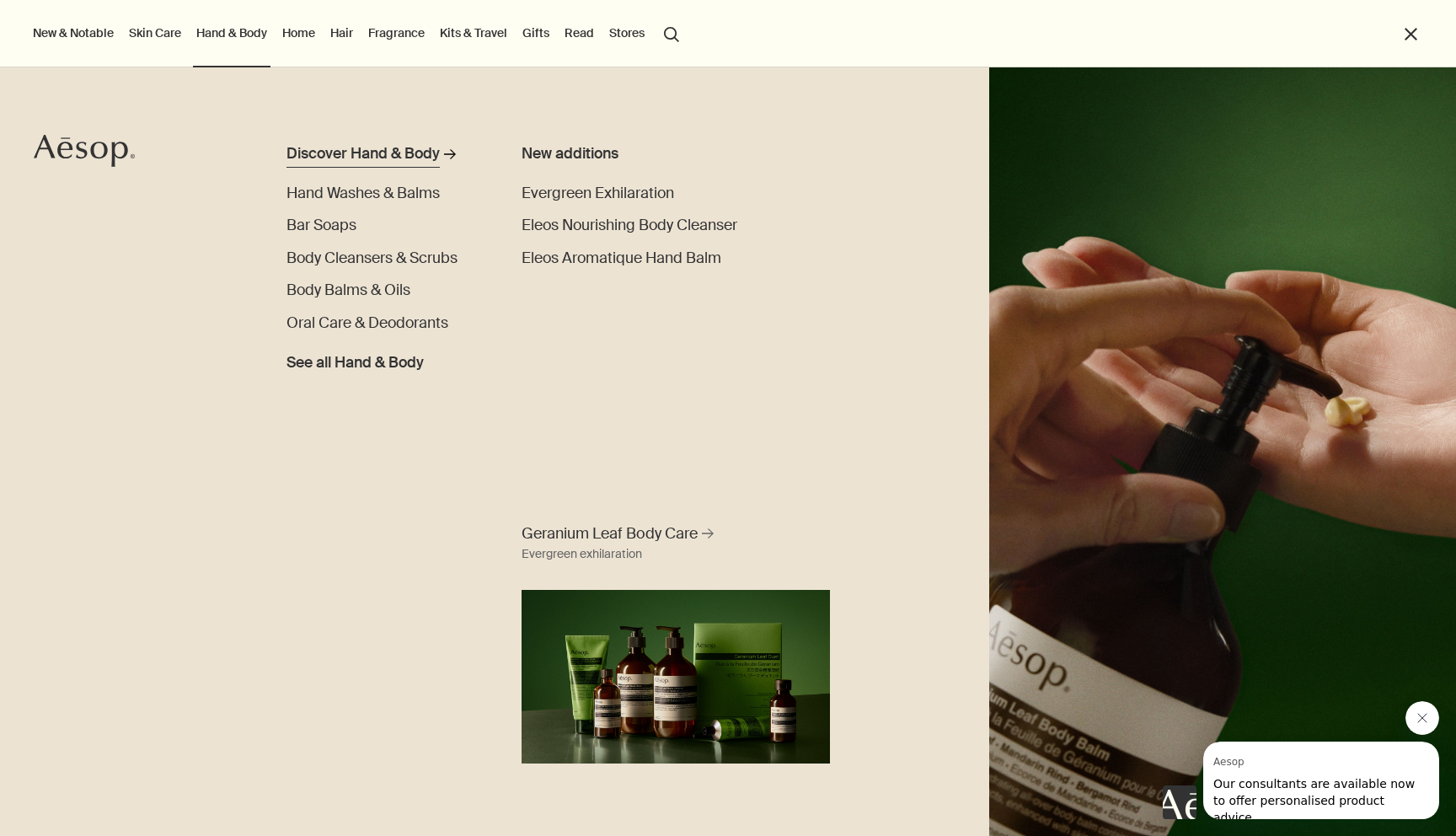
click at [350, 147] on div "Discover Hand & Body" at bounding box center [363, 155] width 153 height 23
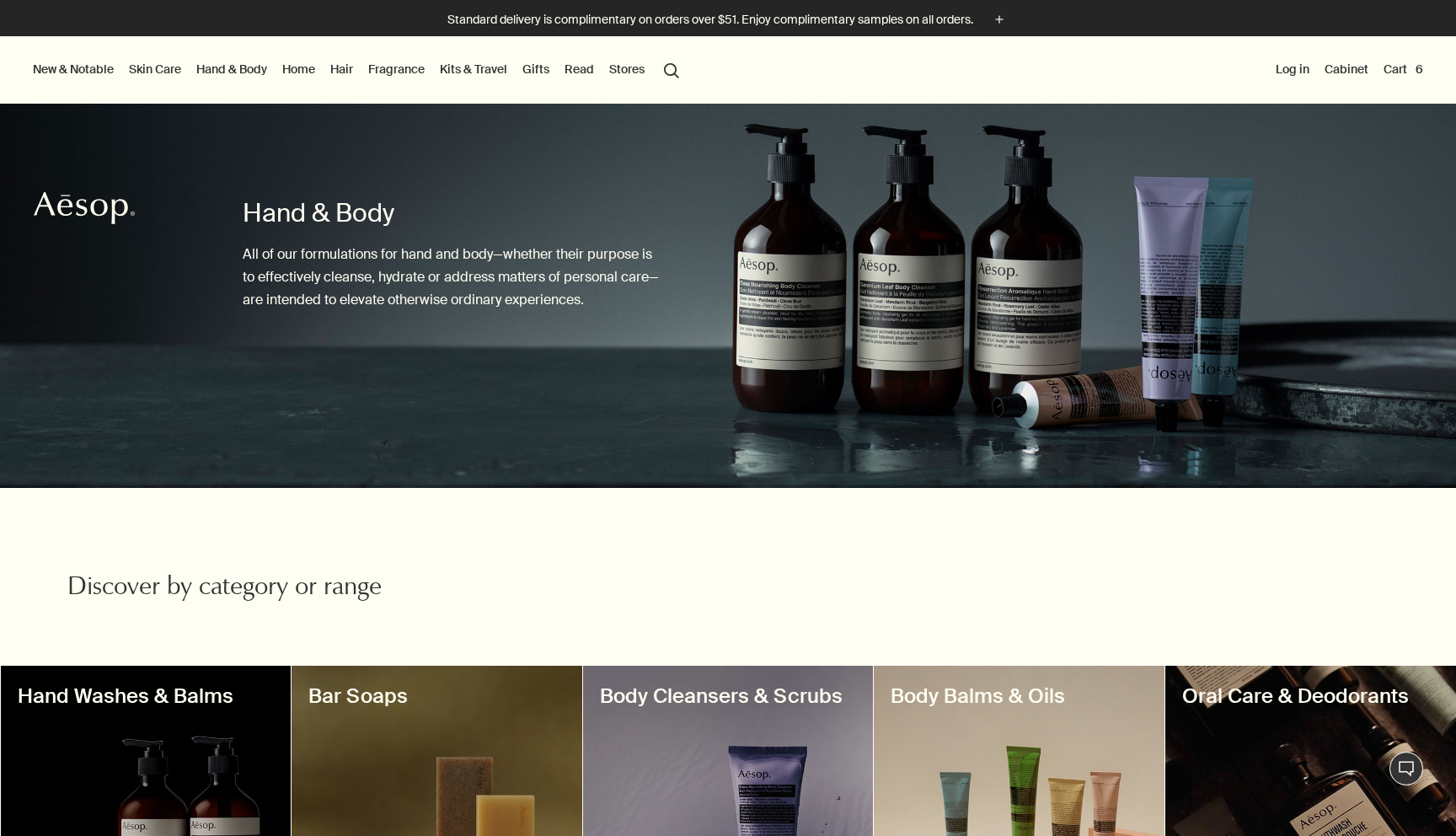
click at [244, 68] on link "Hand & Body" at bounding box center [231, 69] width 78 height 22
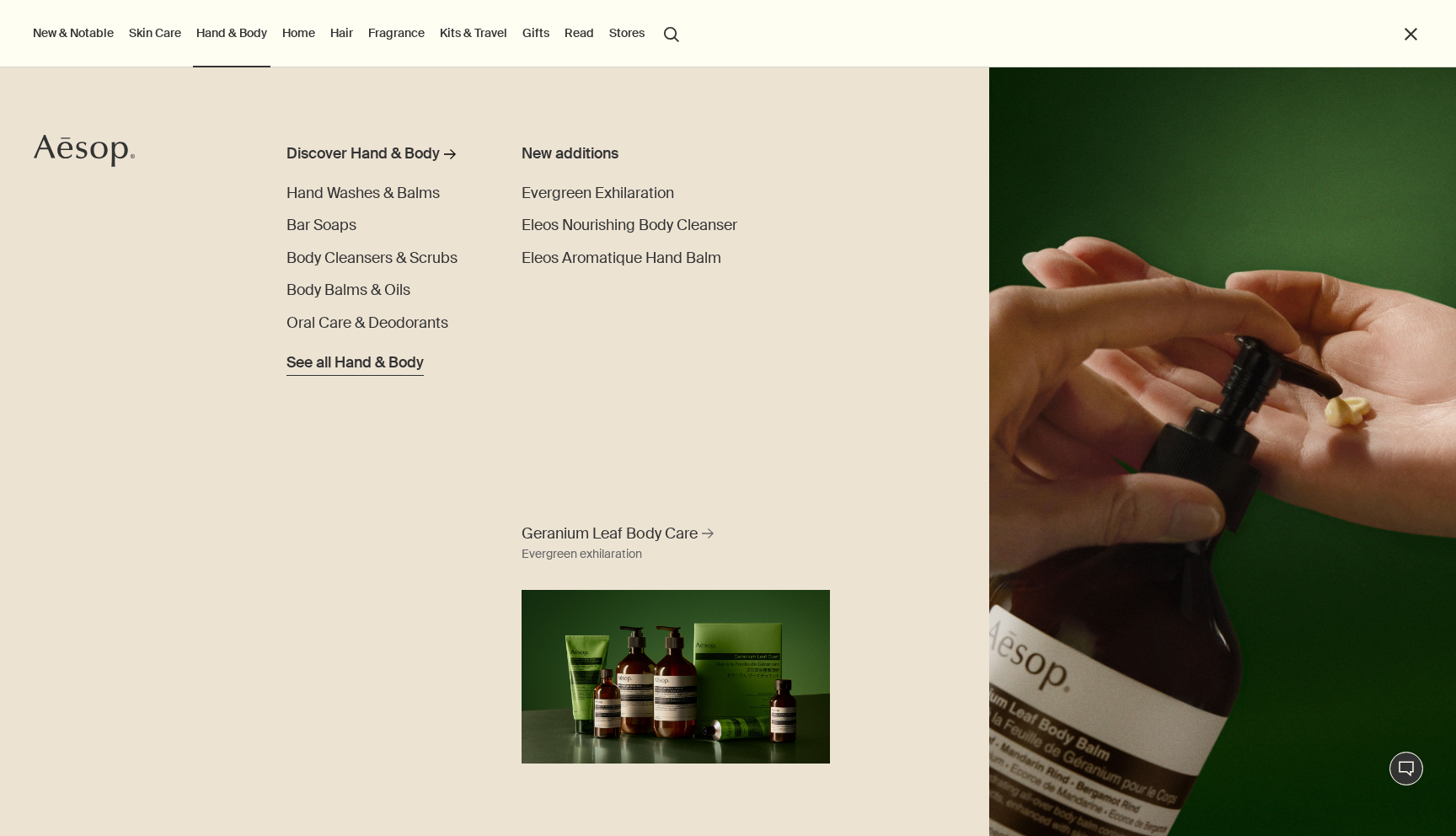
click at [316, 358] on span "See all Hand & Body" at bounding box center [354, 364] width 137 height 23
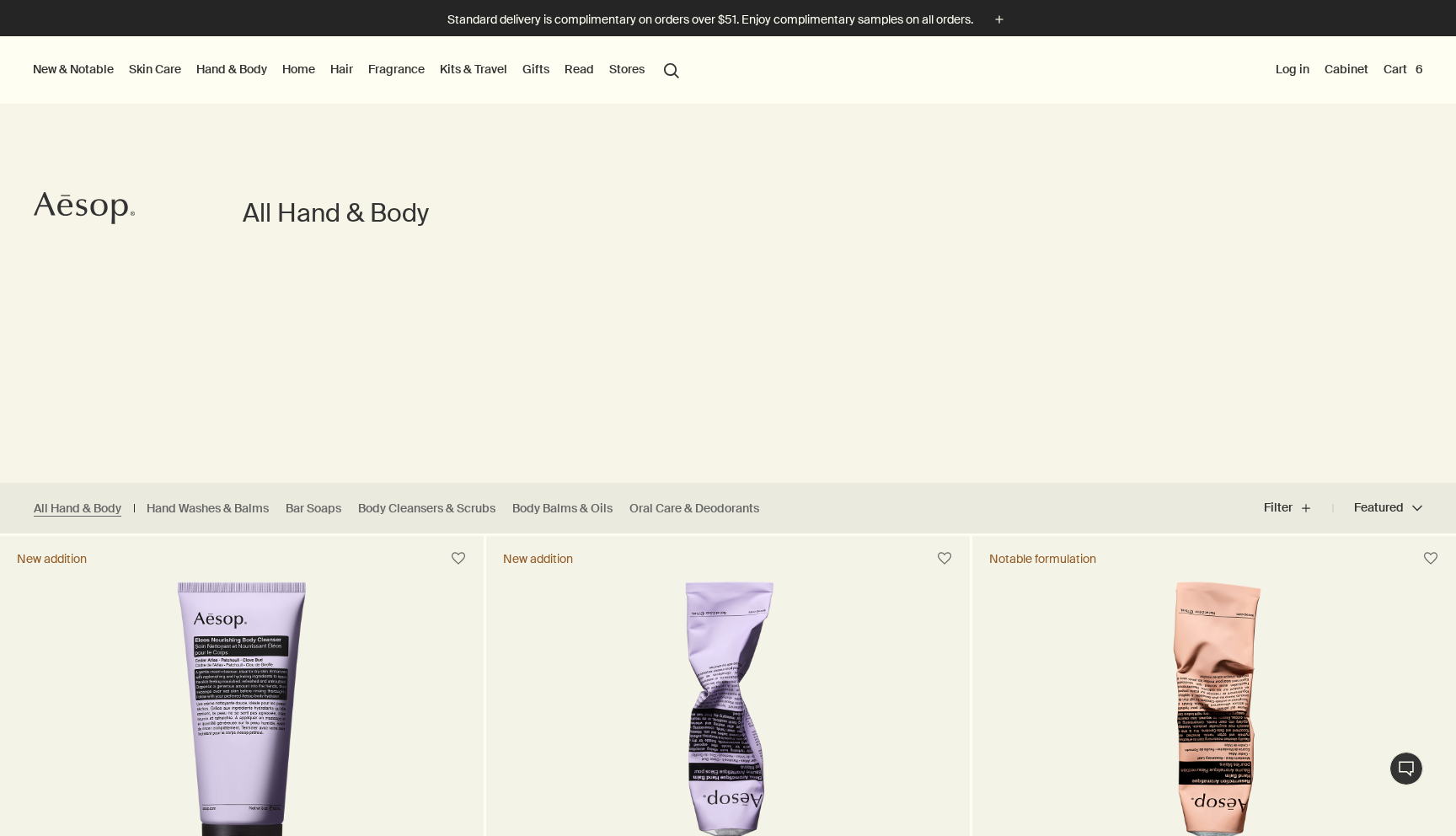
click at [159, 67] on link "Skin Care" at bounding box center [155, 69] width 59 height 22
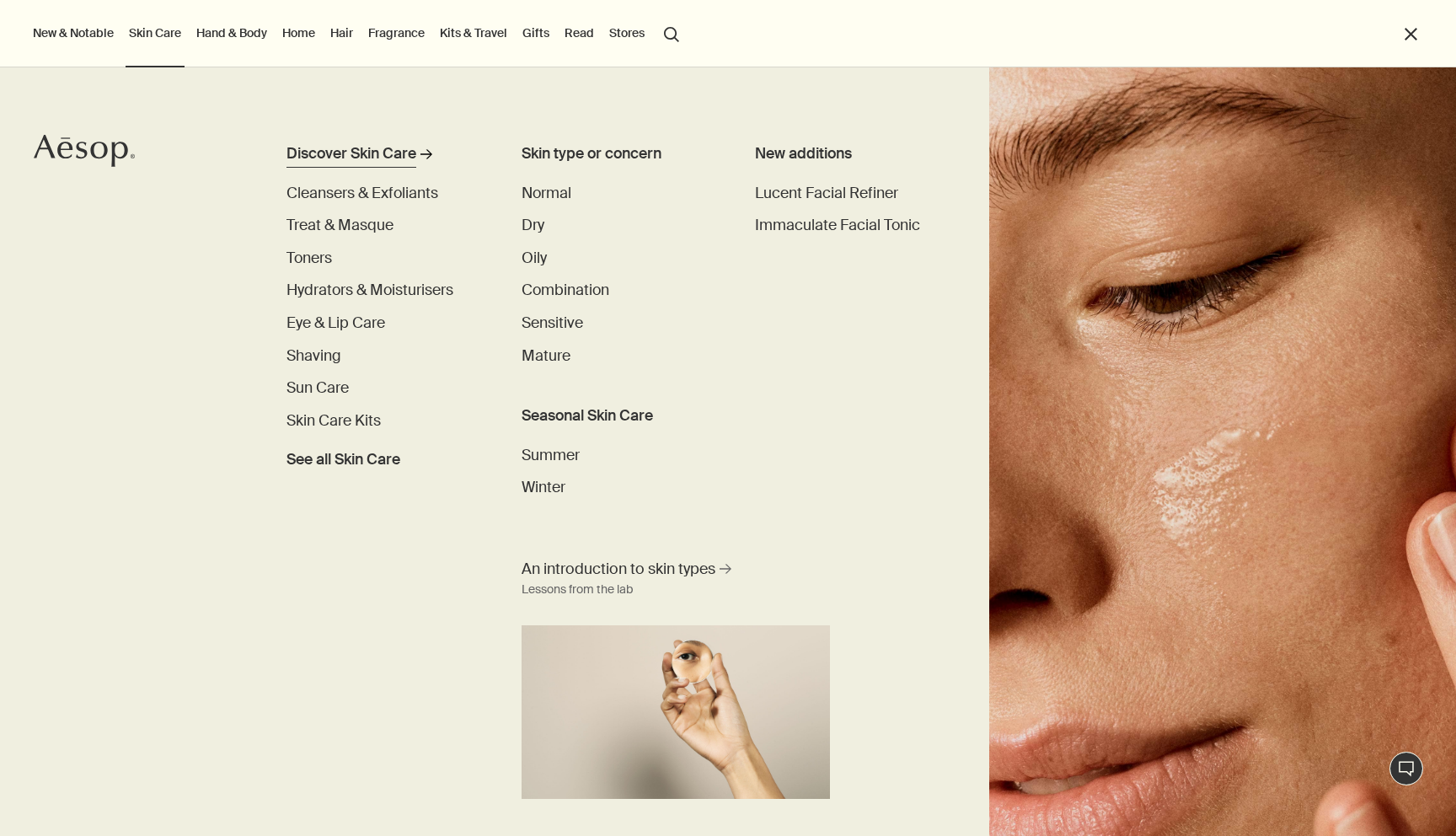
click at [339, 155] on div "Discover Skin Care" at bounding box center [352, 155] width 130 height 23
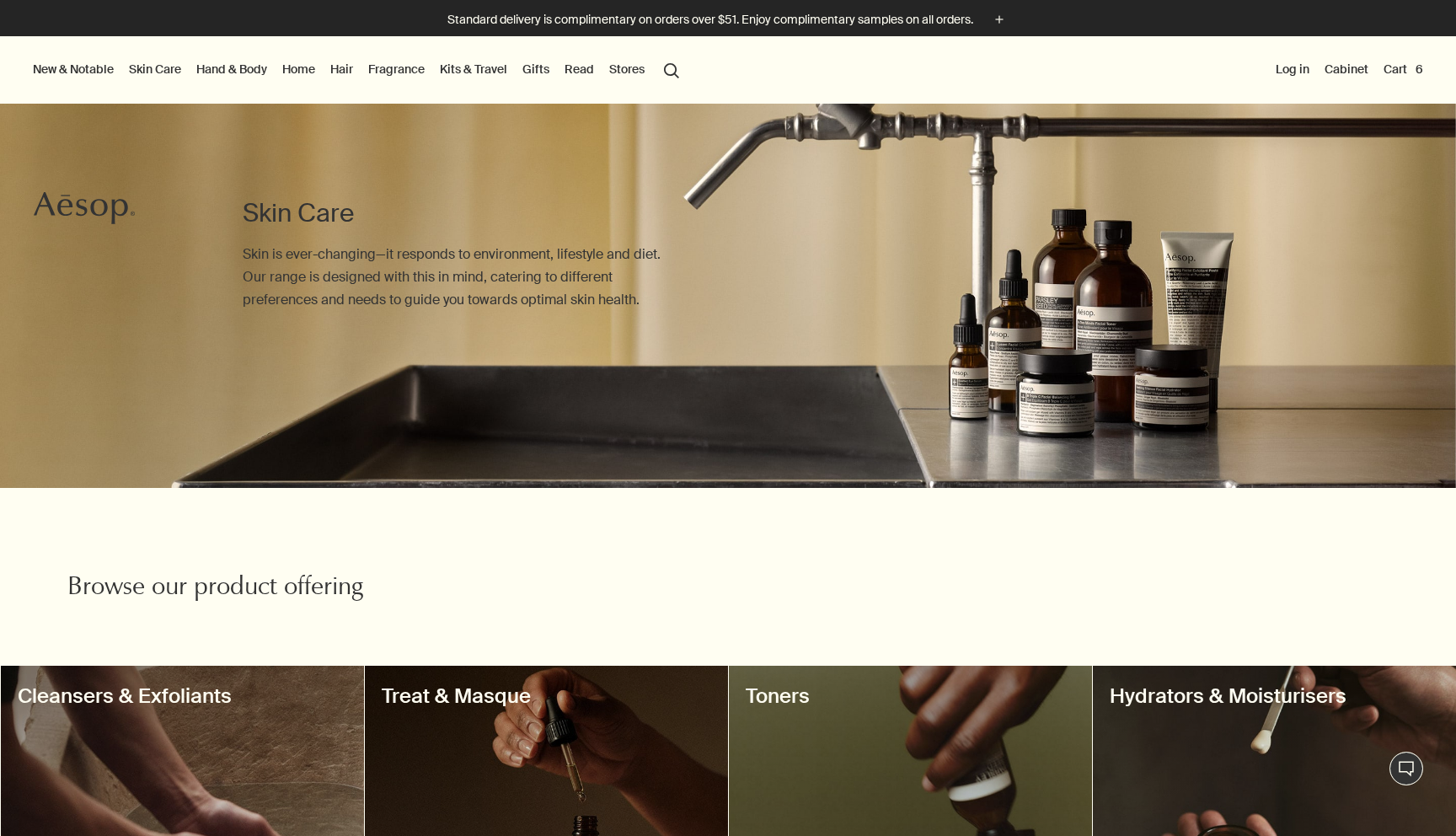
click at [550, 74] on link "Gifts" at bounding box center [535, 69] width 34 height 22
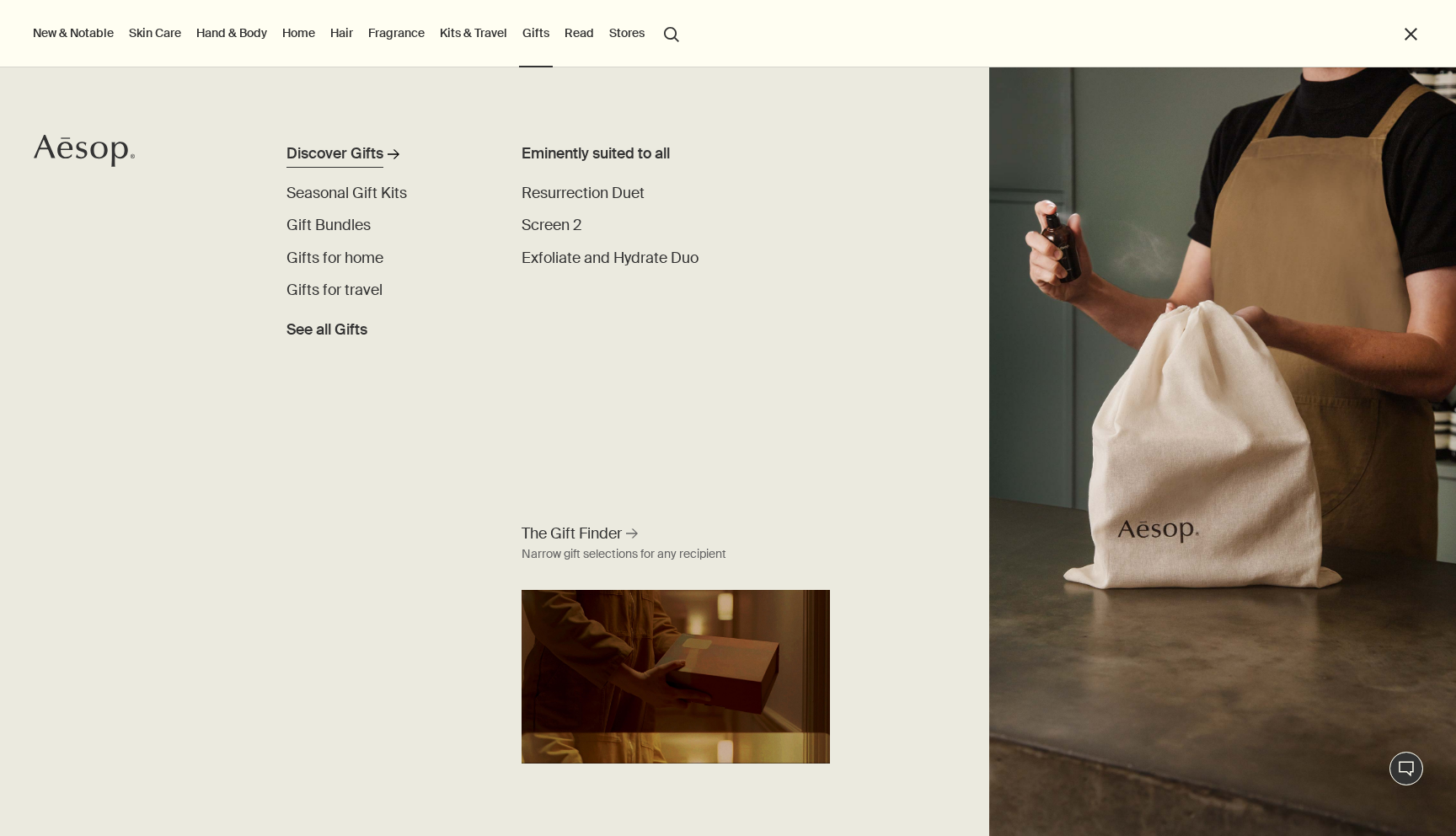
click at [373, 148] on div "Discover Gifts" at bounding box center [334, 155] width 97 height 23
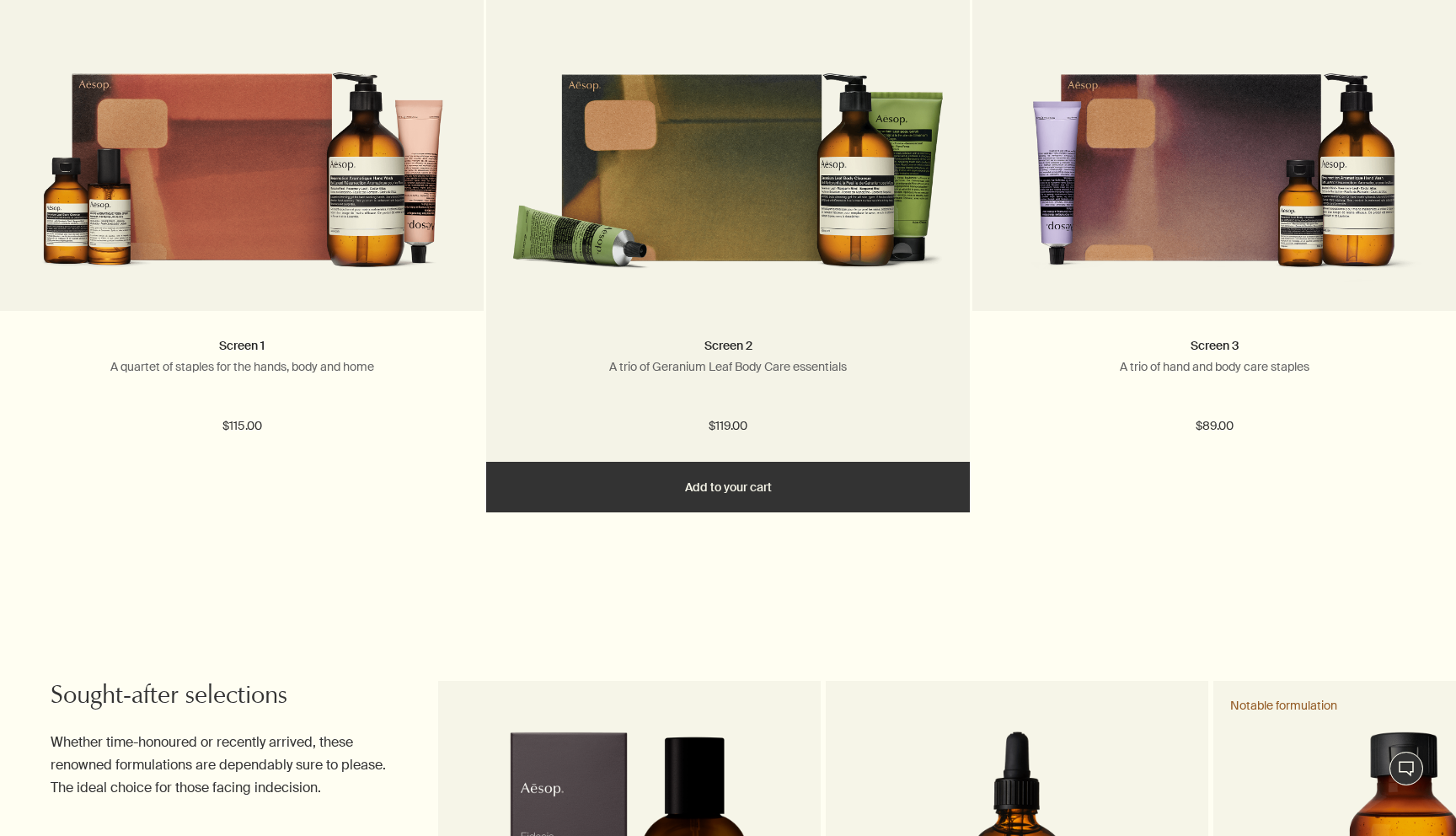
scroll to position [1100, 0]
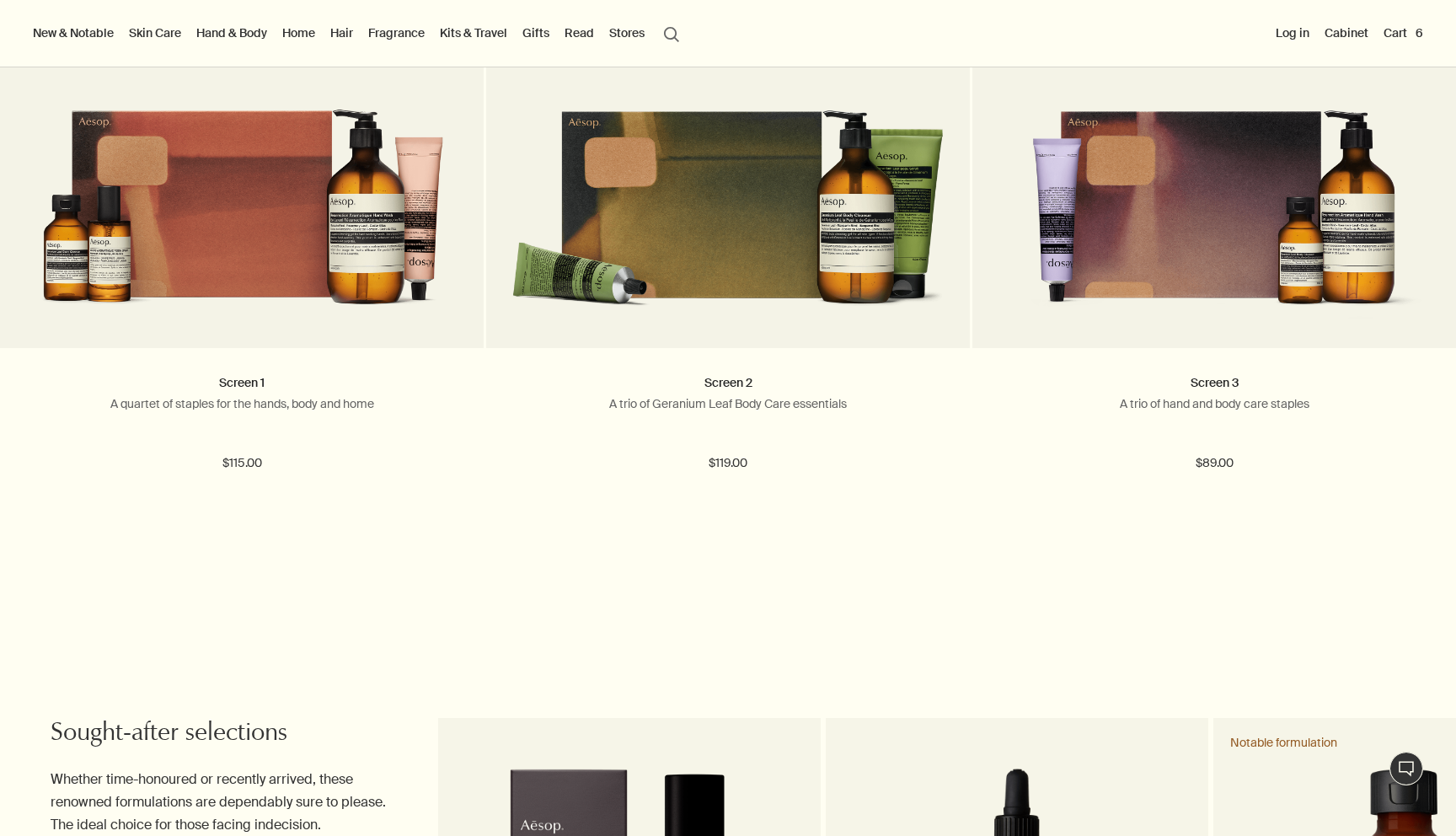
click at [1405, 34] on button "Cart 6" at bounding box center [1403, 33] width 46 height 22
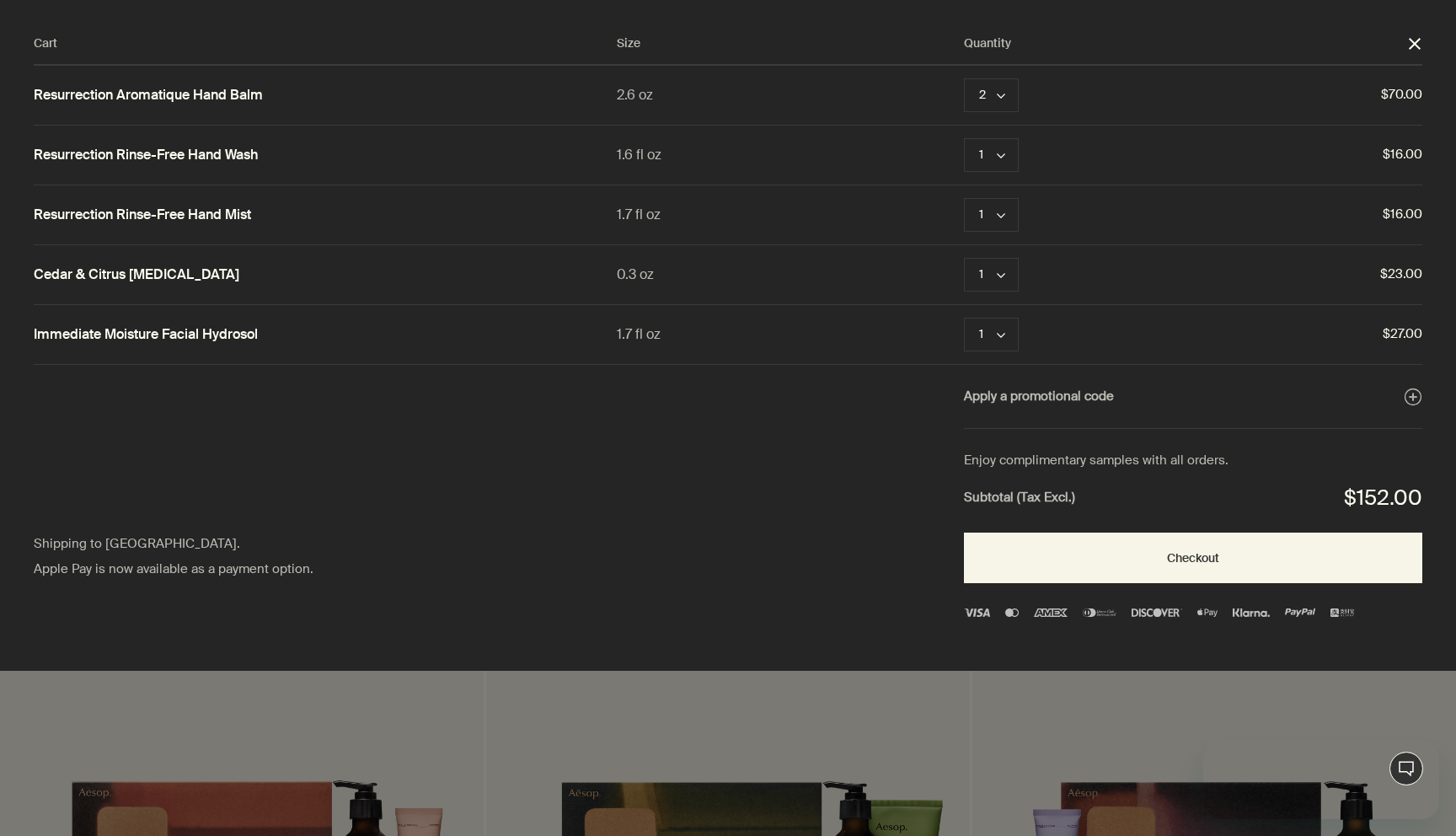
scroll to position [0, 0]
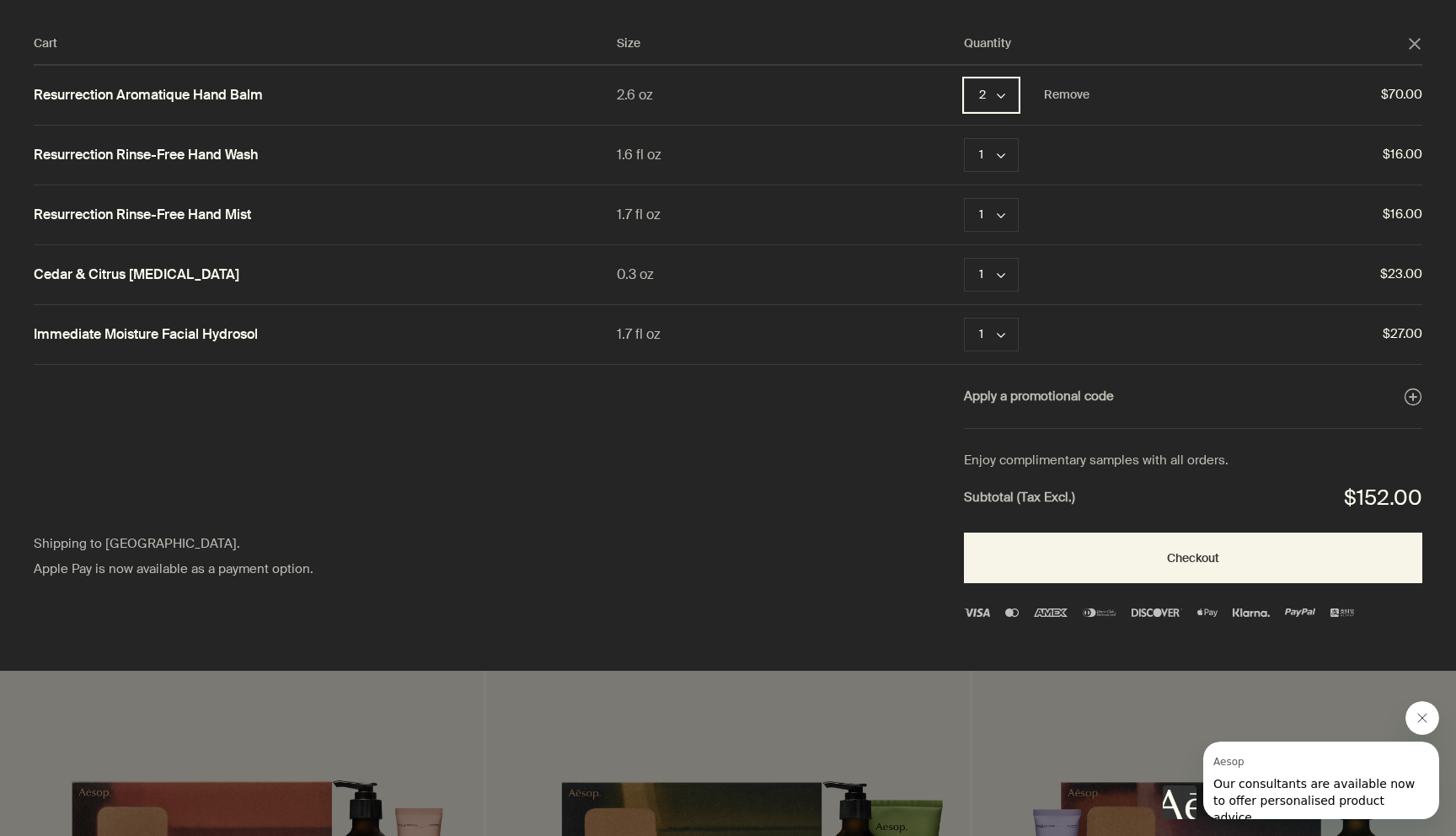
click at [998, 95] on polygon "Quantity 2" at bounding box center [1001, 96] width 9 height 5
click at [995, 95] on button "1" at bounding box center [992, 98] width 55 height 38
click at [1079, 565] on button "Checkout" at bounding box center [1194, 557] width 459 height 51
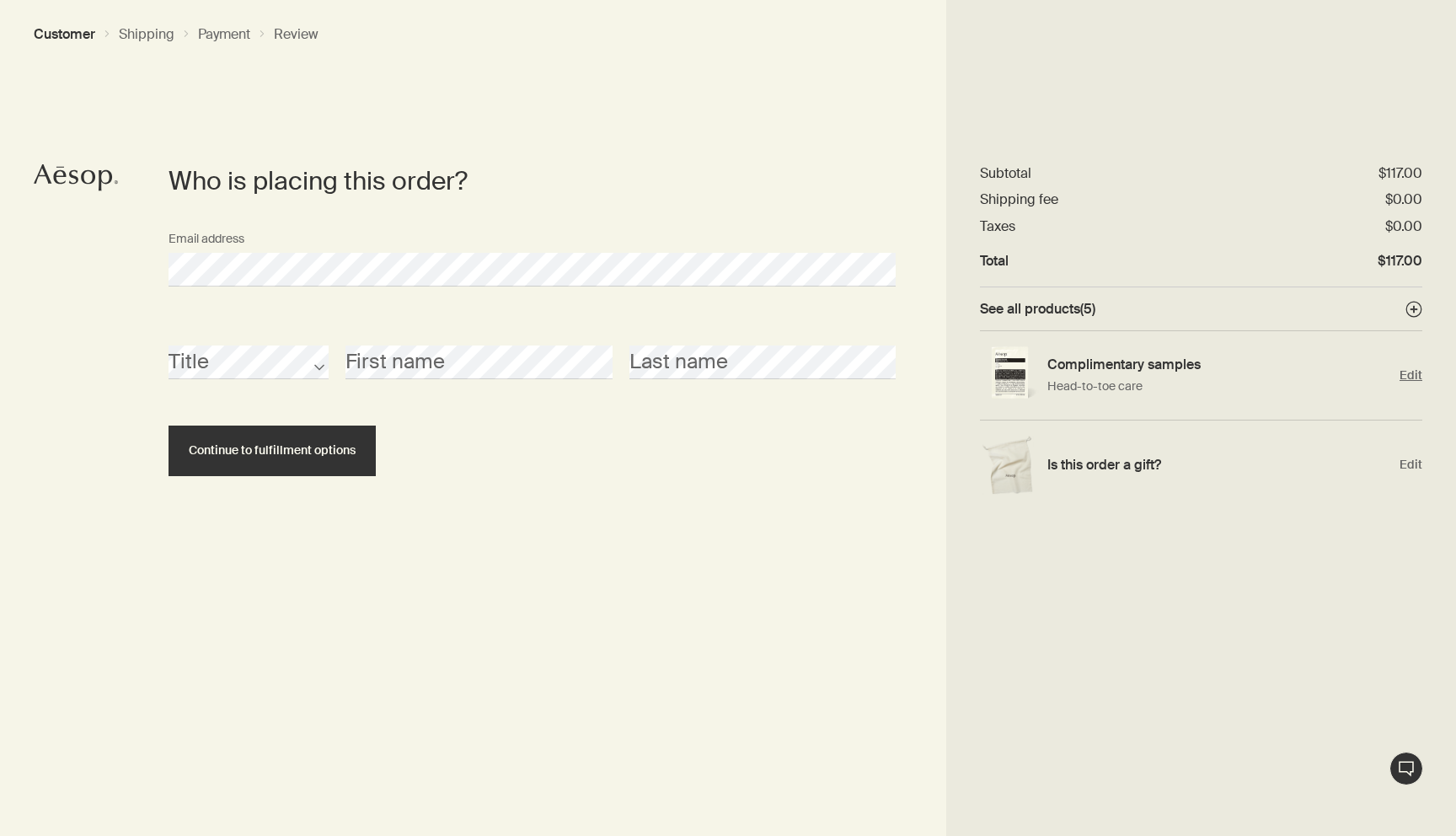
click at [1419, 380] on span "Edit" at bounding box center [1411, 375] width 23 height 16
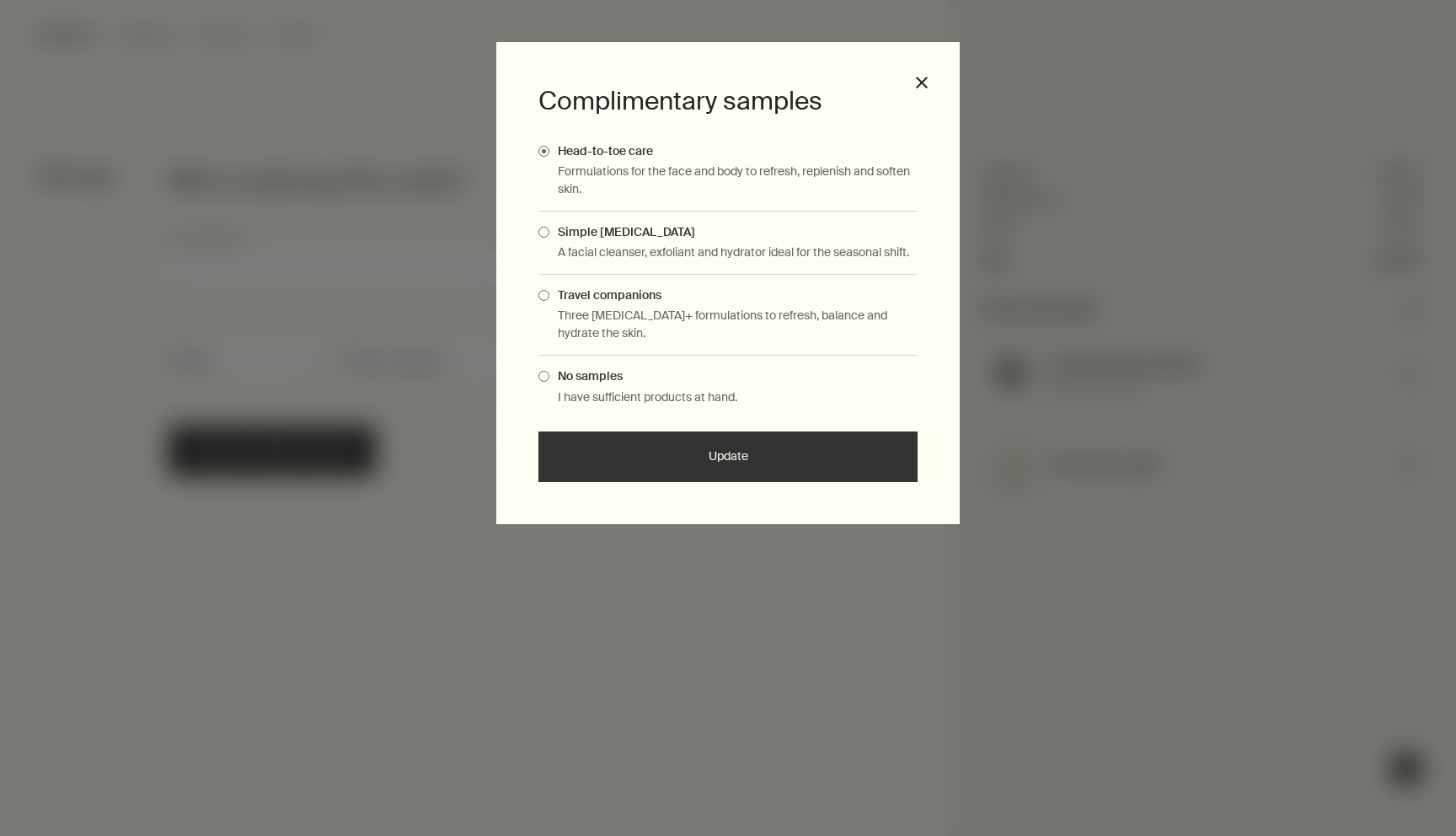
click at [536, 379] on div "Complimentary samples Head-to-toe care Formulations for the face and body to re…" at bounding box center [728, 282] width 464 height 482
click at [542, 375] on span "Complimentary Samples Modal" at bounding box center [543, 375] width 11 height 11
click at [550, 375] on input "No samples" at bounding box center [550, 373] width 0 height 11
click at [670, 444] on button "Update" at bounding box center [728, 457] width 379 height 51
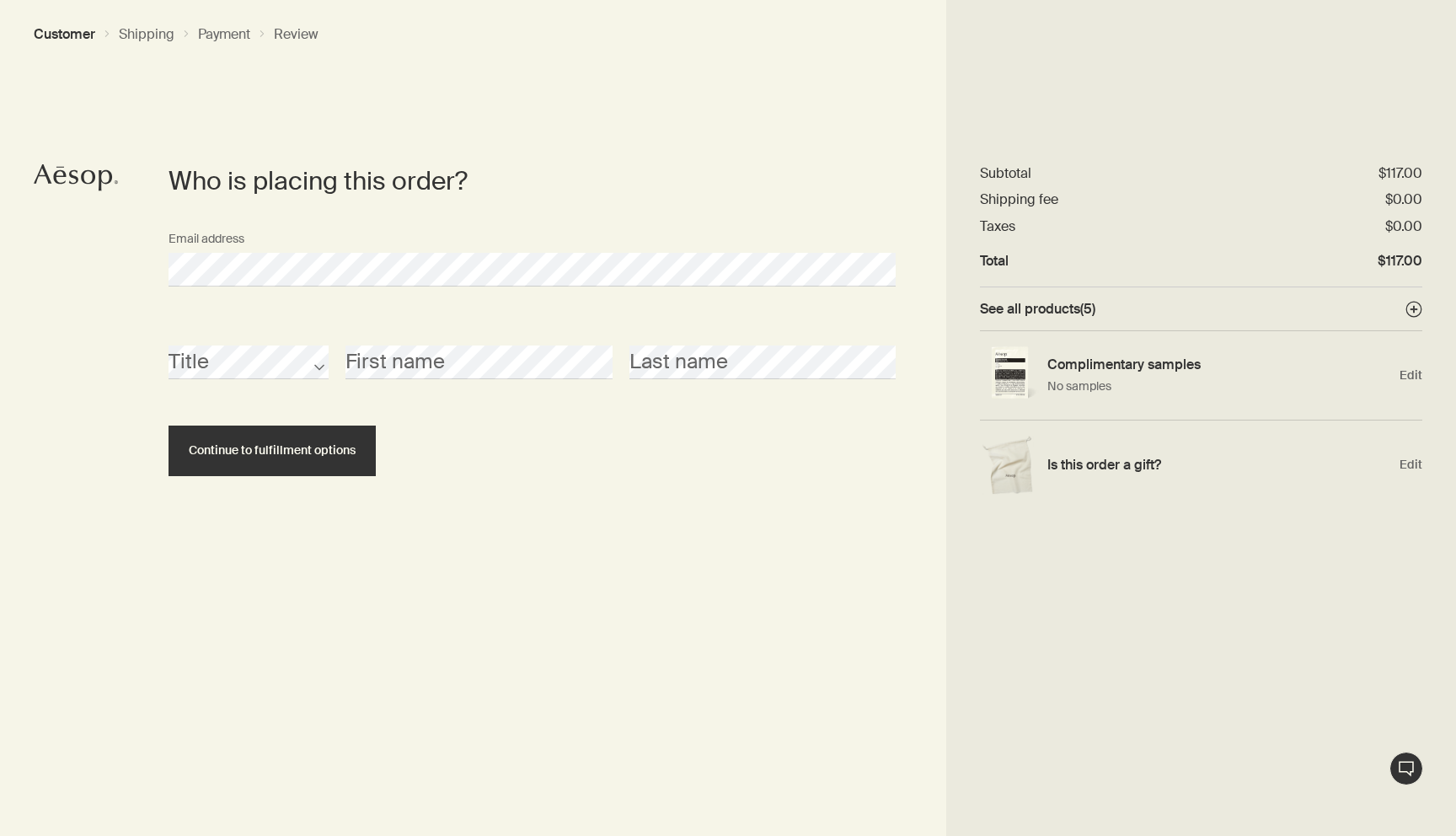
click at [1417, 312] on circle at bounding box center [1415, 309] width 15 height 15
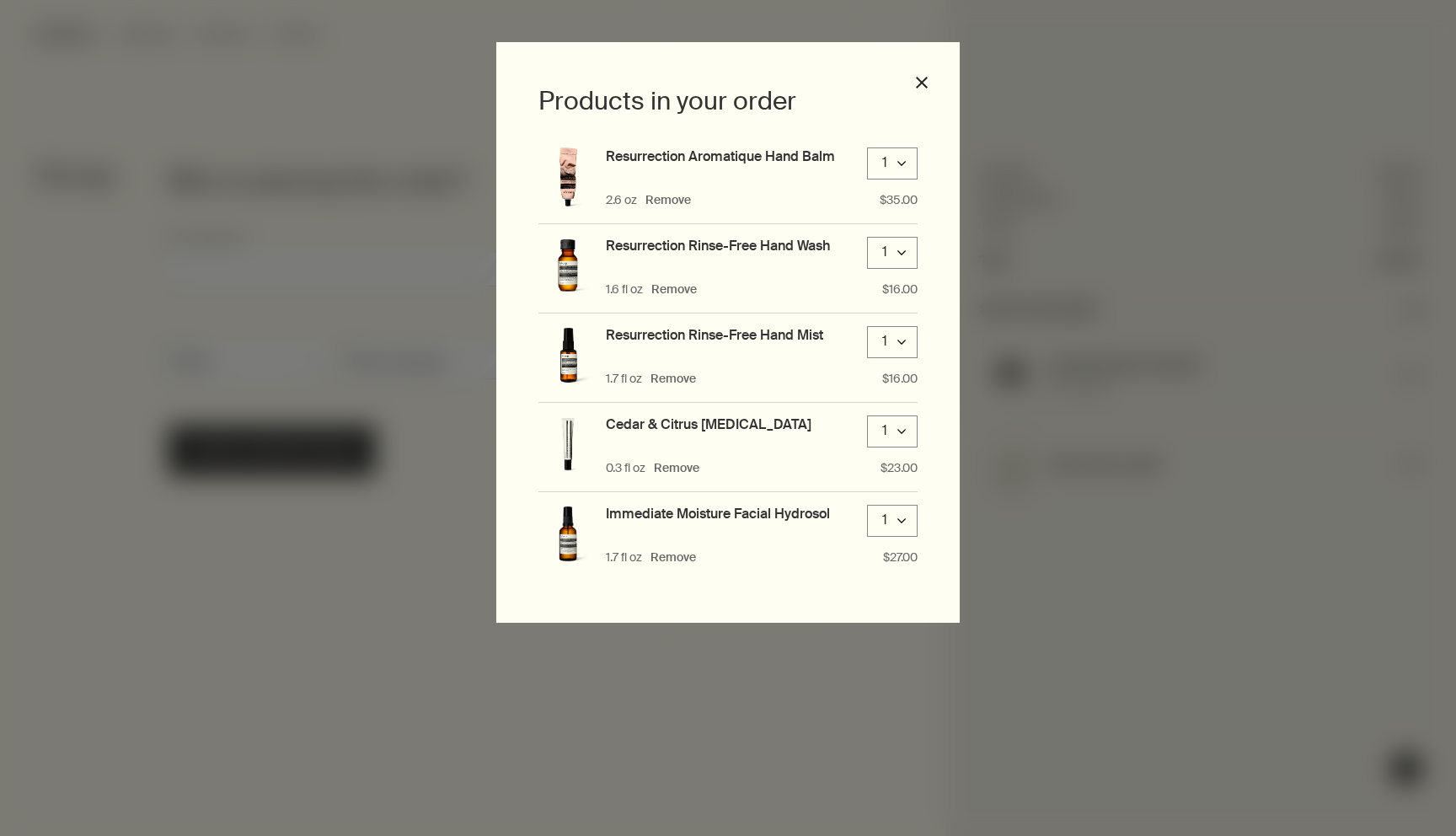
click at [923, 74] on div "Products in your order Resurrection Aromatique Hand Balm 1 downArrow 2.6 oz Rem…" at bounding box center [728, 332] width 464 height 580
click at [917, 86] on button "close" at bounding box center [922, 82] width 15 height 15
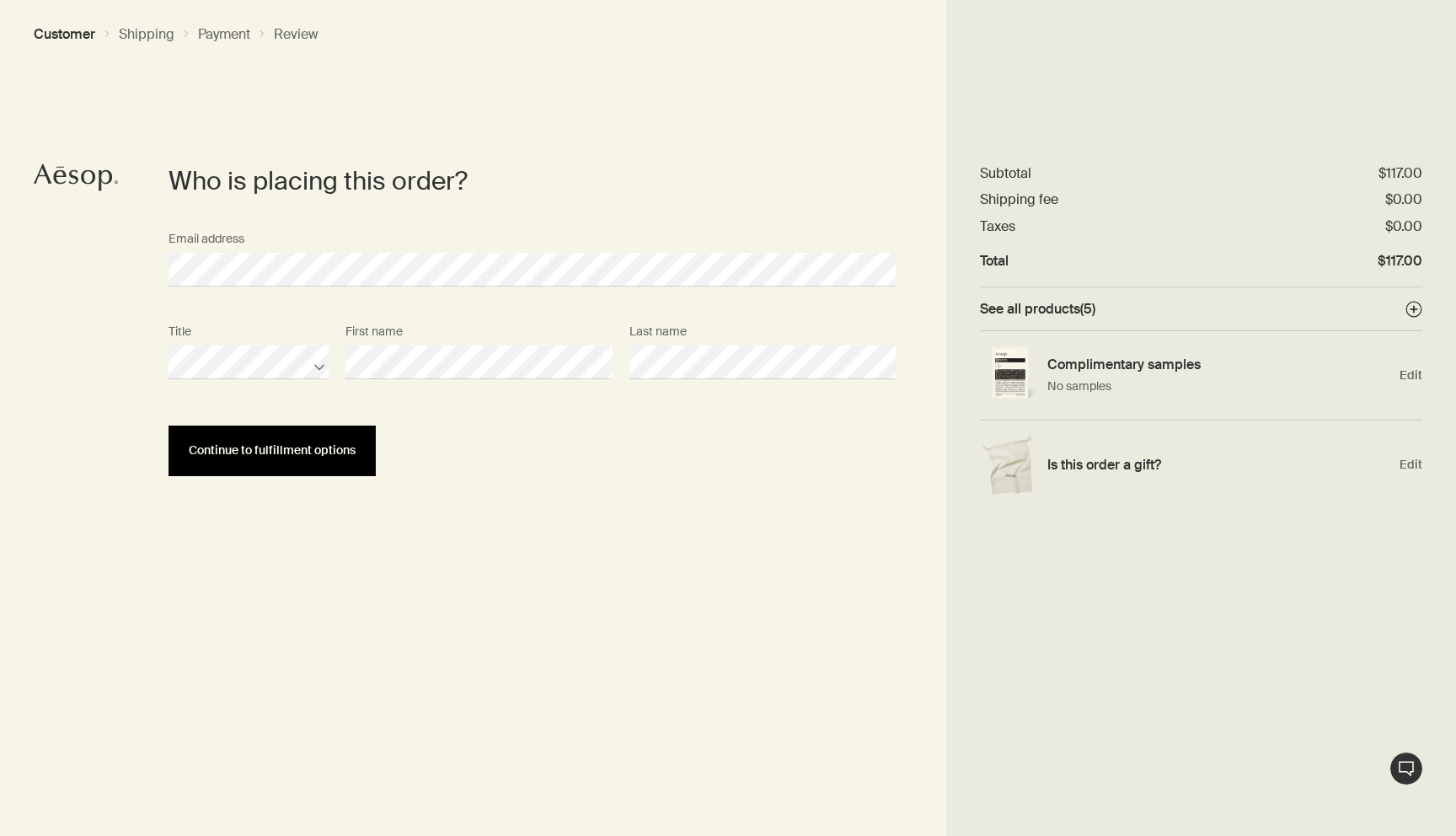
click at [220, 450] on span "Continue to fulfillment options" at bounding box center [272, 450] width 167 height 12
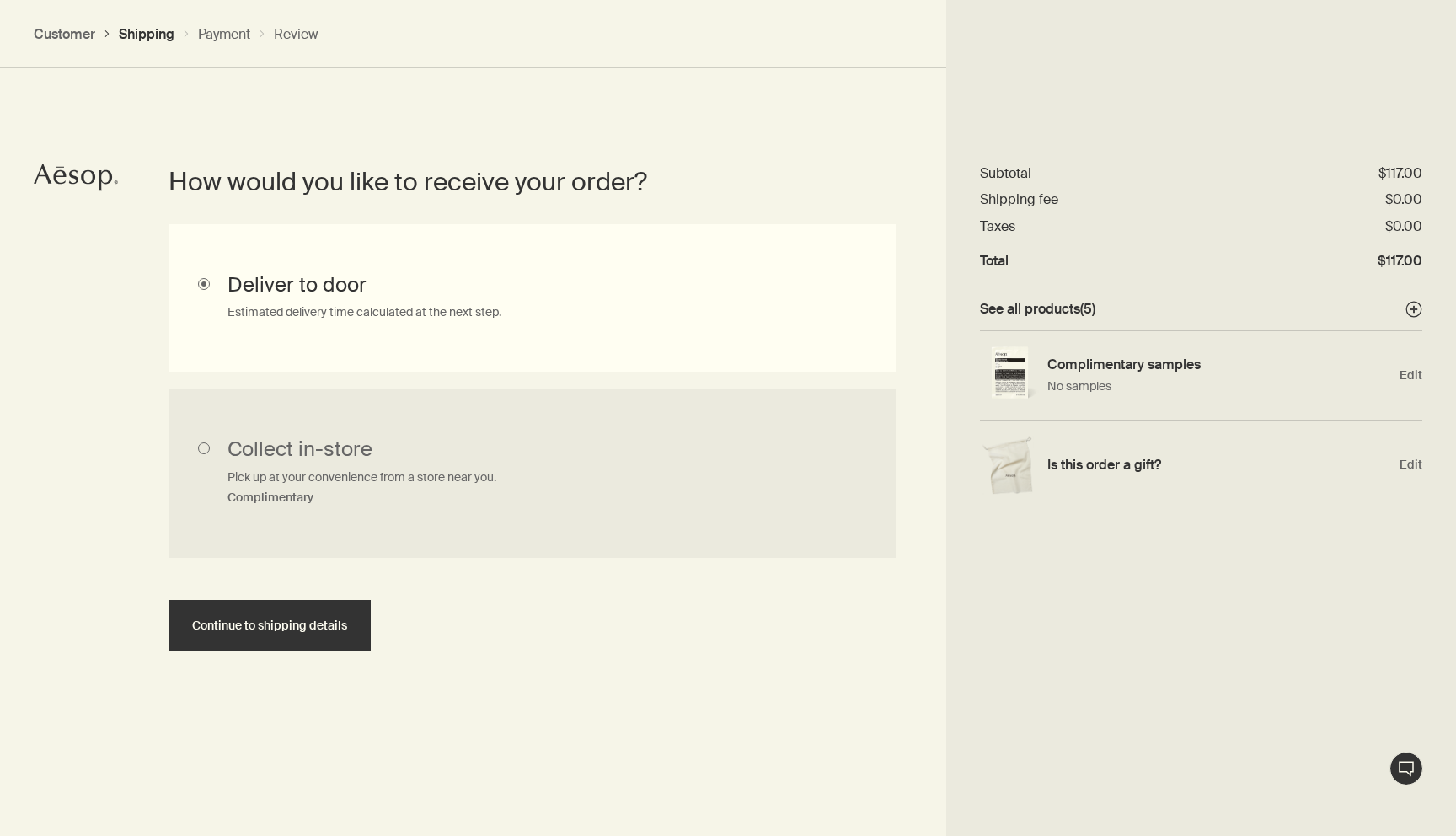
scroll to position [376, 0]
click at [278, 454] on input "Collect in-store Pick up at your convenience from a store near you. Complimenta…" at bounding box center [532, 474] width 727 height 170
radio input "true"
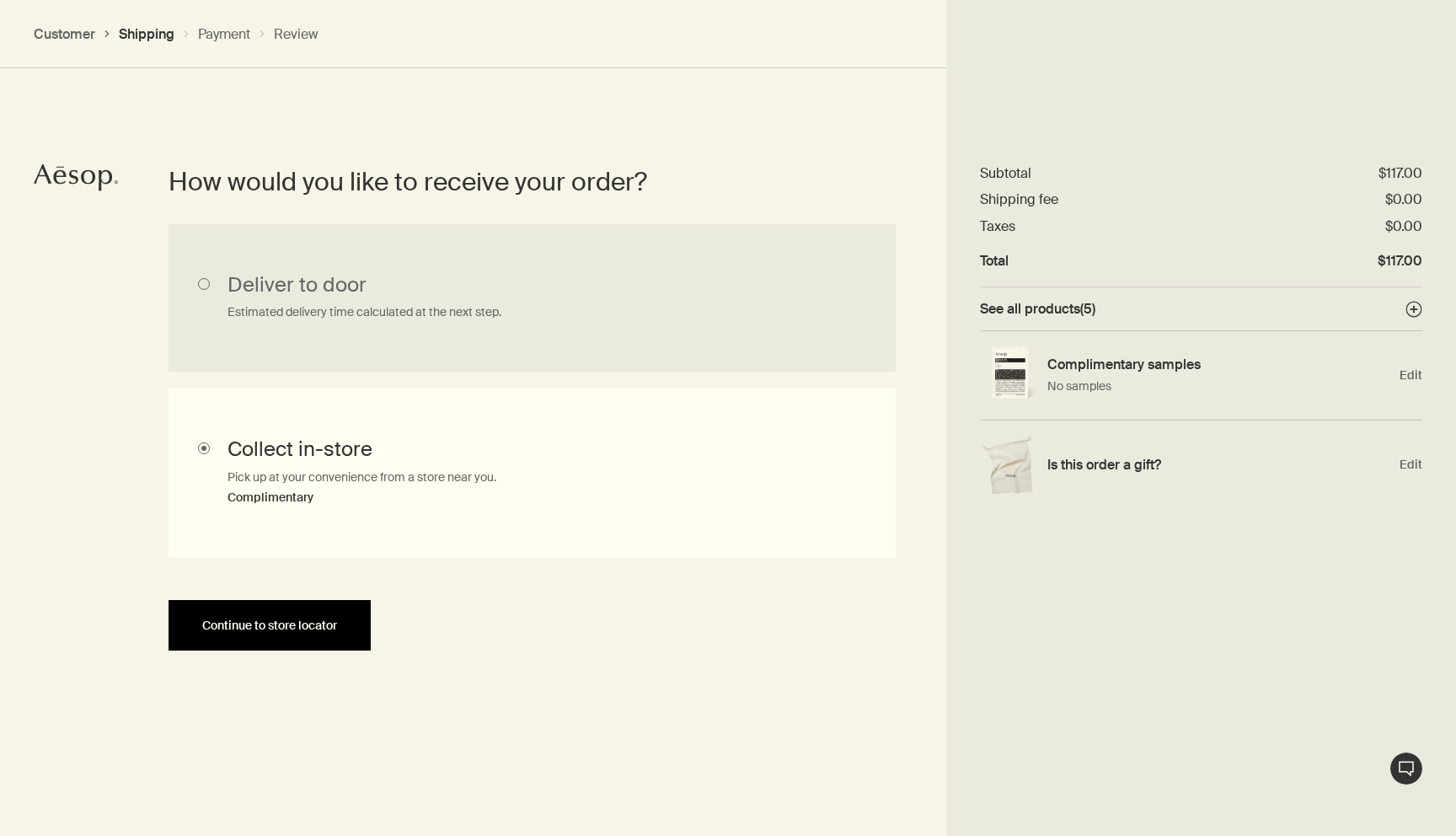
click at [263, 631] on button "Continue to store locator" at bounding box center [269, 624] width 202 height 51
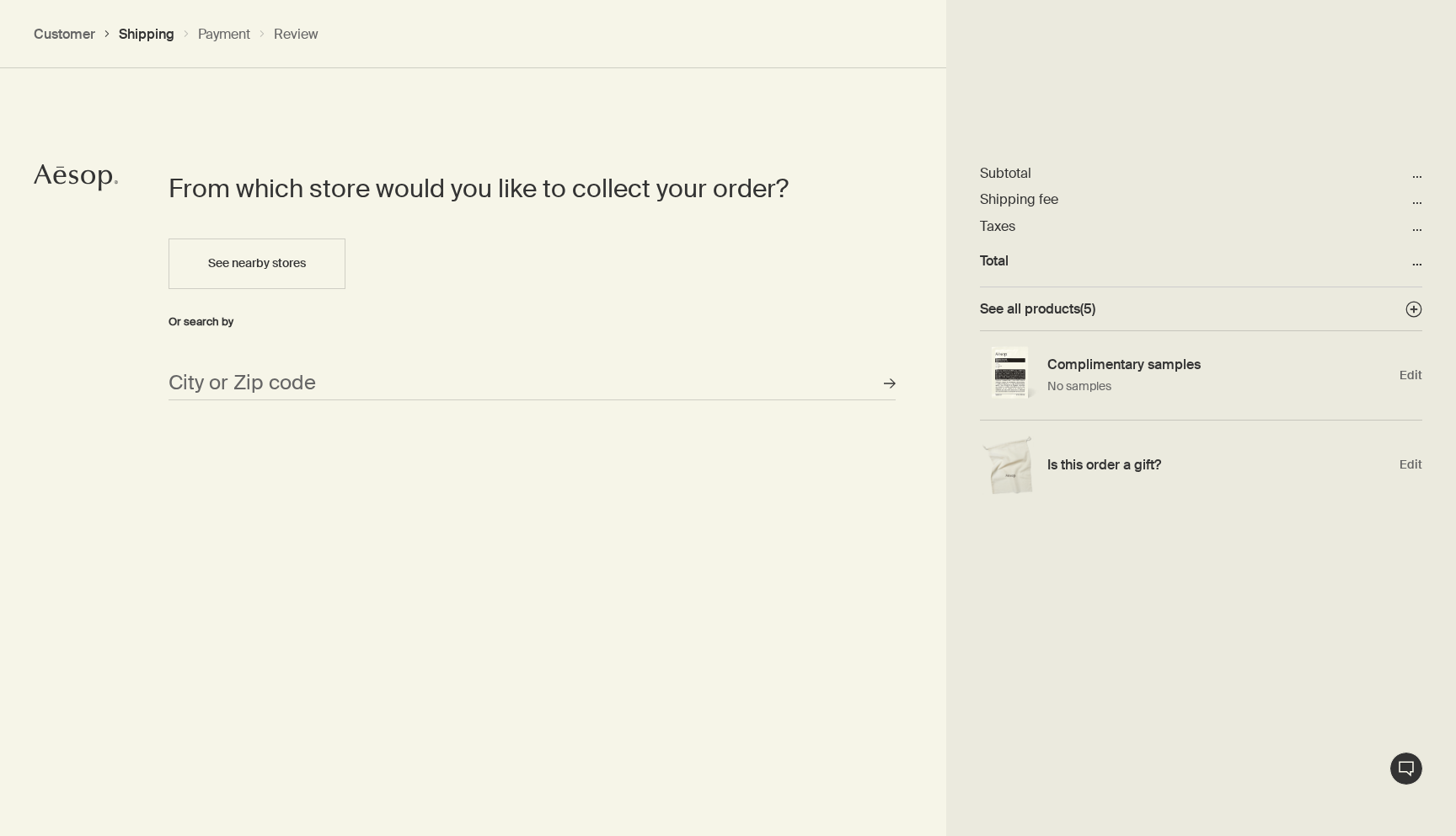
scroll to position [728, 0]
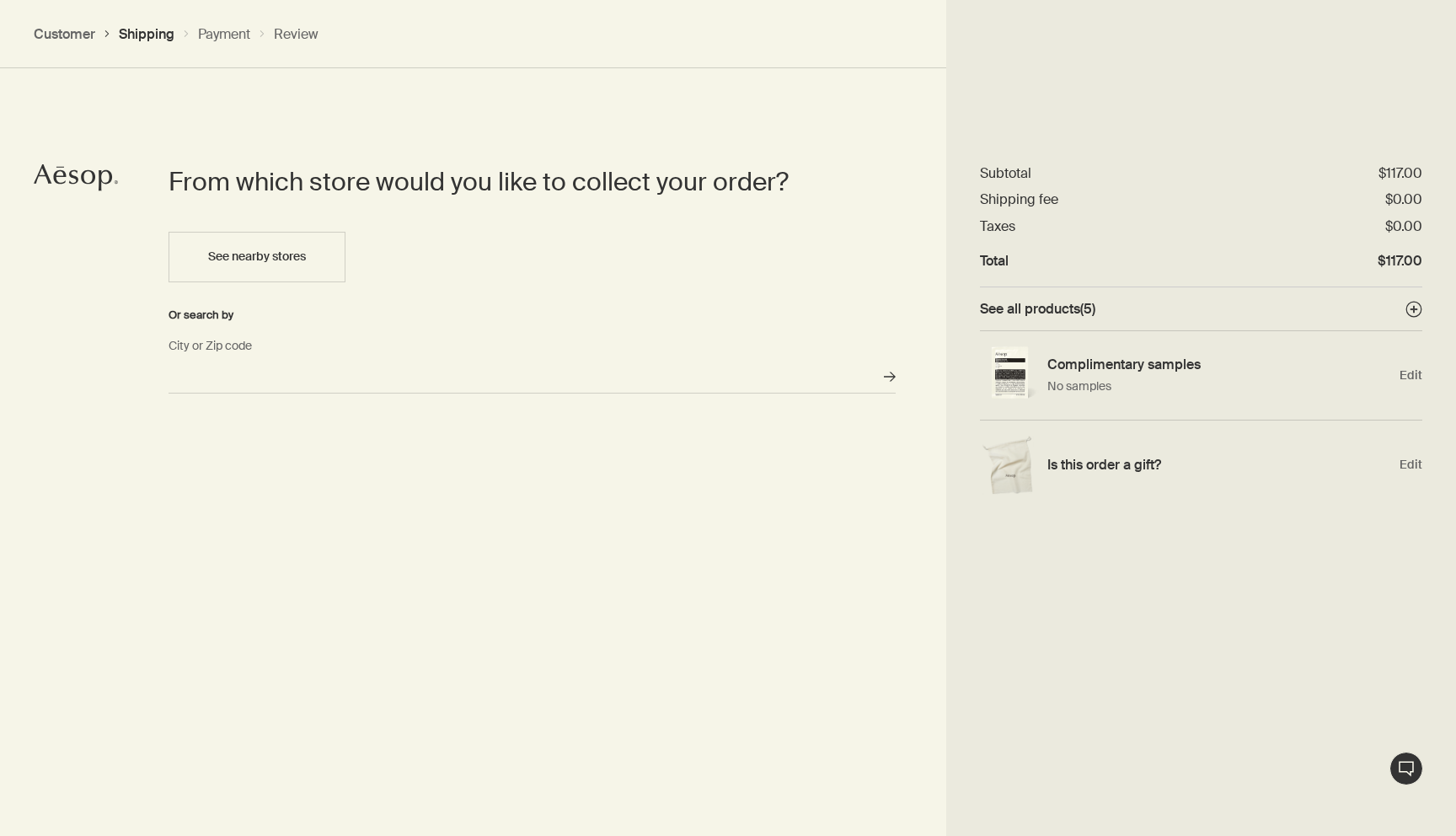
click at [251, 371] on input "City or Zip code" at bounding box center [532, 376] width 727 height 34
type input "[GEOGRAPHIC_DATA]"
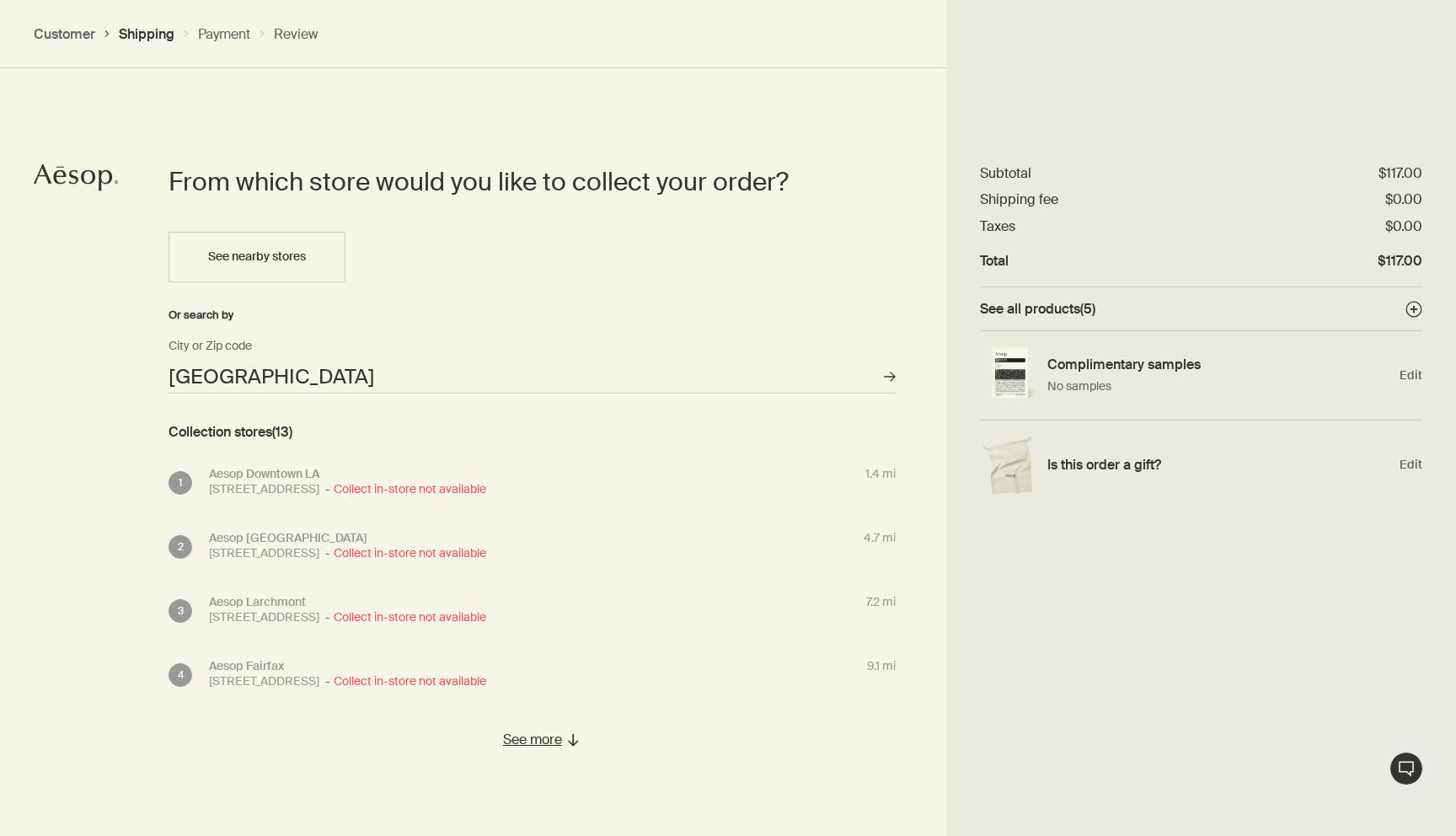
click at [473, 482] on span "Collect in-store not available" at bounding box center [404, 488] width 165 height 15
click at [444, 486] on div "[STREET_ADDRESS] Collect in-store not available" at bounding box center [354, 488] width 291 height 15
click at [1100, 294] on section "See all products ( 5 ) plusAndCloseWithCircle" at bounding box center [1201, 308] width 443 height 43
click at [1096, 305] on span "See all products ( 5 )" at bounding box center [1037, 308] width 116 height 17
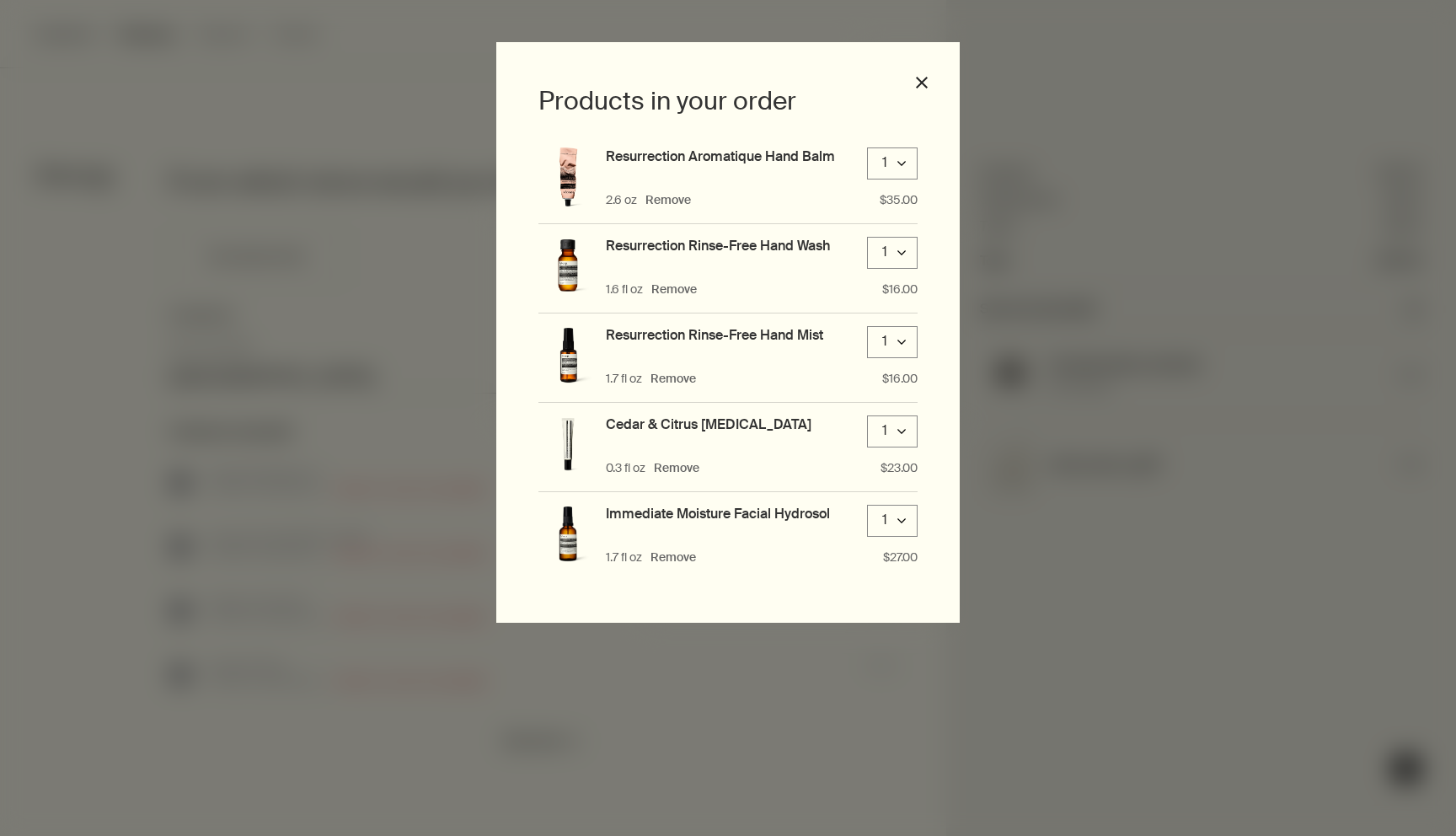
click at [851, 102] on h2 "Products in your order" at bounding box center [728, 101] width 379 height 34
click at [925, 86] on button "close" at bounding box center [922, 82] width 15 height 15
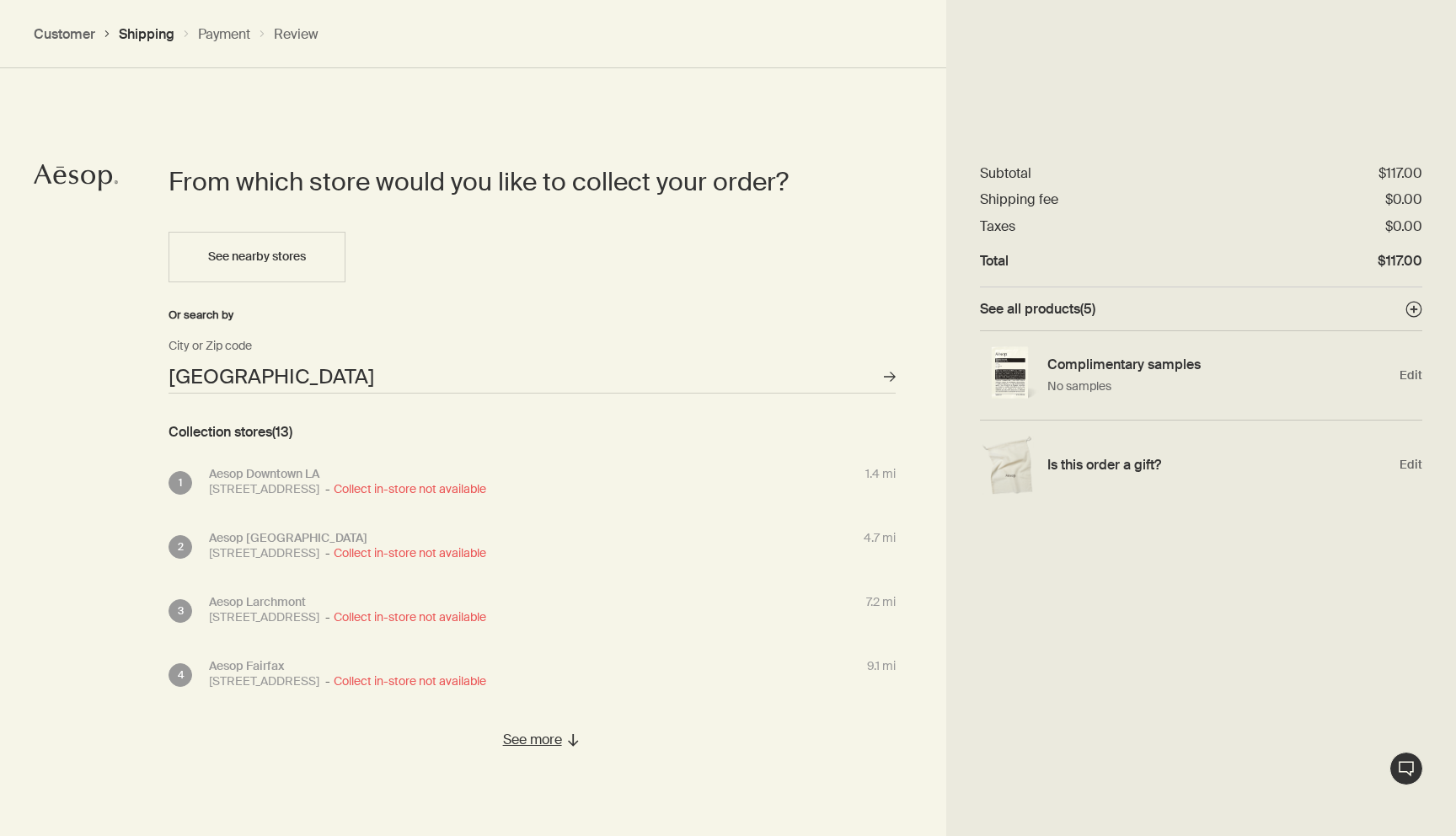
click at [1072, 316] on span "See all products ( 5 )" at bounding box center [1037, 308] width 116 height 17
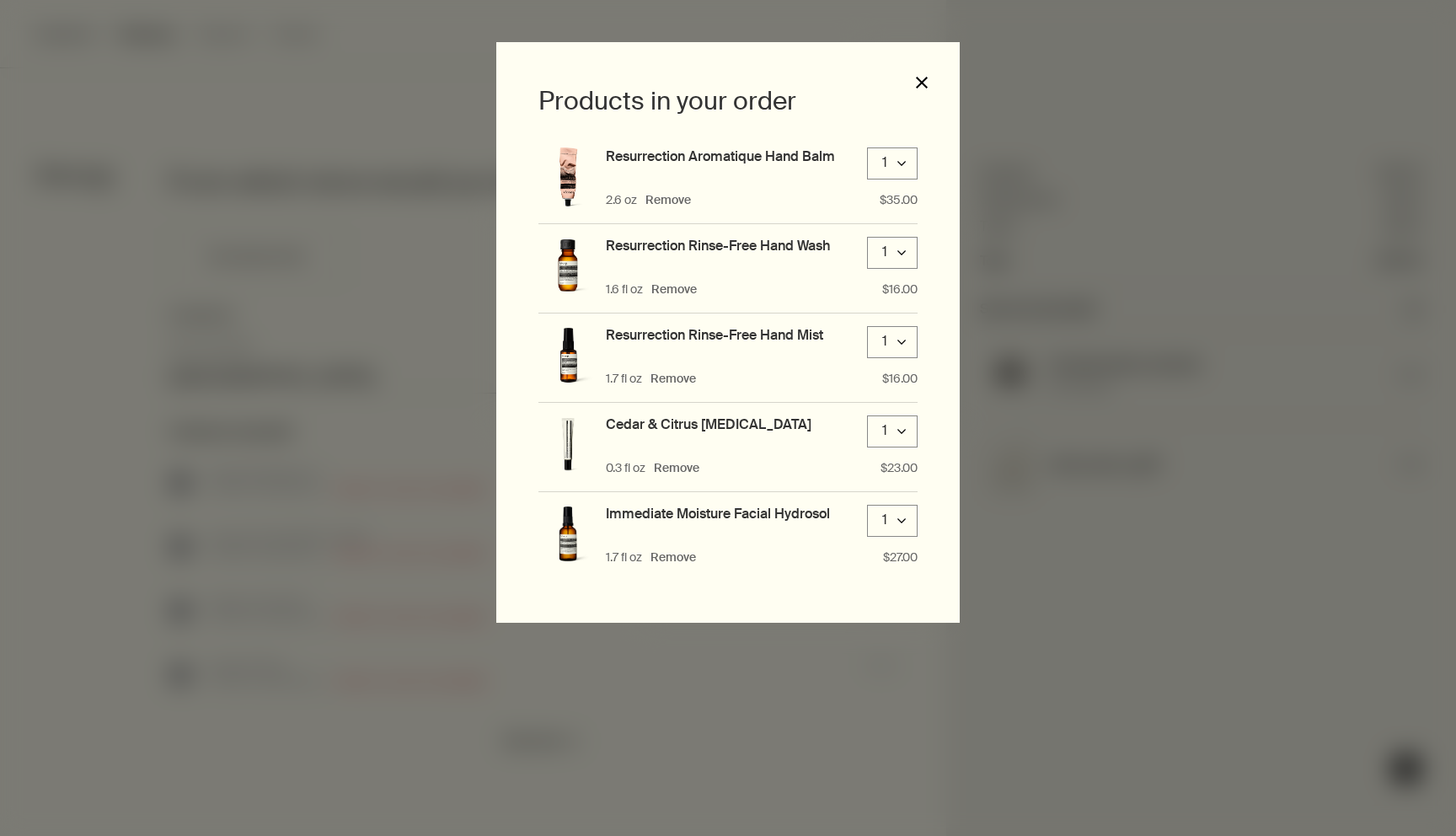
click at [925, 84] on button "close" at bounding box center [922, 82] width 15 height 15
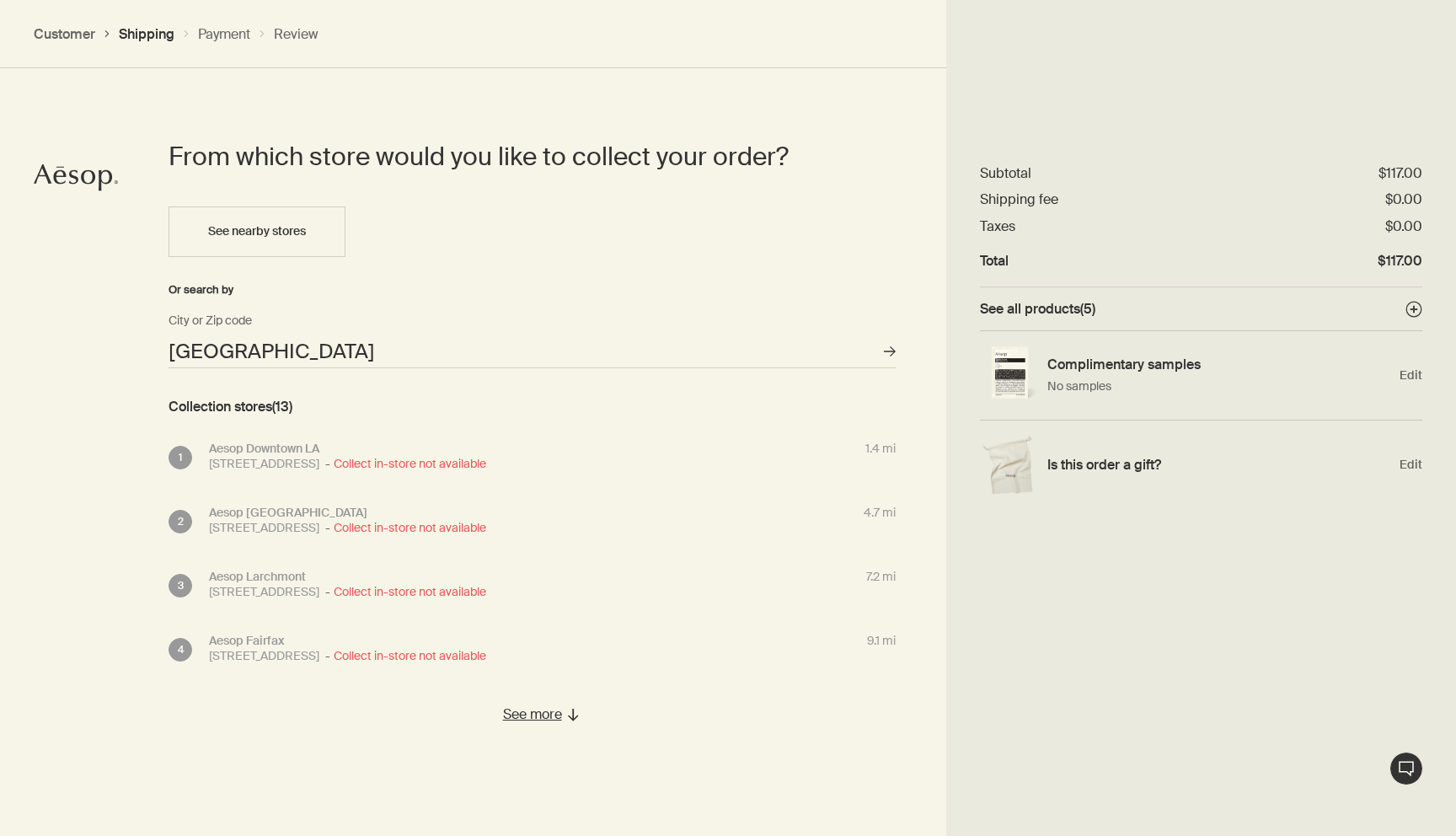
scroll to position [752, 0]
click at [543, 707] on button "See more" at bounding box center [532, 715] width 76 height 34
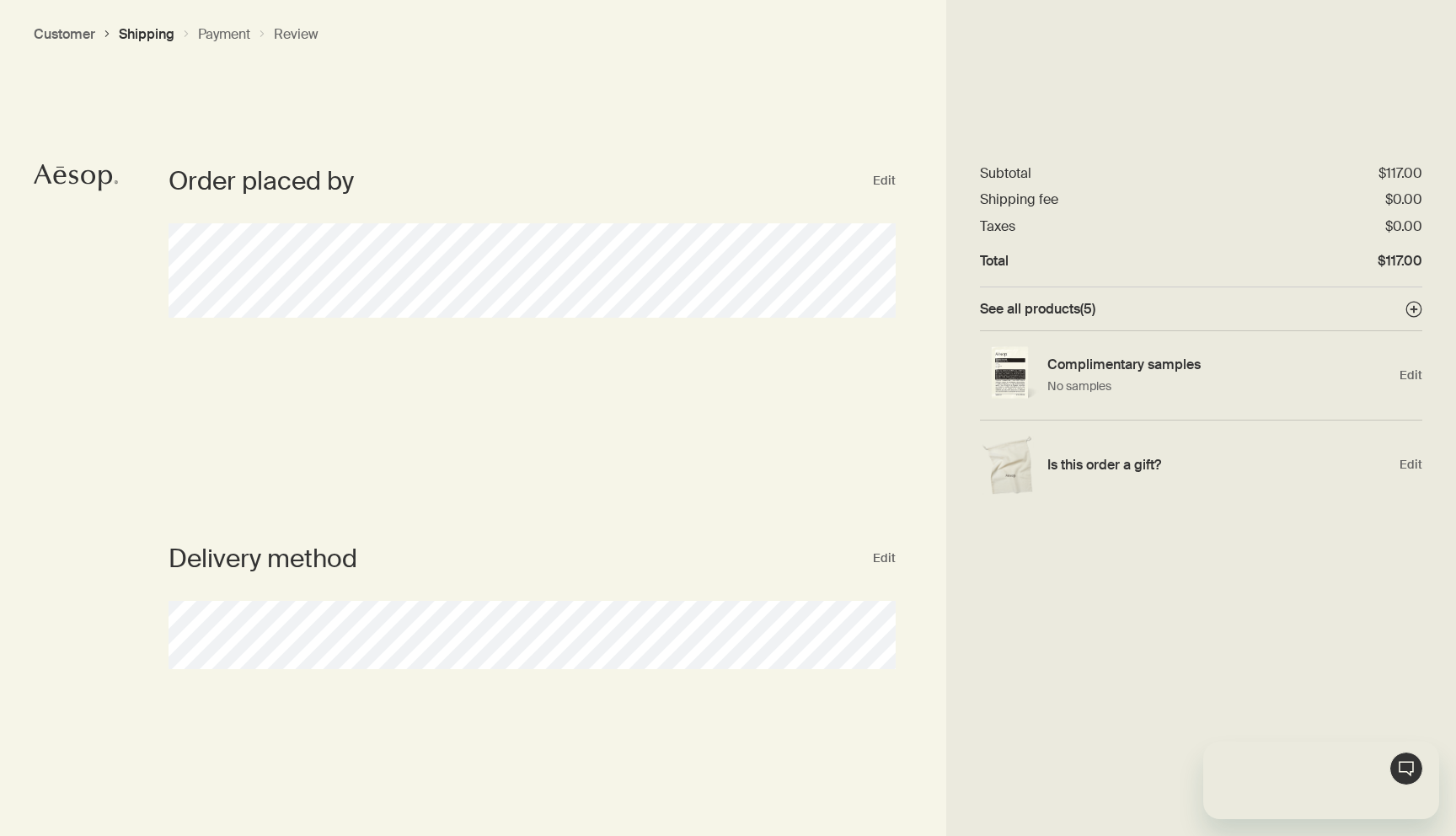
scroll to position [0, 0]
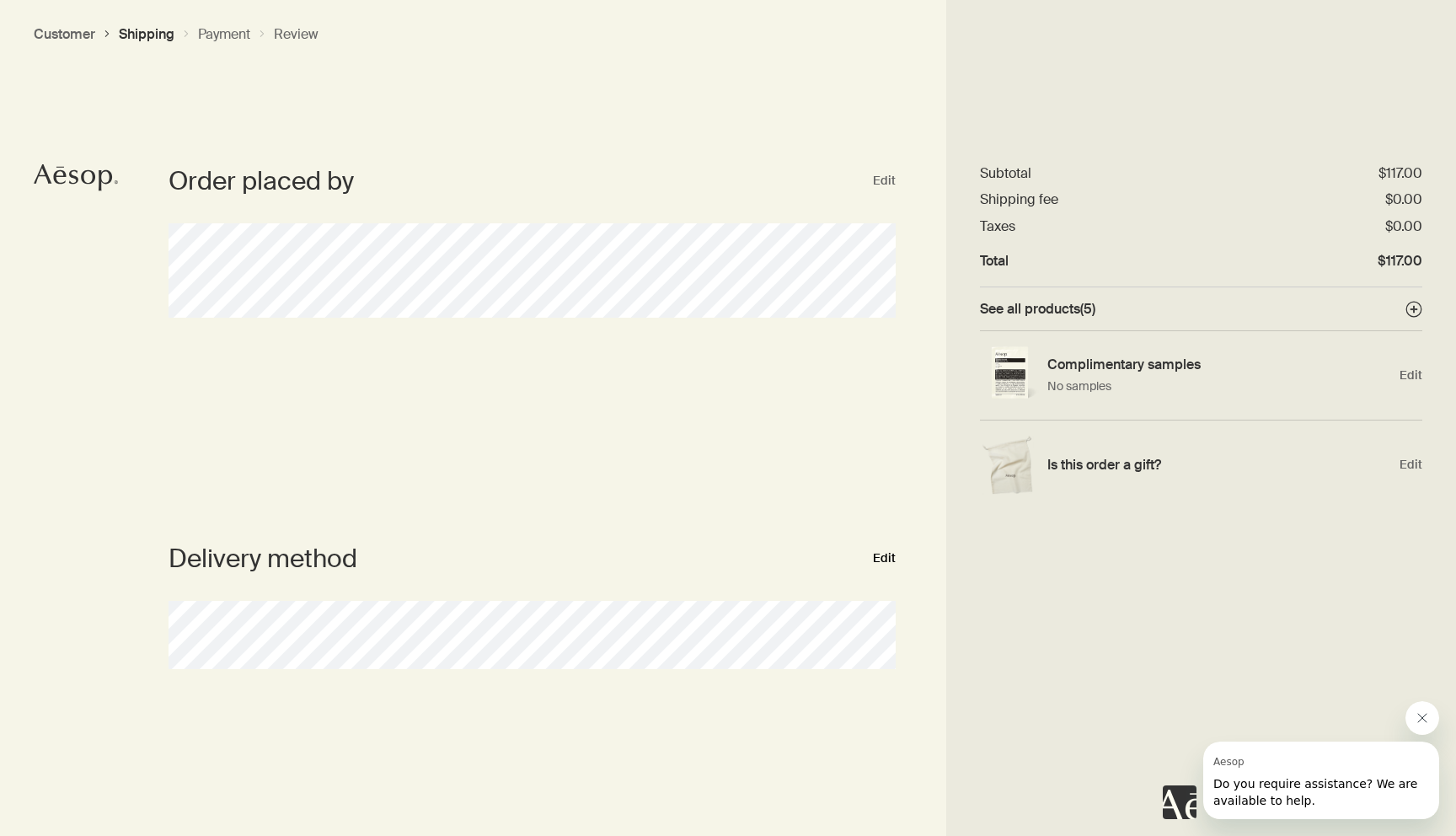
click at [889, 555] on button "Edit" at bounding box center [885, 558] width 23 height 20
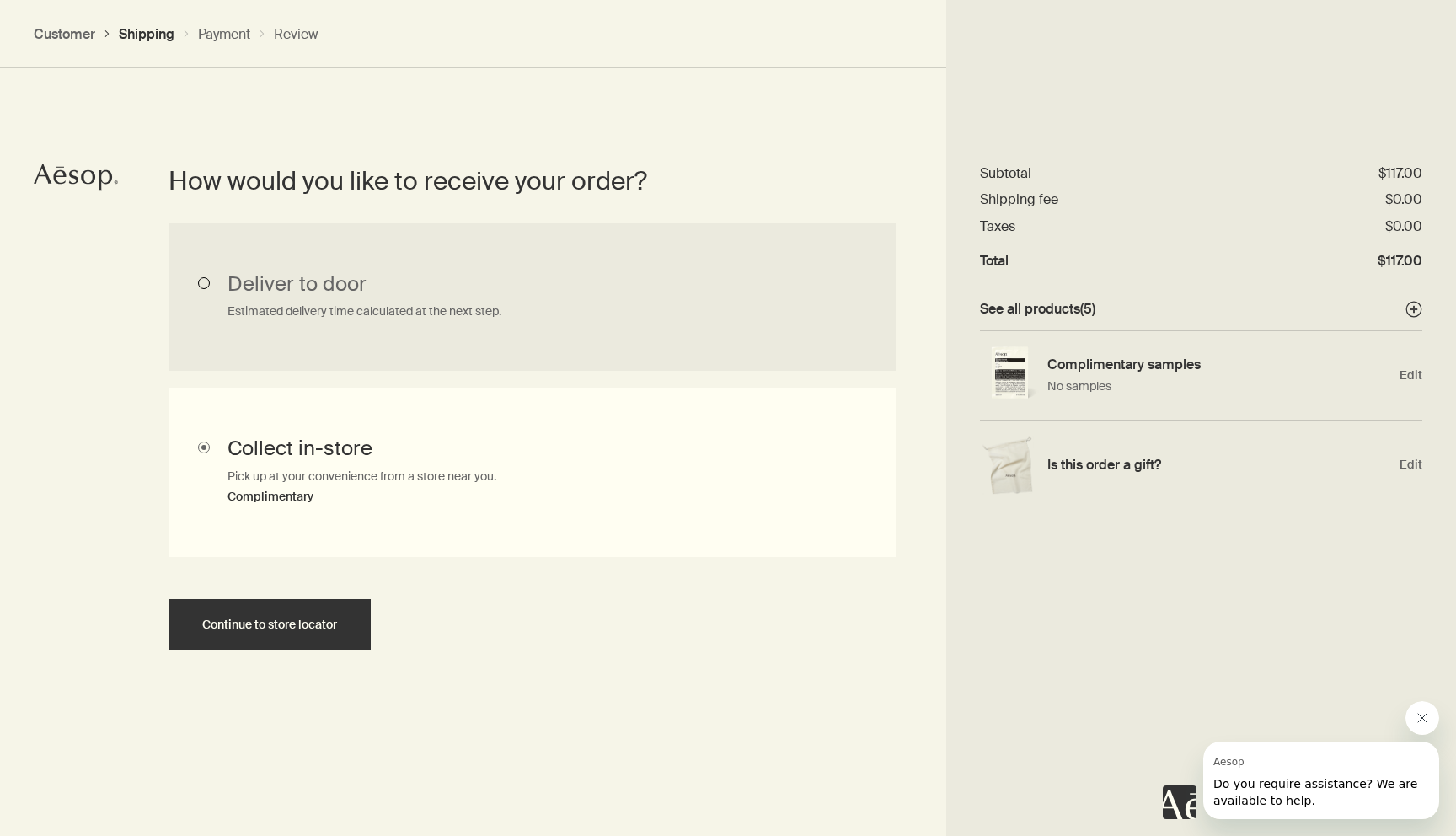
click at [578, 284] on input "Deliver to door Estimated delivery time calculated at the next step." at bounding box center [532, 297] width 727 height 147
radio input "true"
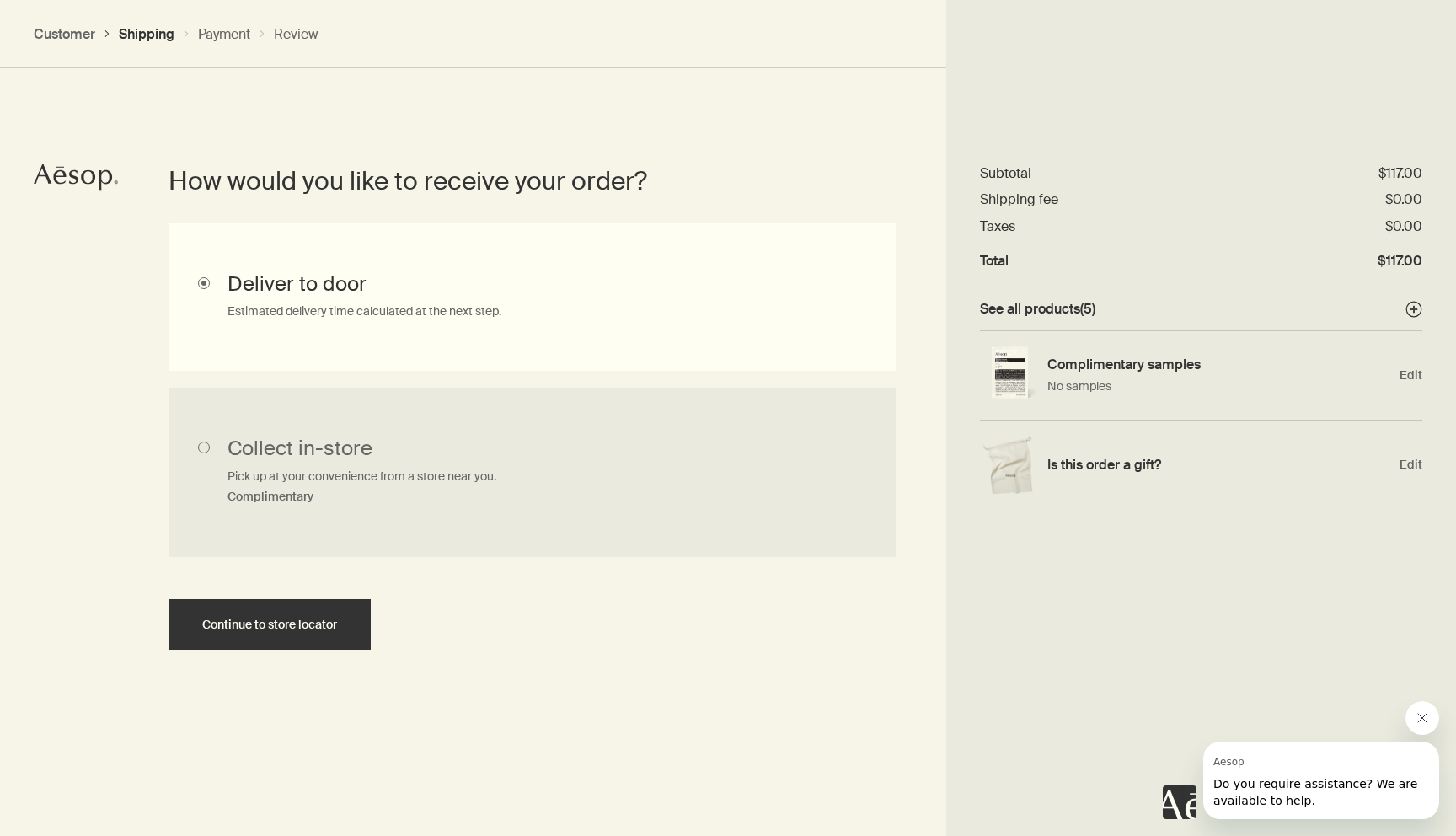
scroll to position [376, 0]
click at [291, 634] on button "Continue to shipping details" at bounding box center [269, 624] width 202 height 51
select select "US"
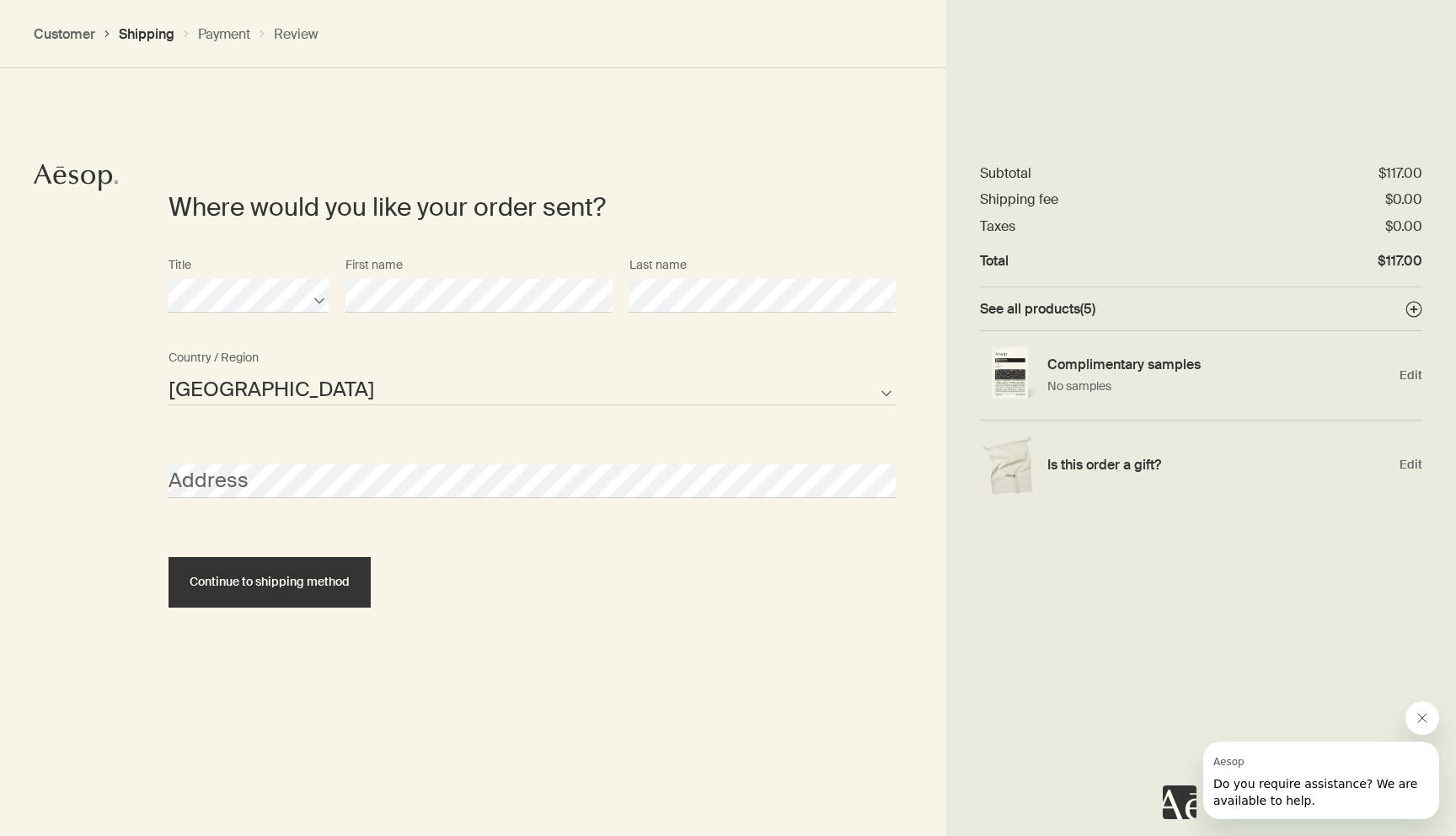
scroll to position [704, 0]
select select "US"
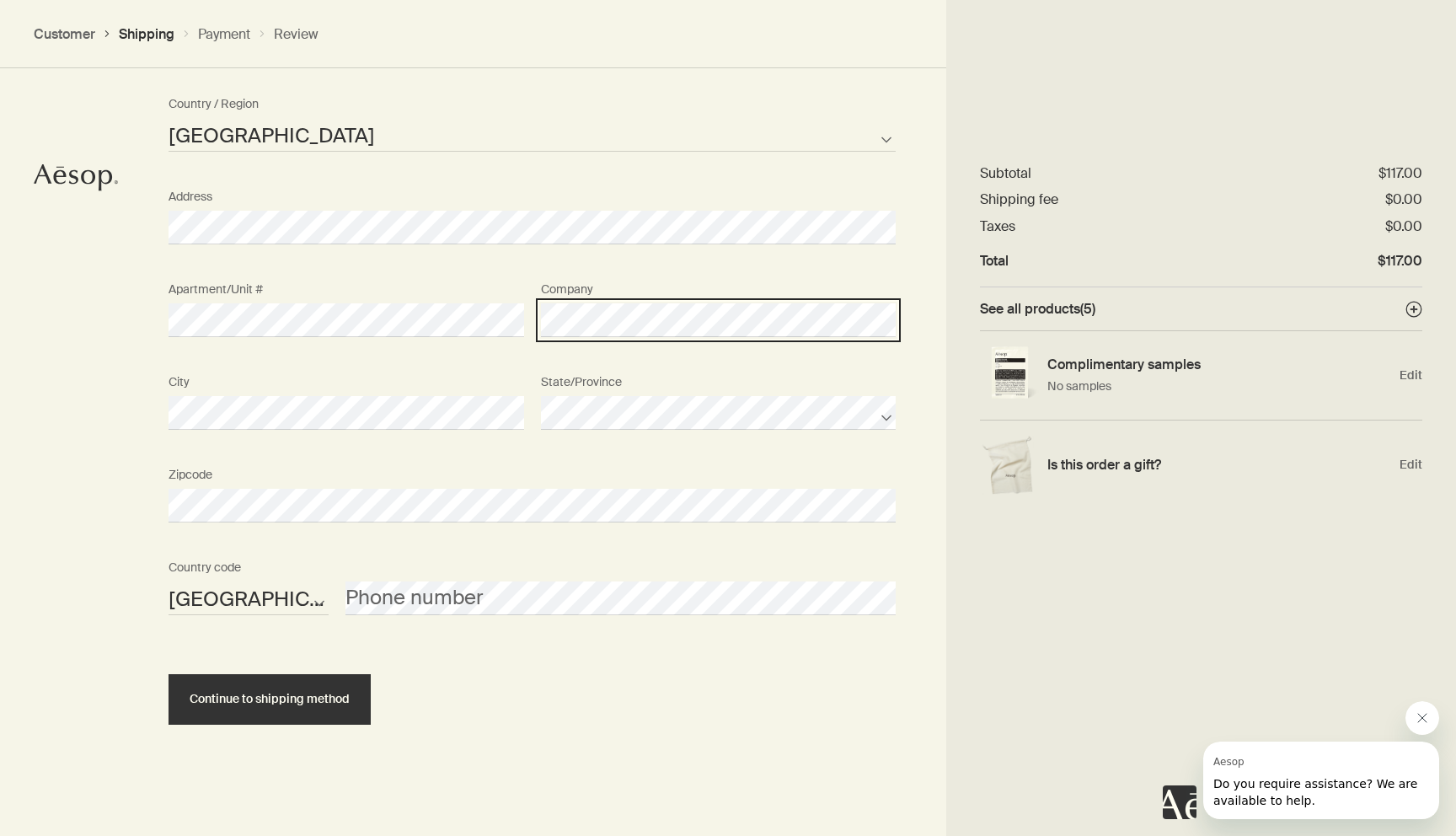
scroll to position [957, 0]
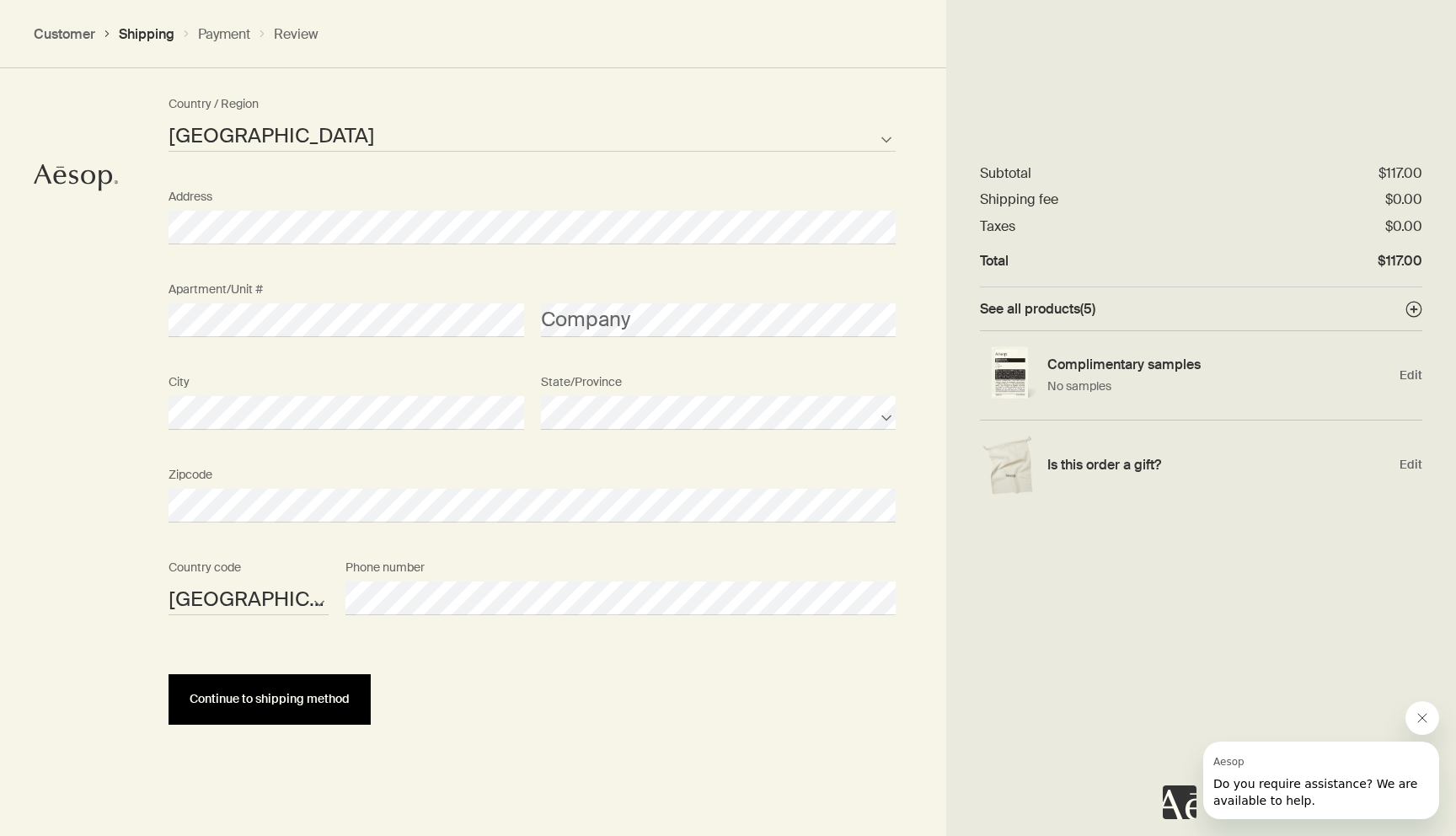
click at [271, 693] on span "Continue to shipping method" at bounding box center [269, 698] width 160 height 12
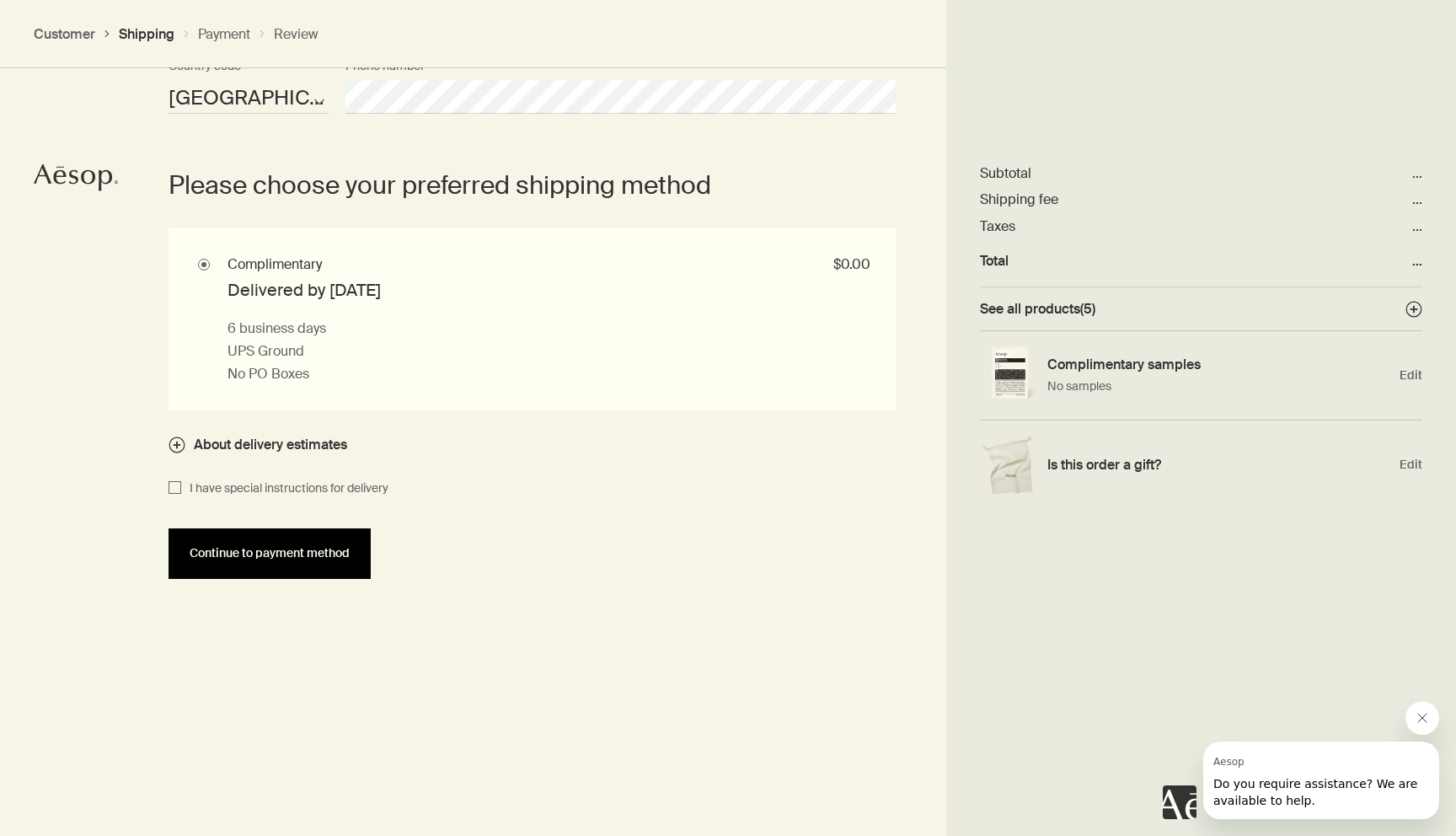
scroll to position [1468, 0]
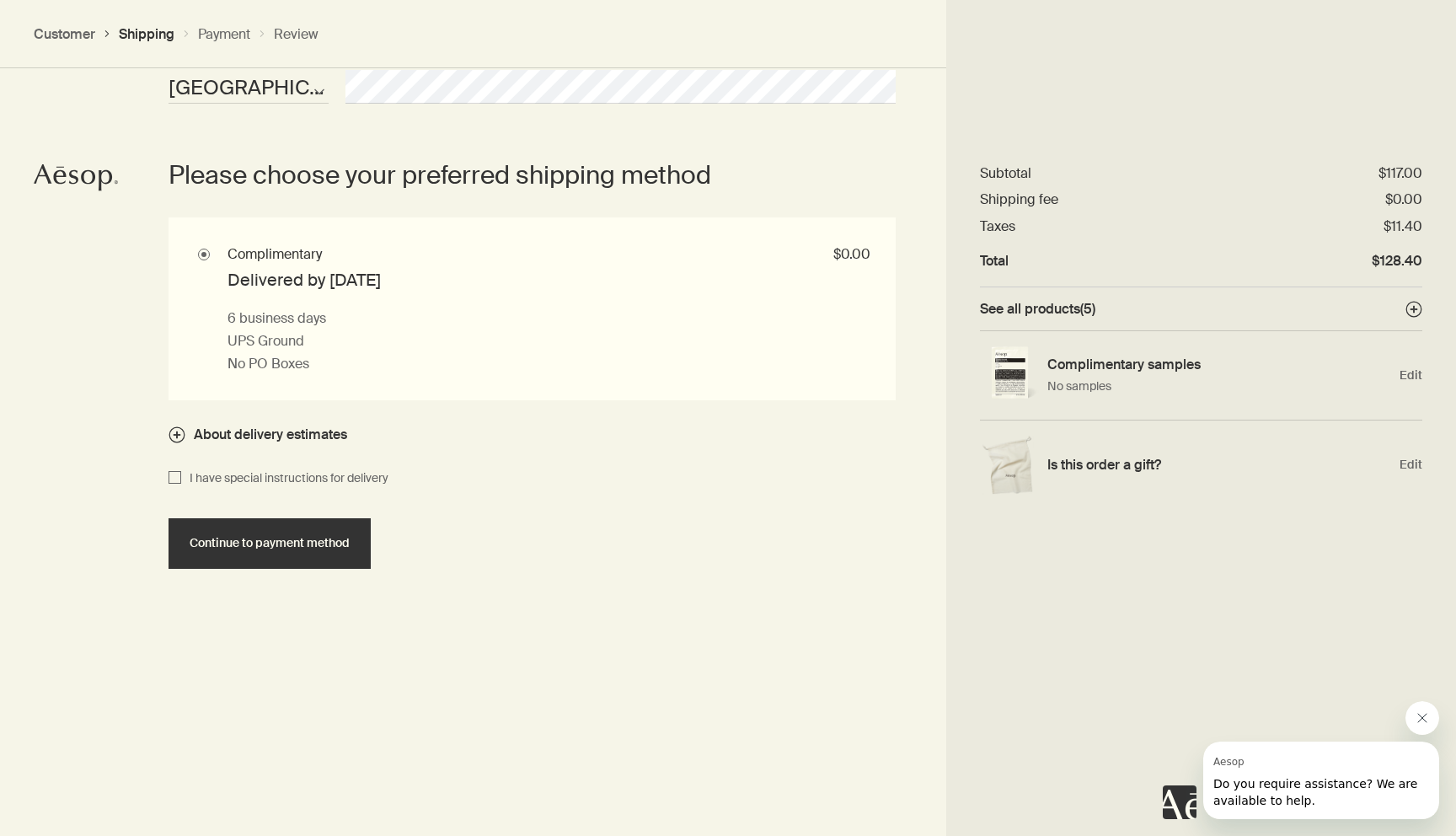
click at [218, 433] on span "About delivery estimates" at bounding box center [270, 434] width 153 height 17
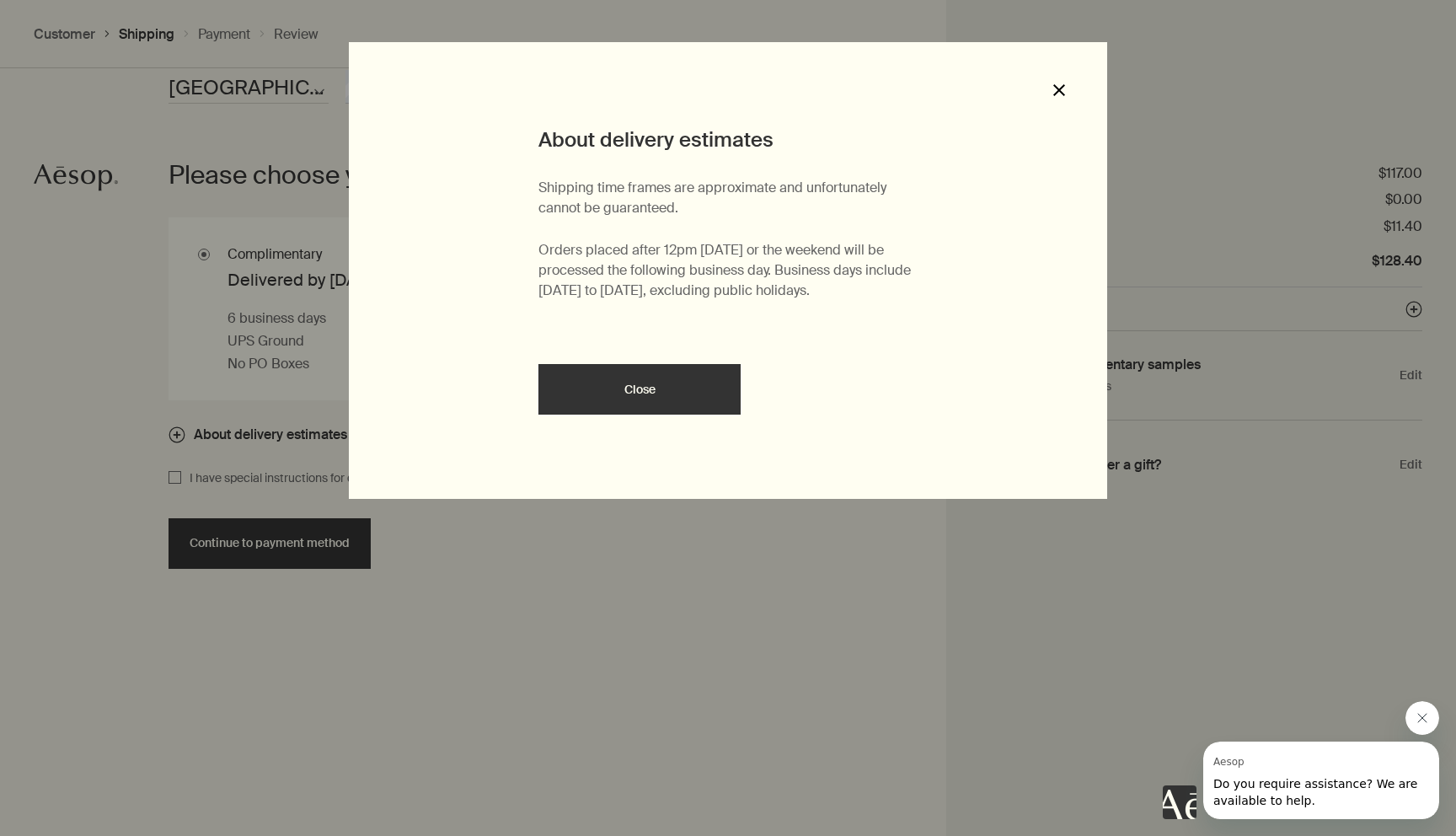
click at [1063, 90] on icon "Close" at bounding box center [1059, 90] width 11 height 11
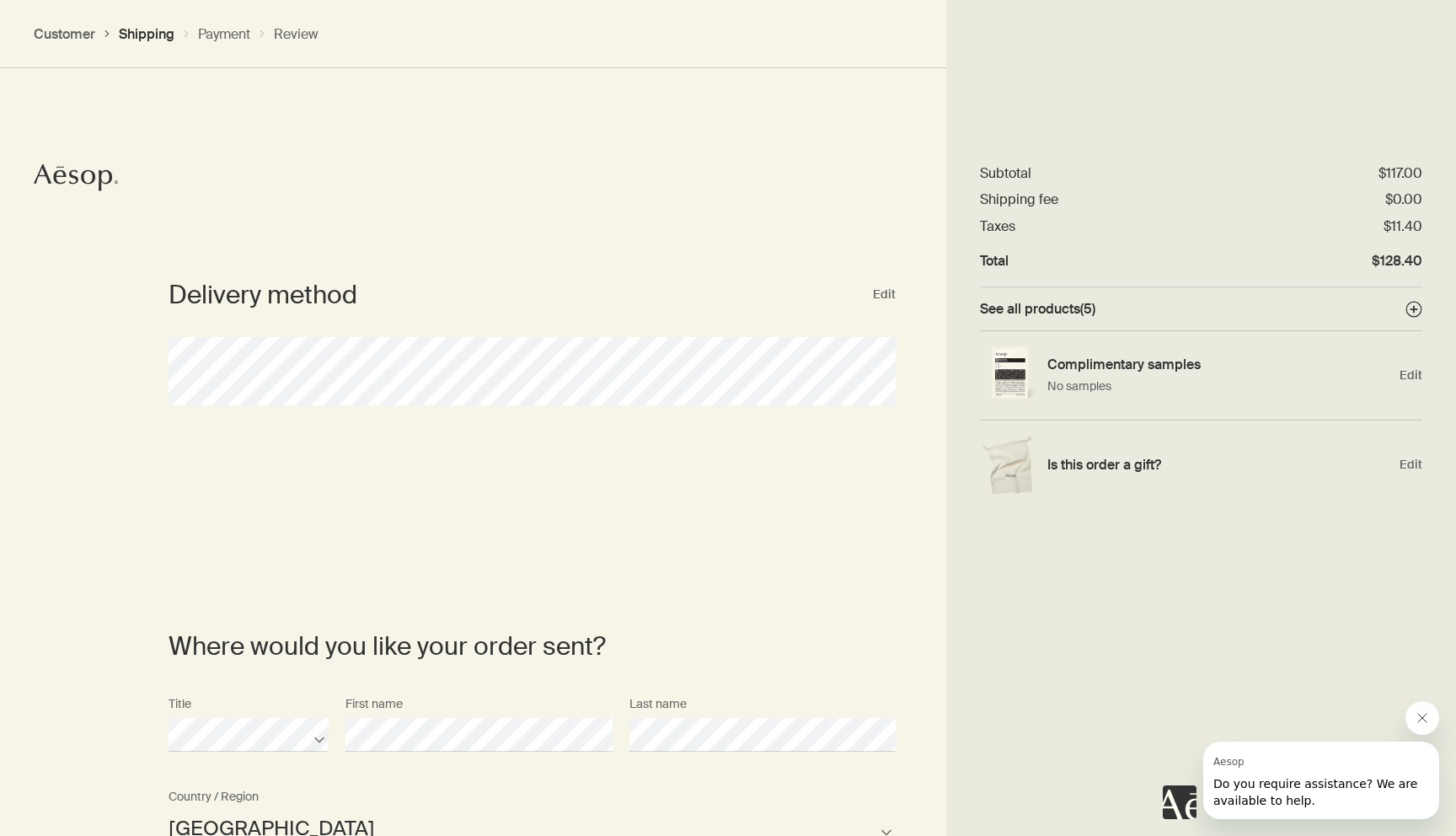
scroll to position [0, 0]
